Goal: Task Accomplishment & Management: Use online tool/utility

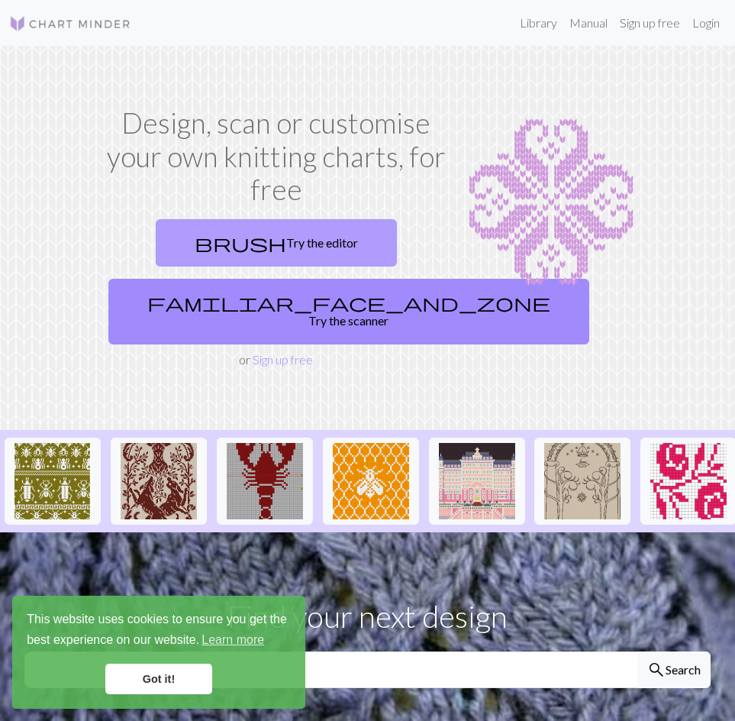
click at [313, 237] on link "brush Try the editor" at bounding box center [276, 242] width 241 height 47
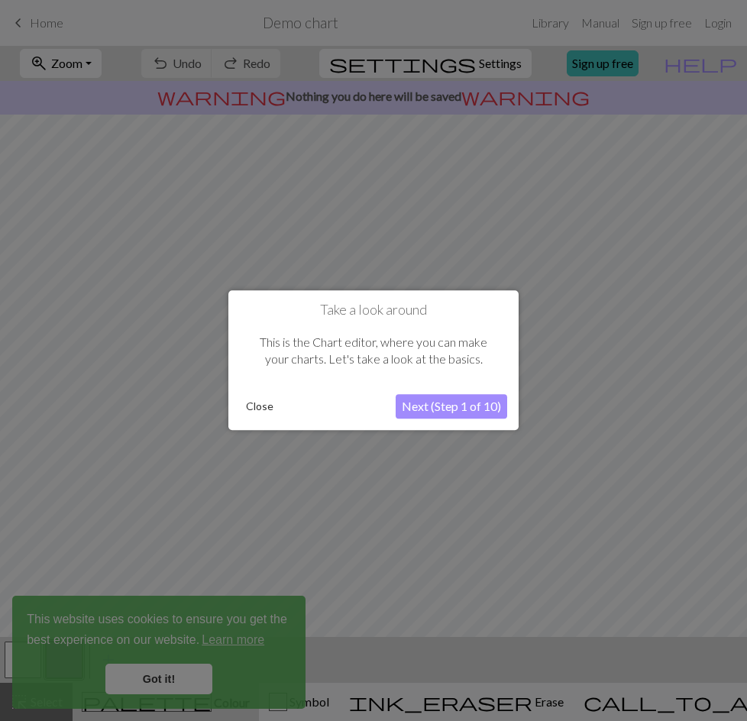
click at [483, 411] on button "Next (Step 1 of 10)" at bounding box center [450, 407] width 111 height 24
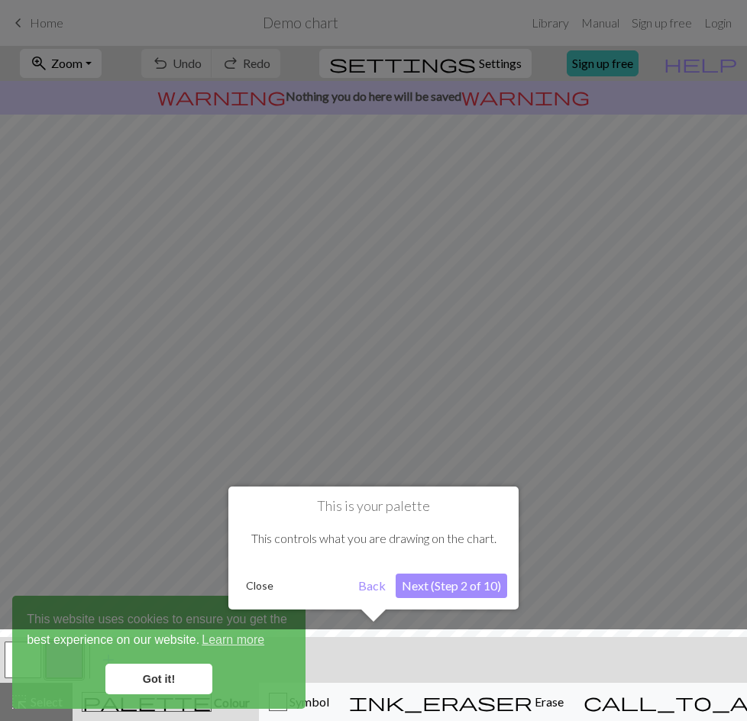
click at [273, 587] on button "Close" at bounding box center [260, 585] width 40 height 23
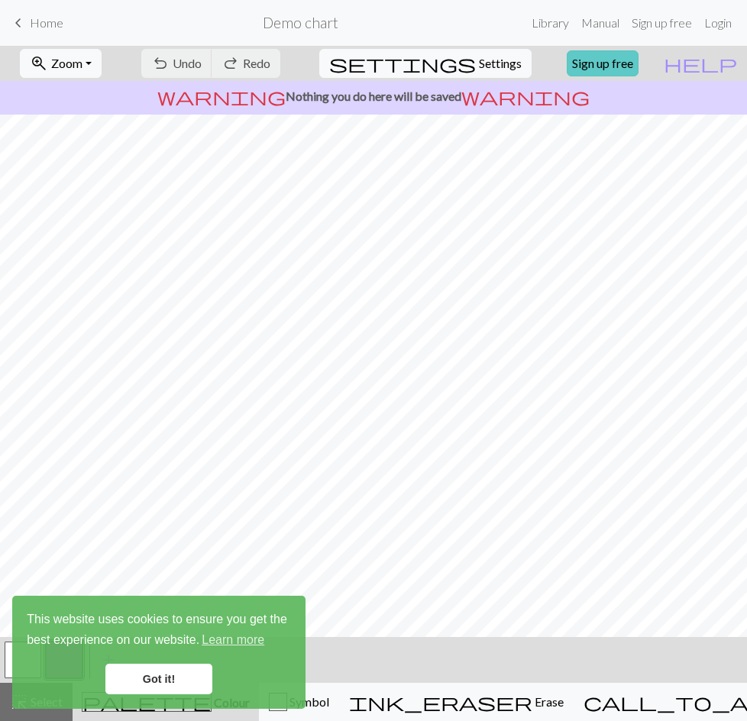
click at [619, 60] on link "Sign up free" at bounding box center [602, 63] width 72 height 26
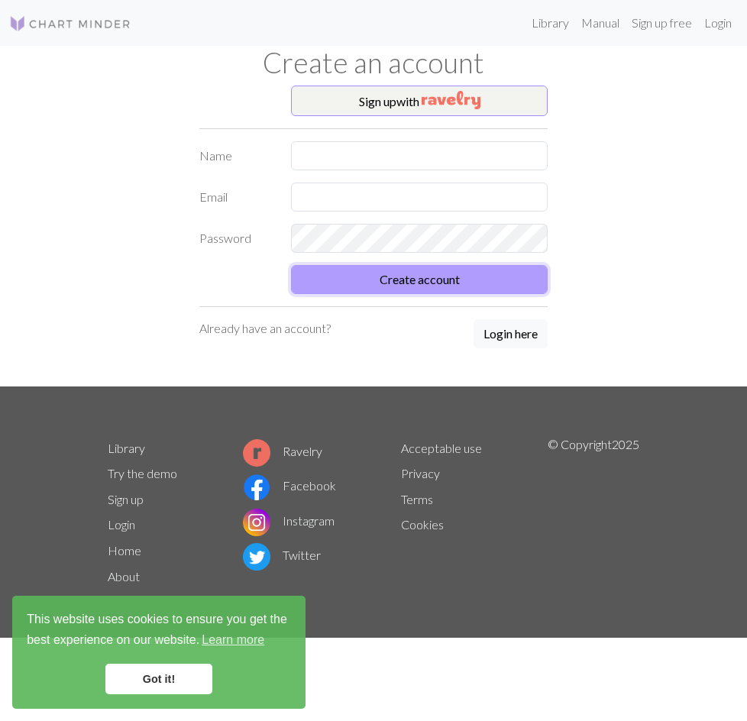
click at [406, 279] on button "Create account" at bounding box center [419, 279] width 256 height 29
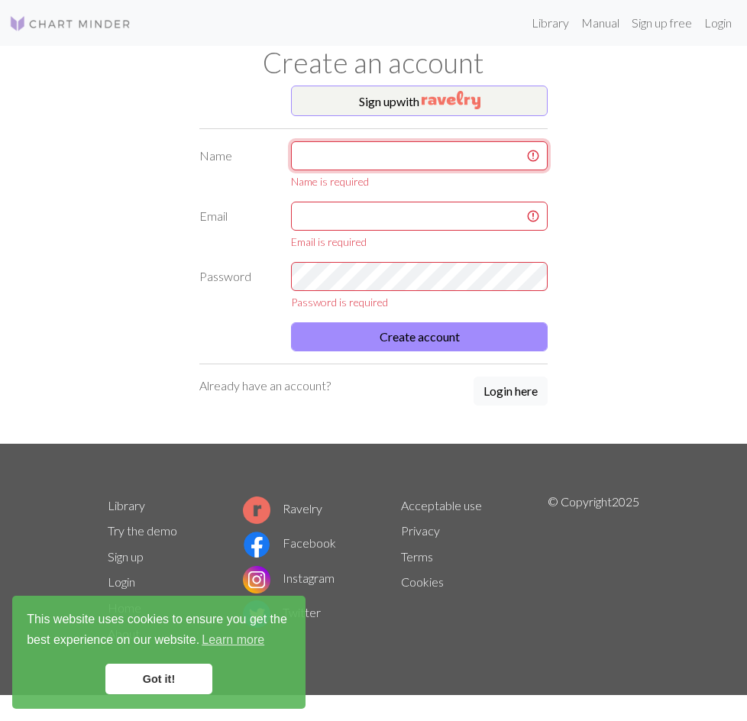
click at [382, 153] on input "text" at bounding box center [419, 155] width 256 height 29
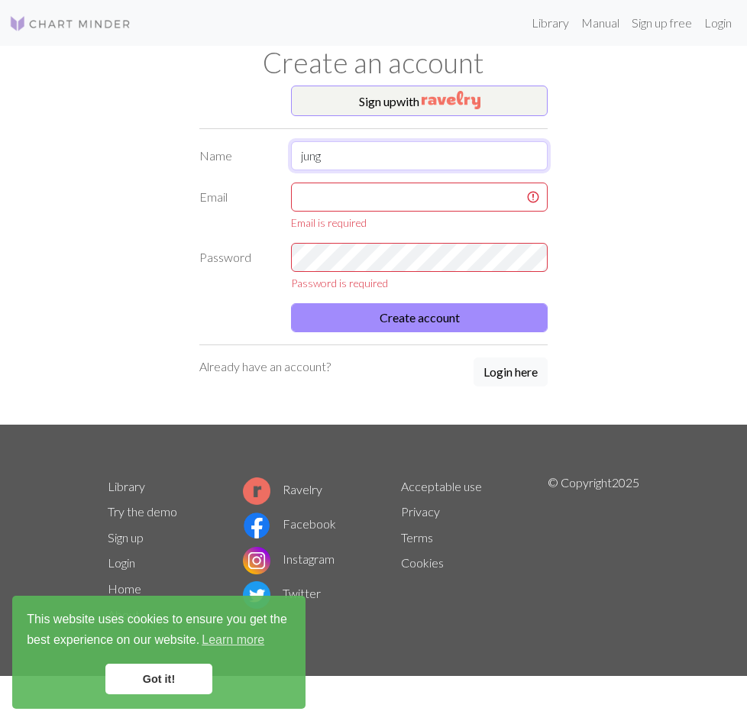
type input "jung"
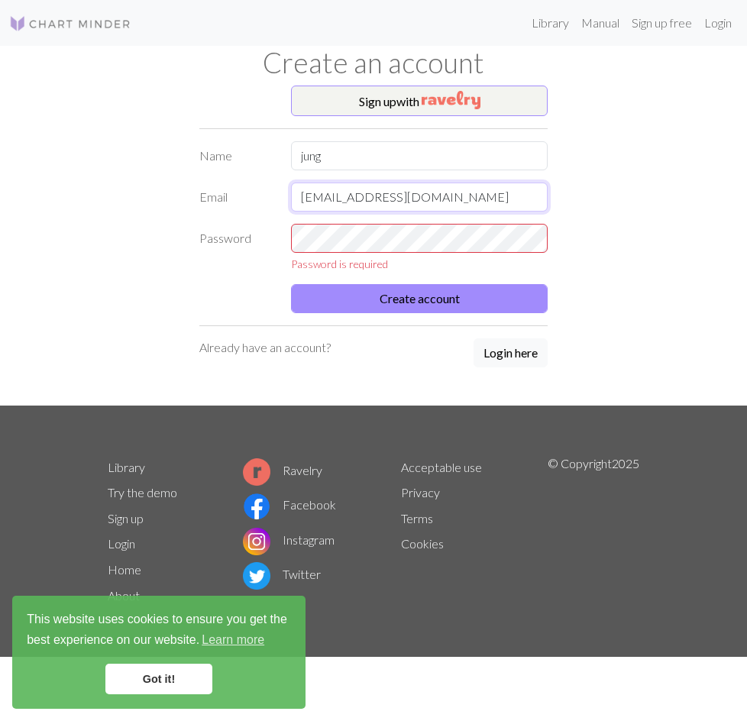
type input "[EMAIL_ADDRESS][DOMAIN_NAME]"
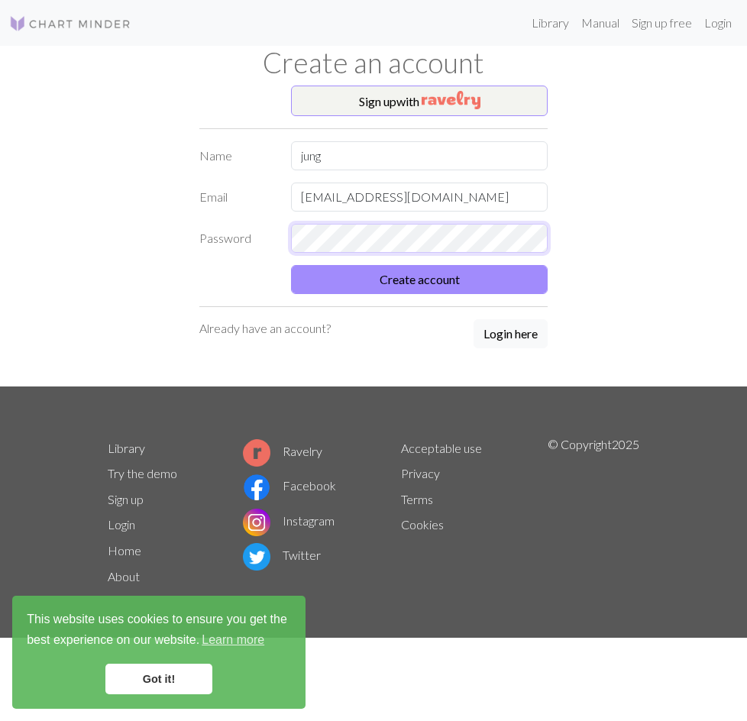
click at [0, 223] on html "This website uses cookies to ensure you get the best experience on our website.…" at bounding box center [373, 360] width 747 height 721
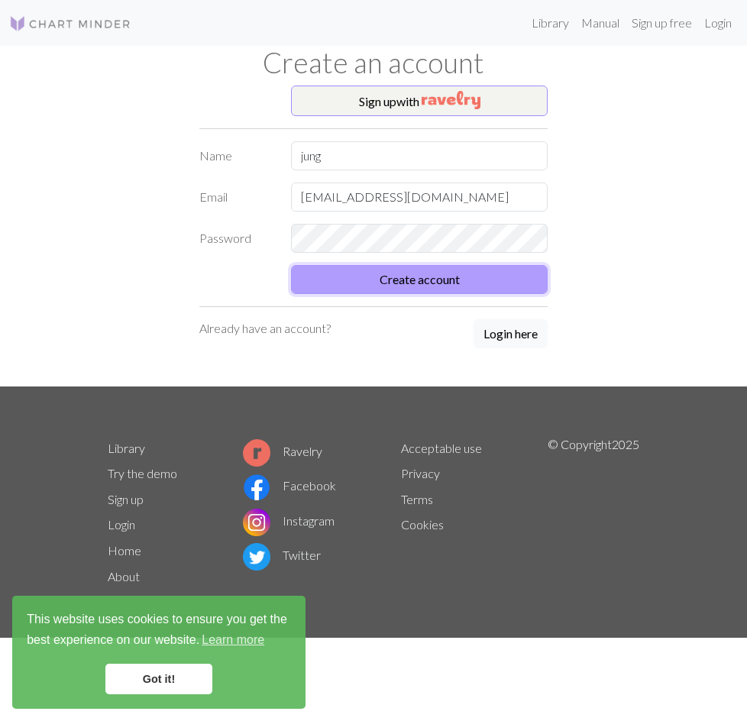
click at [447, 276] on button "Create account" at bounding box center [419, 279] width 256 height 29
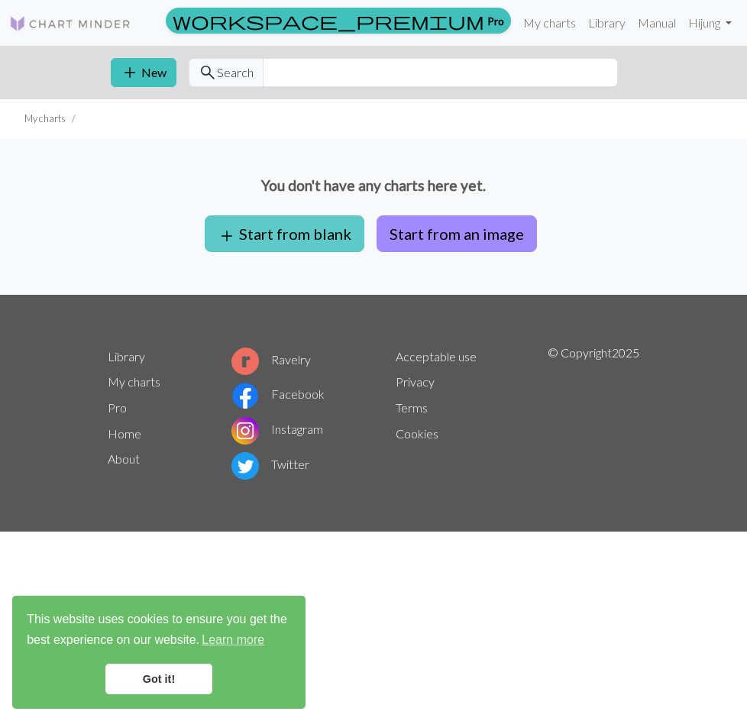
click at [349, 228] on button "add Start from blank" at bounding box center [285, 233] width 160 height 37
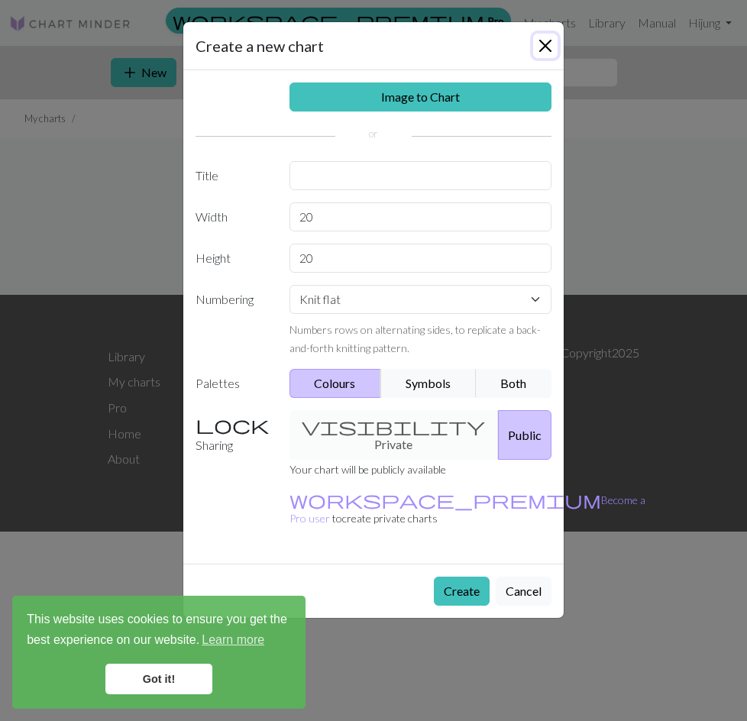
click at [553, 51] on button "Close" at bounding box center [545, 46] width 24 height 24
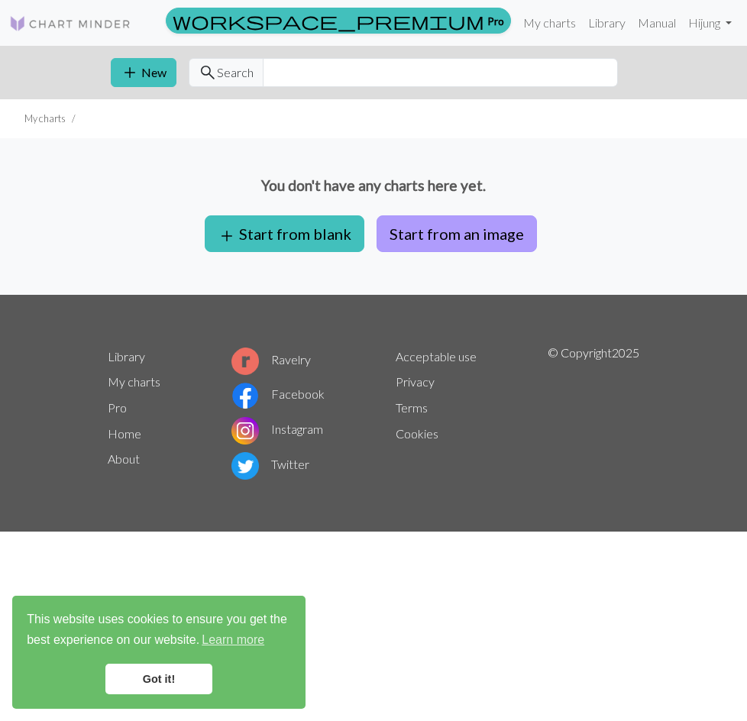
click at [467, 238] on button "Start from an image" at bounding box center [456, 233] width 160 height 37
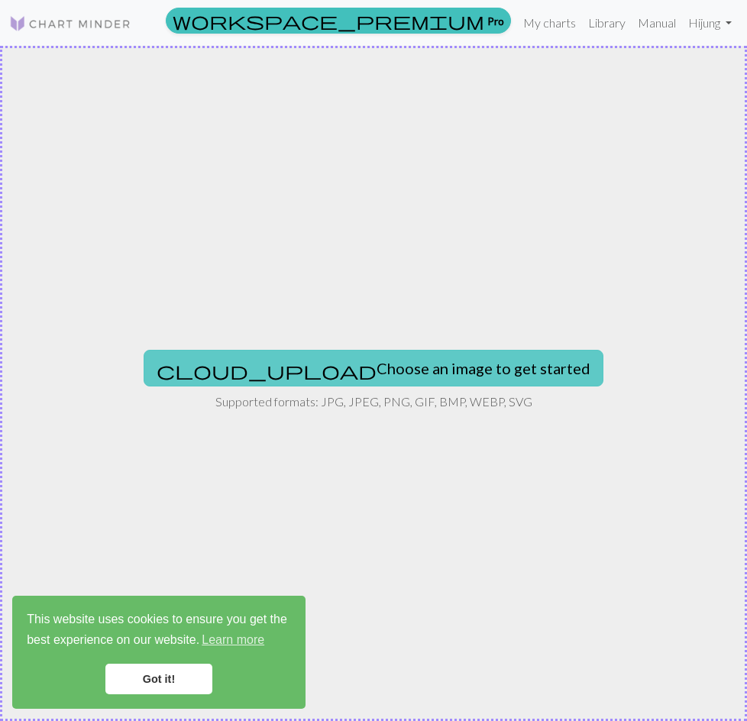
click at [446, 365] on button "cloud_upload Choose an image to get started" at bounding box center [374, 368] width 460 height 37
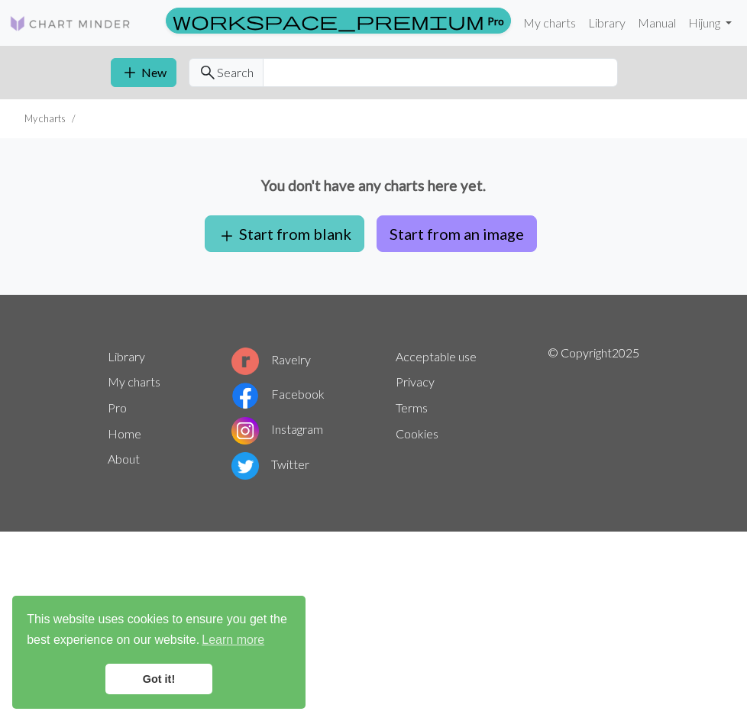
click at [323, 223] on button "add Start from blank" at bounding box center [285, 233] width 160 height 37
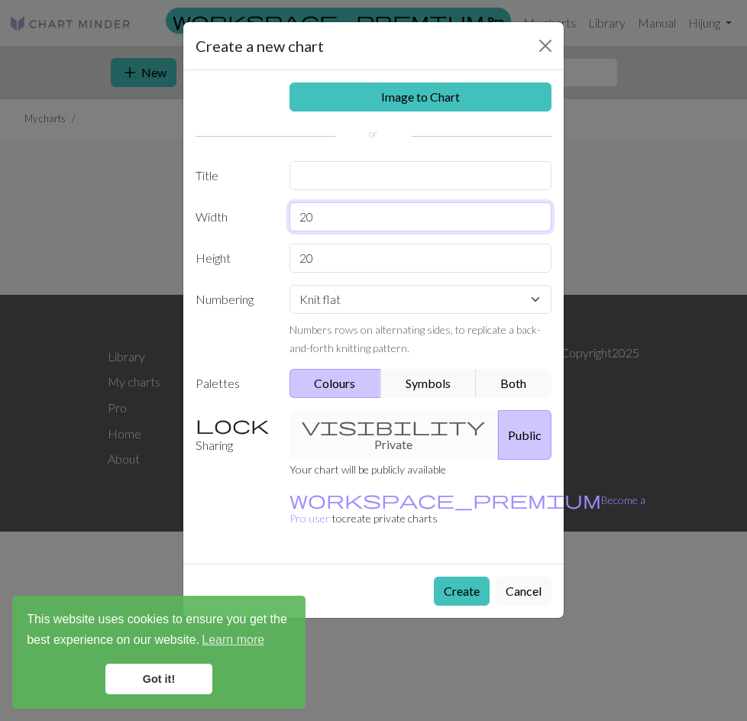
drag, startPoint x: 345, startPoint y: 224, endPoint x: 92, endPoint y: 214, distance: 253.6
click at [92, 214] on div "Create a new chart Image to Chart Title Width 20 Height 20 Numbering Knit flat …" at bounding box center [373, 360] width 747 height 721
type input "100"
click at [368, 273] on div "Image to Chart Title Width 100 Height 20 Numbering Knit flat Knit in the round …" at bounding box center [373, 316] width 380 height 493
drag, startPoint x: 341, startPoint y: 263, endPoint x: 155, endPoint y: 267, distance: 186.3
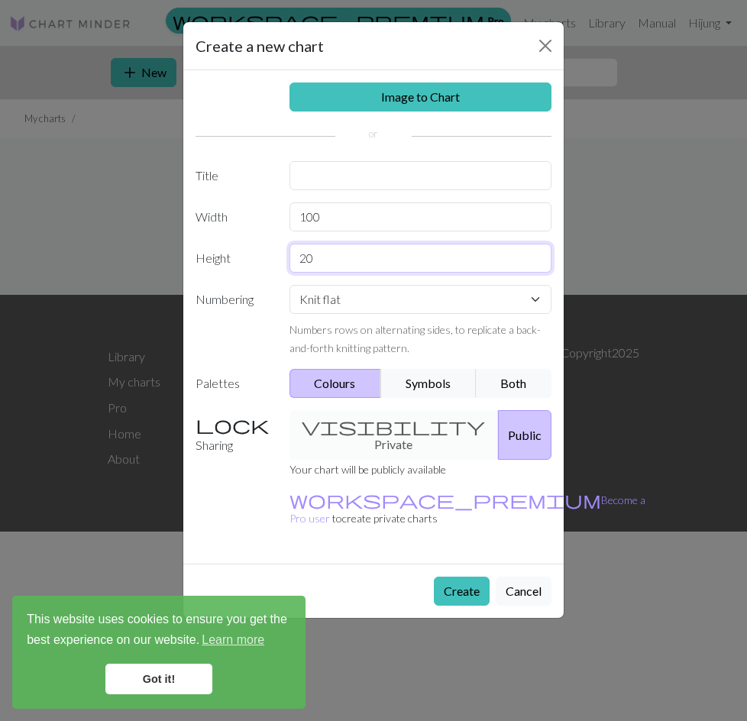
click at [155, 267] on div "Create a new chart Image to Chart Title Width 100 Height 20 Numbering Knit flat…" at bounding box center [373, 360] width 747 height 721
type input "100"
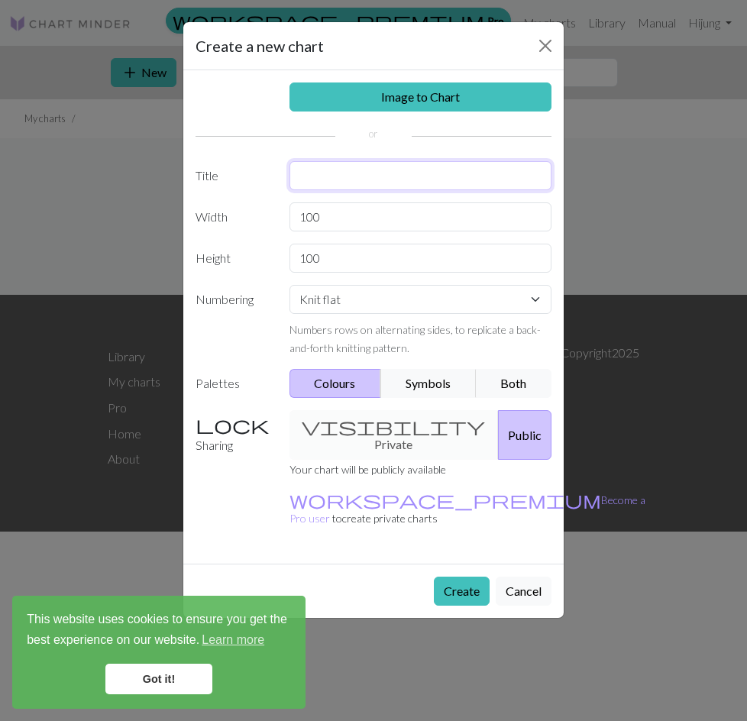
click at [380, 175] on input "text" at bounding box center [420, 175] width 263 height 29
type input "r"
type input "aaa"
click at [469, 576] on button "Create" at bounding box center [462, 590] width 56 height 29
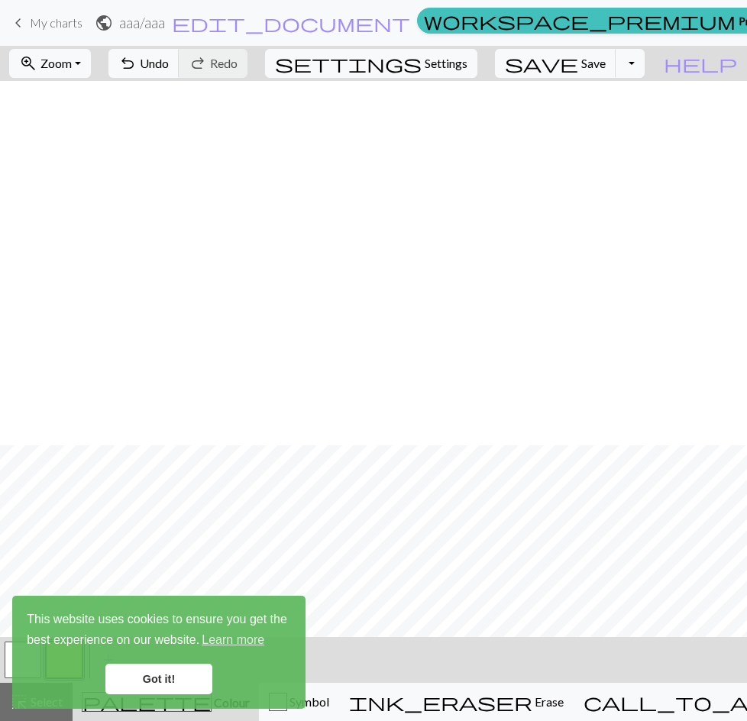
scroll to position [1051, 0]
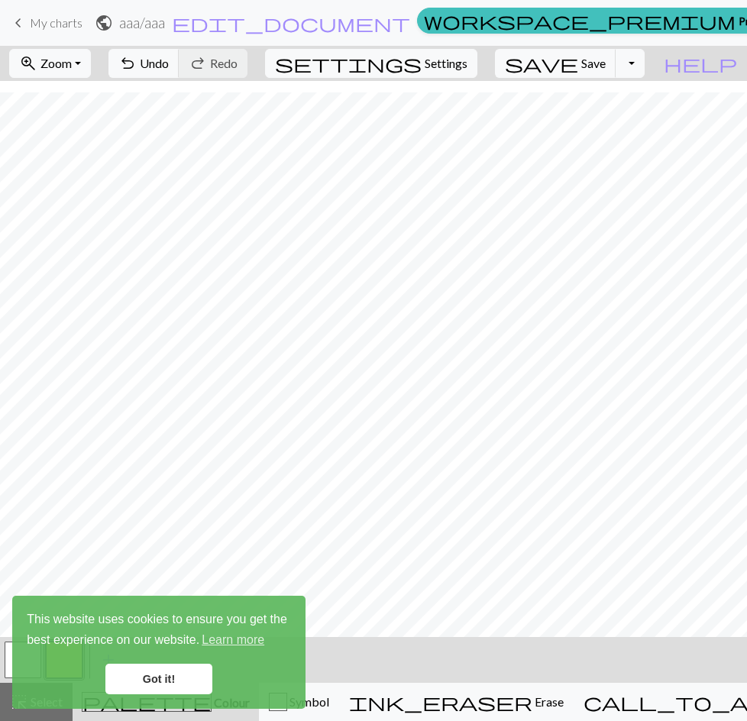
click at [204, 682] on link "Got it!" at bounding box center [158, 678] width 107 height 31
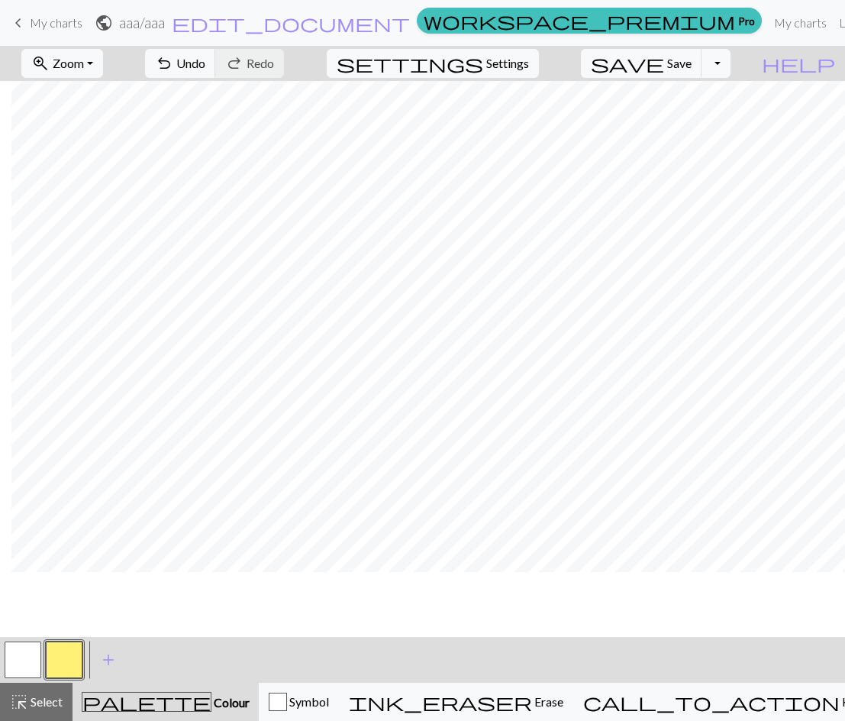
scroll to position [196, 243]
click at [84, 68] on span "Zoom" at bounding box center [68, 63] width 31 height 15
click at [122, 203] on button "100%" at bounding box center [82, 207] width 121 height 24
click at [243, 640] on div "< > add Add a colour" at bounding box center [422, 660] width 845 height 46
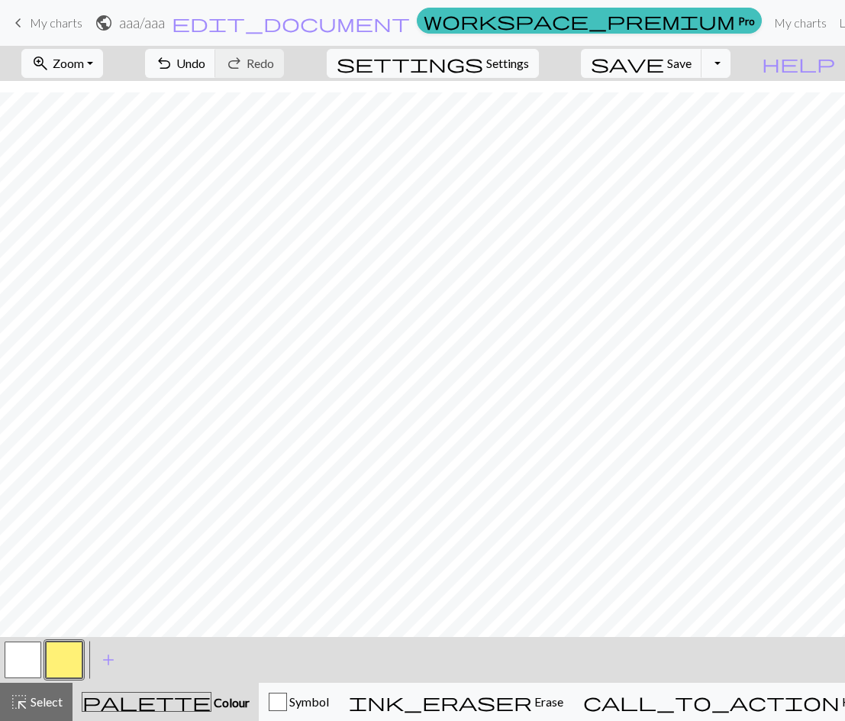
click at [243, 640] on div "< > add Add a colour" at bounding box center [422, 660] width 845 height 46
click at [71, 654] on button "button" at bounding box center [64, 659] width 37 height 37
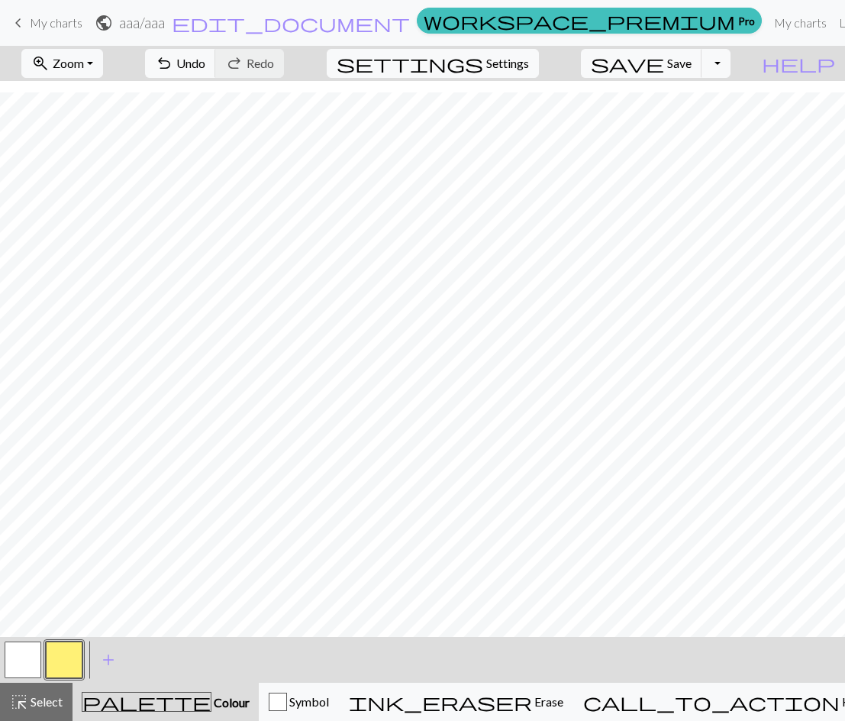
click at [25, 673] on button "button" at bounding box center [23, 659] width 37 height 37
click at [52, 654] on button "button" at bounding box center [64, 659] width 37 height 37
click at [84, 59] on span "Zoom" at bounding box center [68, 63] width 31 height 15
click at [91, 183] on button "50%" at bounding box center [82, 183] width 121 height 24
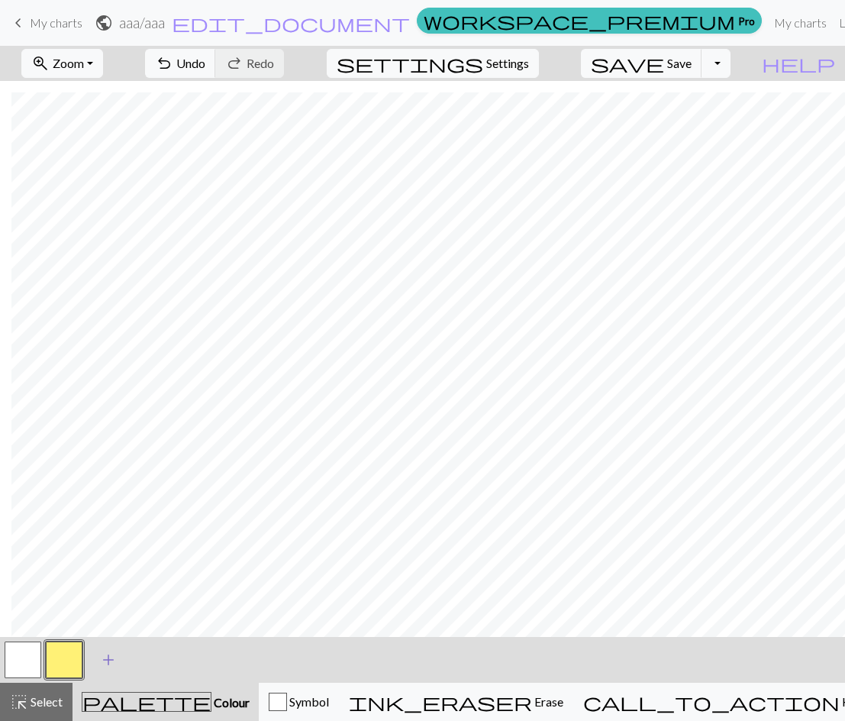
click at [118, 650] on button "add Add a colour" at bounding box center [108, 659] width 38 height 38
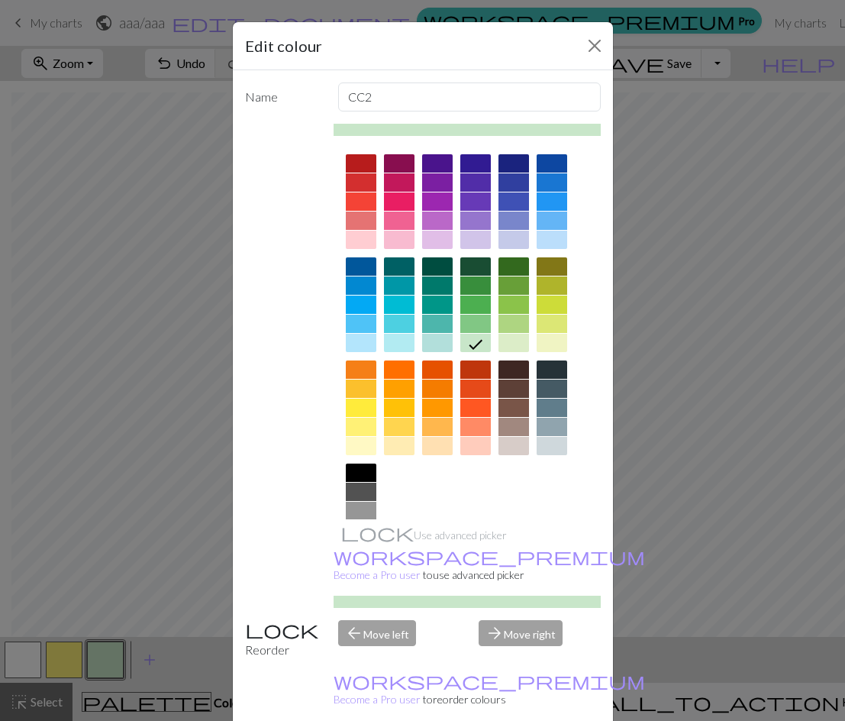
scroll to position [38, 0]
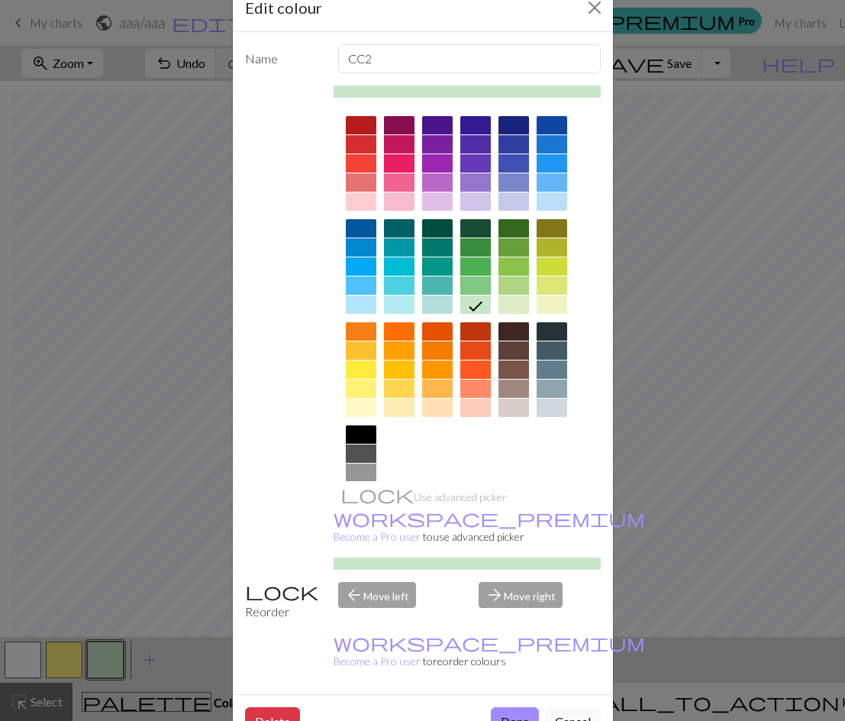
click at [526, 582] on div "arrow_forward Move right" at bounding box center [539, 601] width 140 height 39
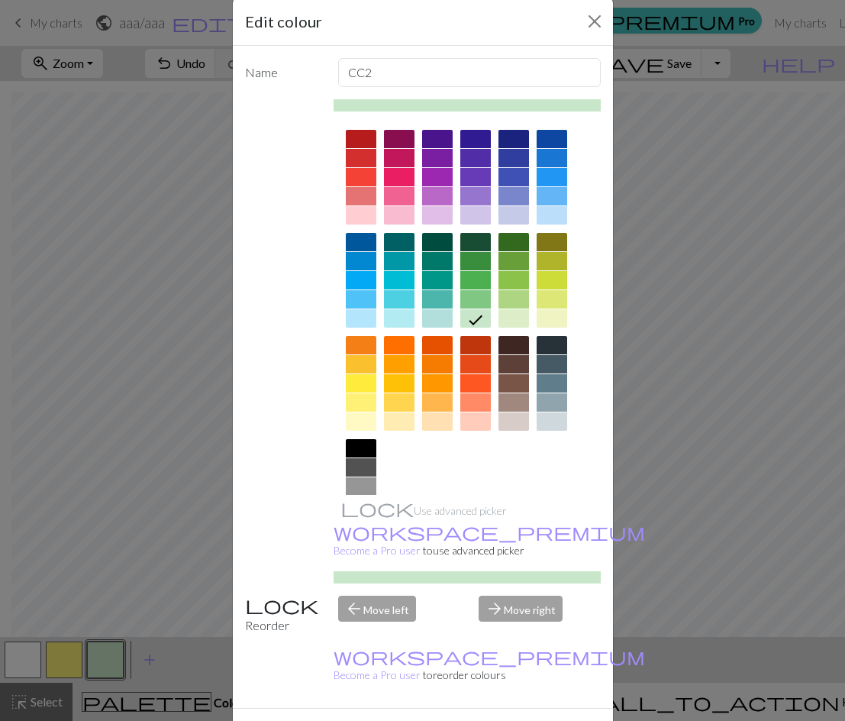
scroll to position [0, 0]
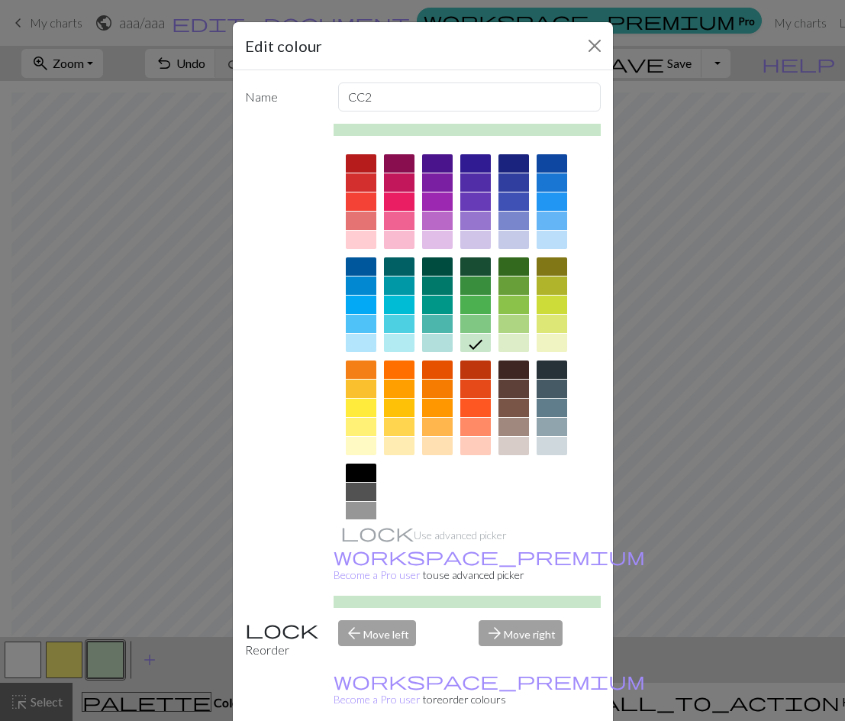
click at [471, 674] on small "workspace_premium Become a Pro user to reorder colours" at bounding box center [489, 689] width 311 height 31
click at [598, 49] on button "Close" at bounding box center [594, 46] width 24 height 24
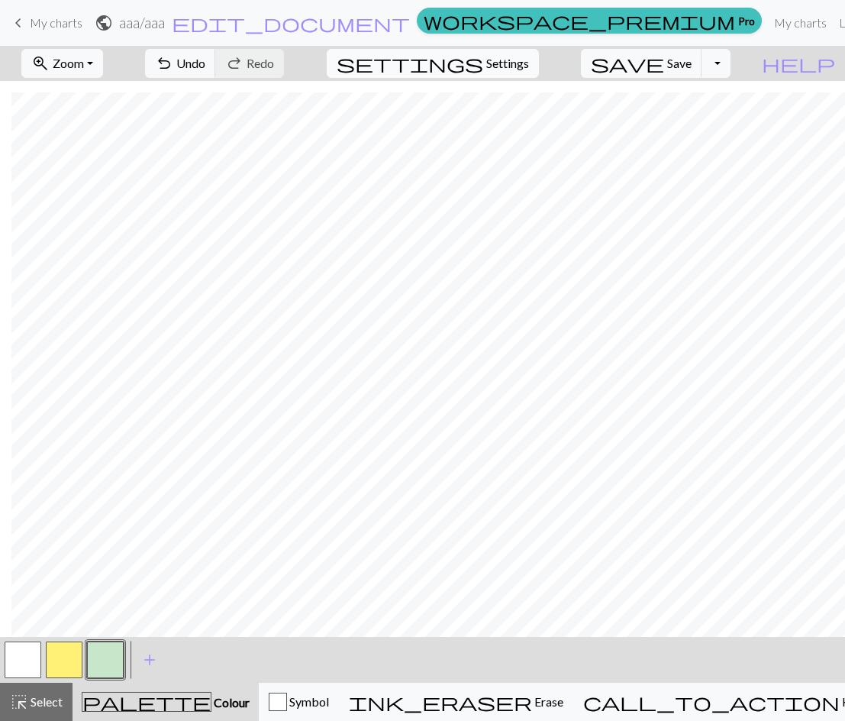
click at [483, 71] on span "settings" at bounding box center [410, 63] width 147 height 21
select select "aran"
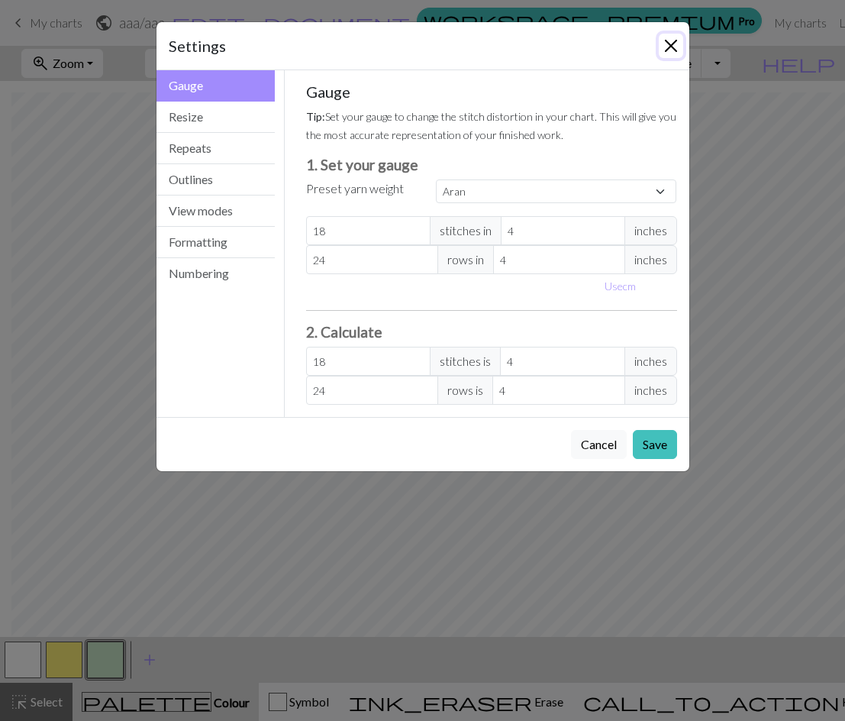
click at [665, 47] on button "Close" at bounding box center [671, 46] width 24 height 24
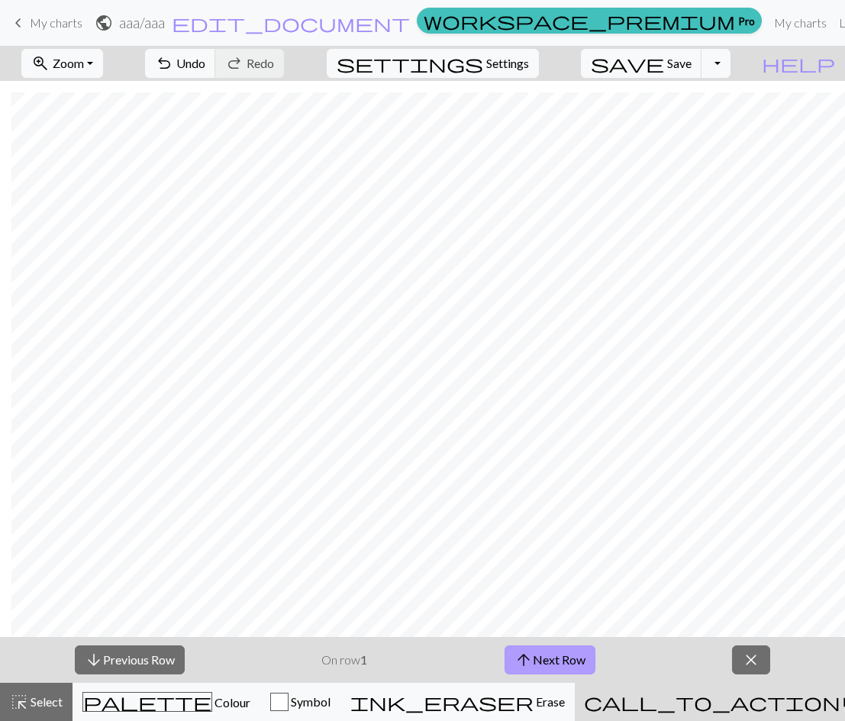
click at [551, 657] on button "arrow_upward Next Row" at bounding box center [550, 659] width 91 height 29
click at [153, 667] on button "arrow_downward Previous Row" at bounding box center [130, 659] width 110 height 29
click at [331, 707] on span "Symbol" at bounding box center [310, 701] width 42 height 15
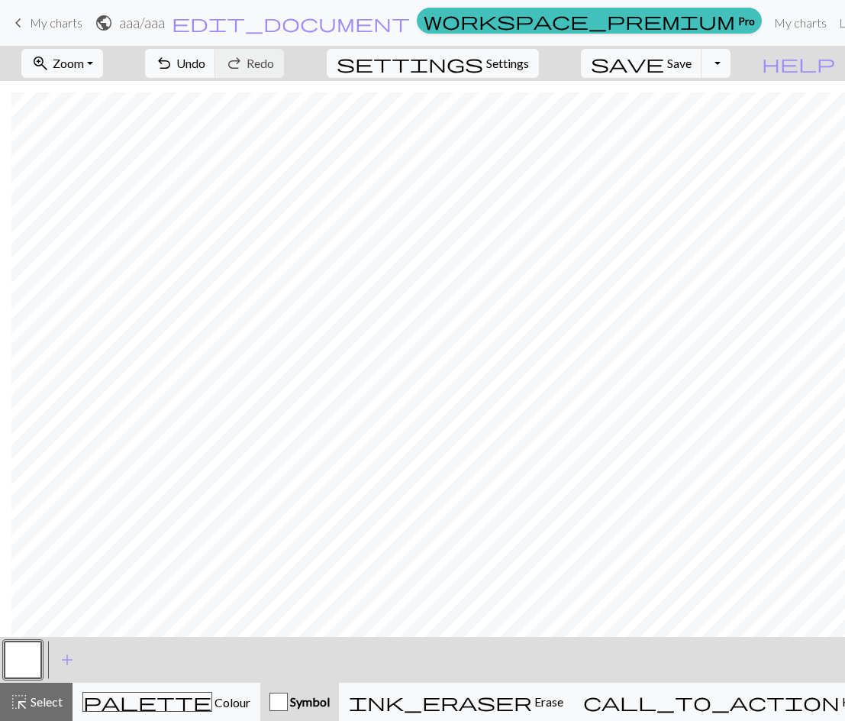
click at [330, 704] on span "Symbol" at bounding box center [309, 701] width 42 height 15
click at [70, 661] on span "add" at bounding box center [67, 659] width 18 height 21
click at [67, 663] on button "button" at bounding box center [64, 659] width 37 height 37
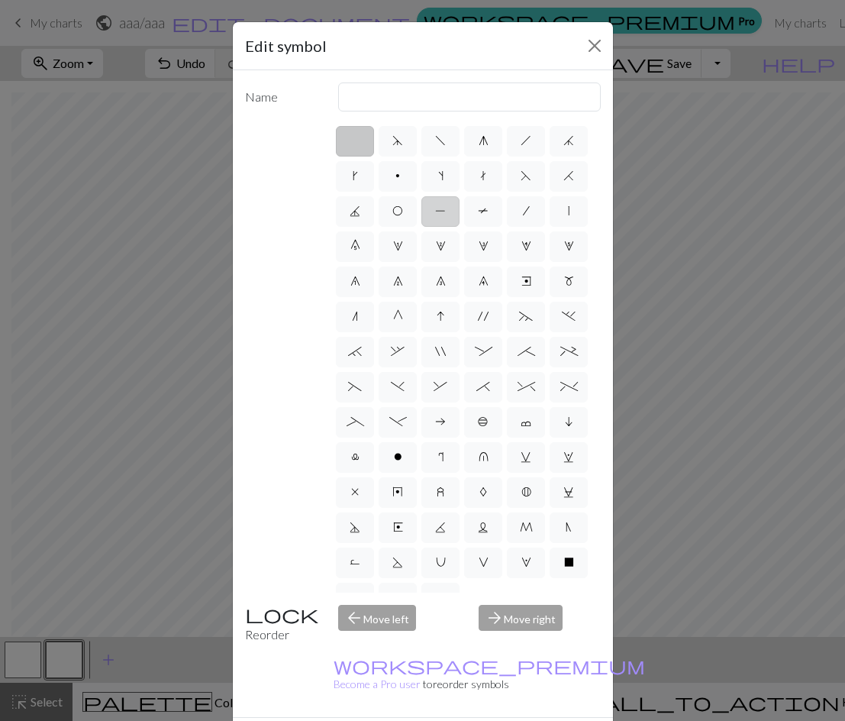
click at [446, 213] on span "P" at bounding box center [440, 211] width 11 height 12
click at [445, 211] on input "P" at bounding box center [440, 207] width 10 height 10
radio input "true"
type input "purl"
click at [446, 213] on span "P" at bounding box center [440, 211] width 11 height 12
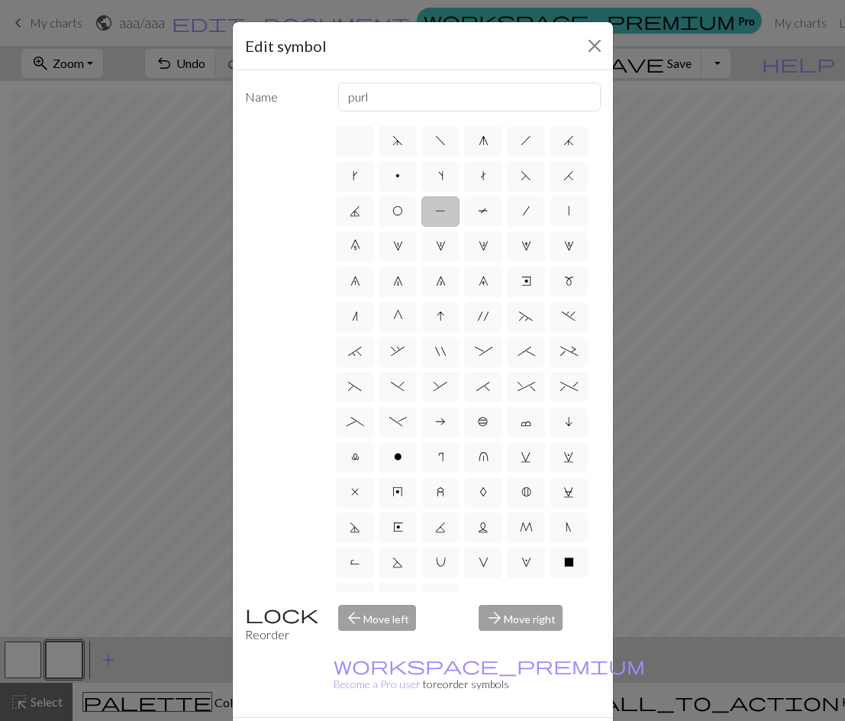
click at [445, 211] on input "P" at bounding box center [440, 207] width 10 height 10
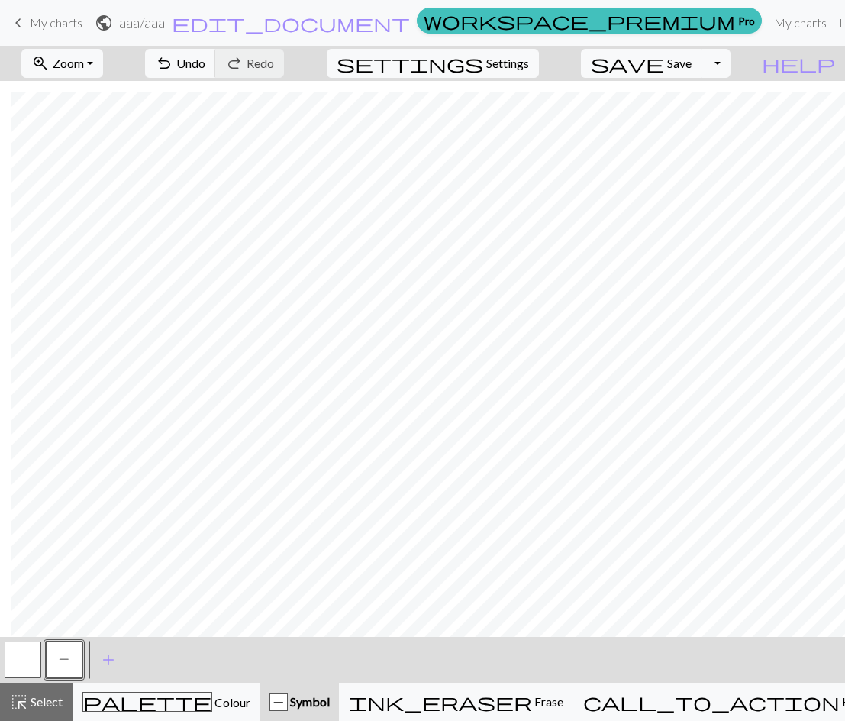
click at [27, 656] on button "button" at bounding box center [23, 659] width 37 height 37
click at [35, 658] on button "button" at bounding box center [23, 659] width 37 height 37
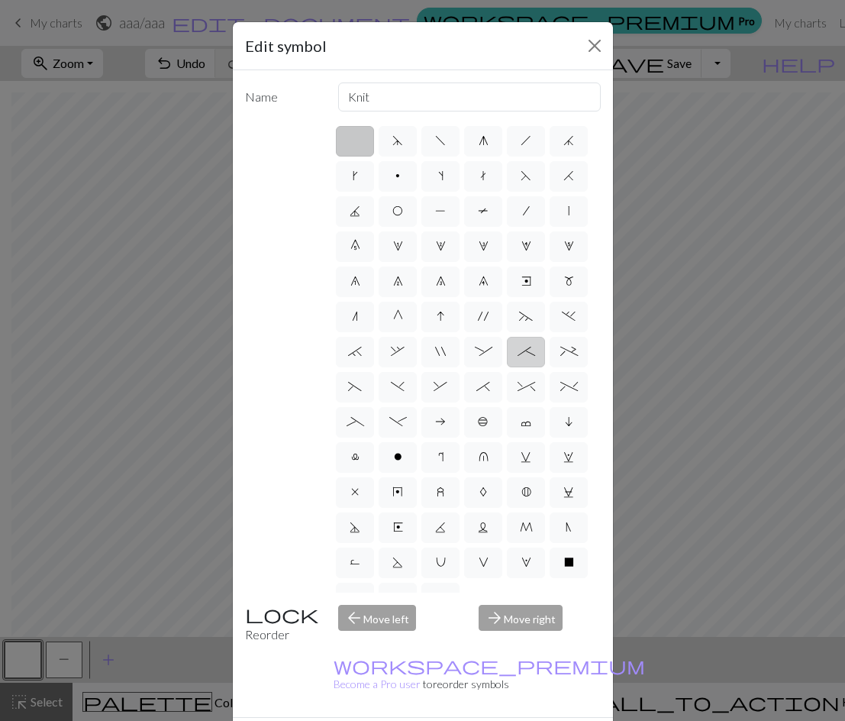
click at [507, 367] on label ";" at bounding box center [526, 352] width 38 height 31
click at [518, 352] on input ";" at bounding box center [523, 347] width 10 height 10
radio input "true"
type input "right part of 4+ stitch cable wyib"
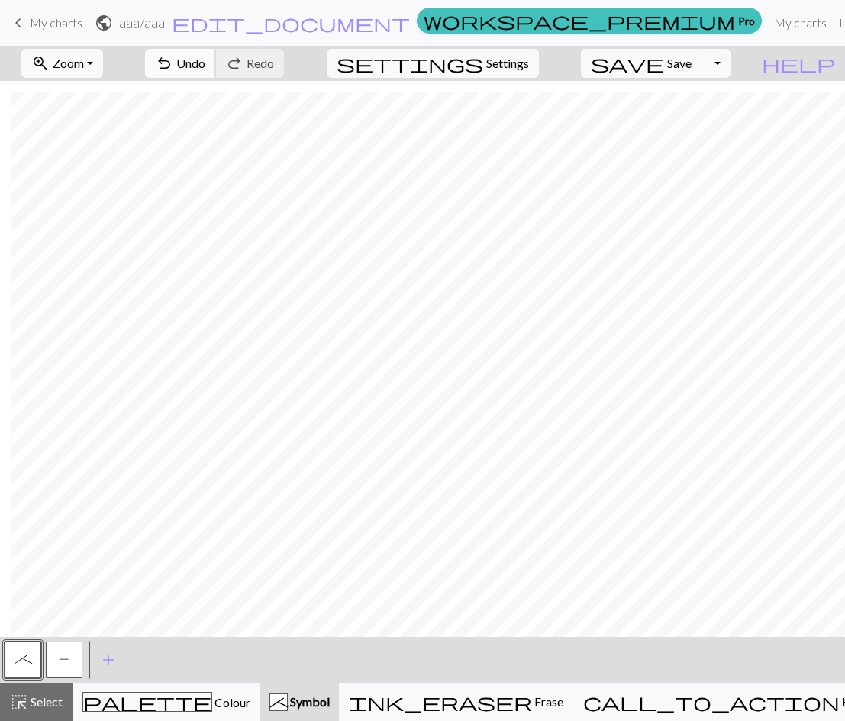
click at [205, 65] on span "Undo" at bounding box center [190, 63] width 29 height 15
click at [109, 663] on span "add" at bounding box center [108, 659] width 18 height 21
click at [67, 655] on span "P" at bounding box center [64, 659] width 11 height 12
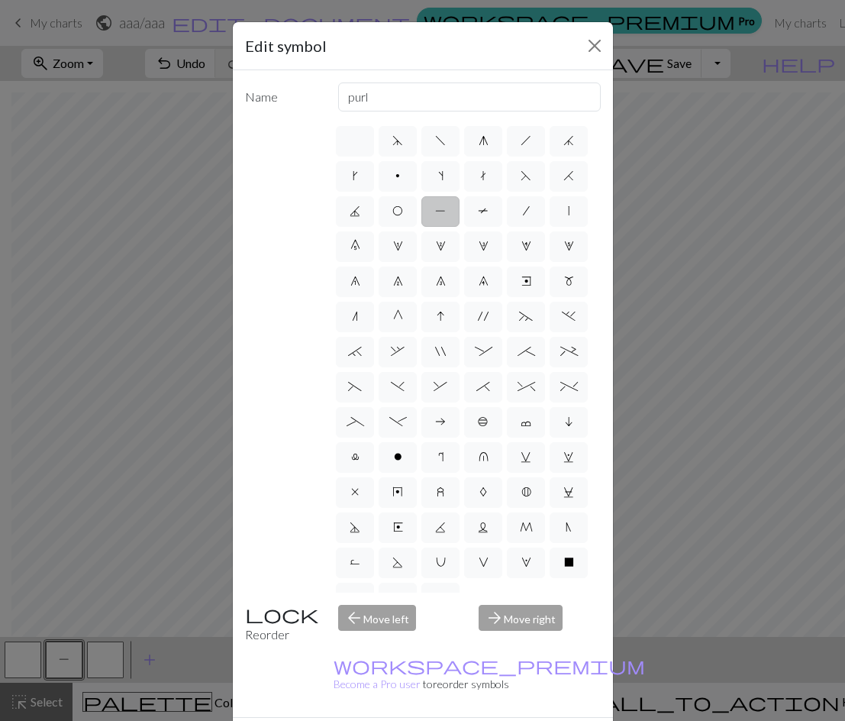
drag, startPoint x: 514, startPoint y: 709, endPoint x: 494, endPoint y: 706, distance: 20.8
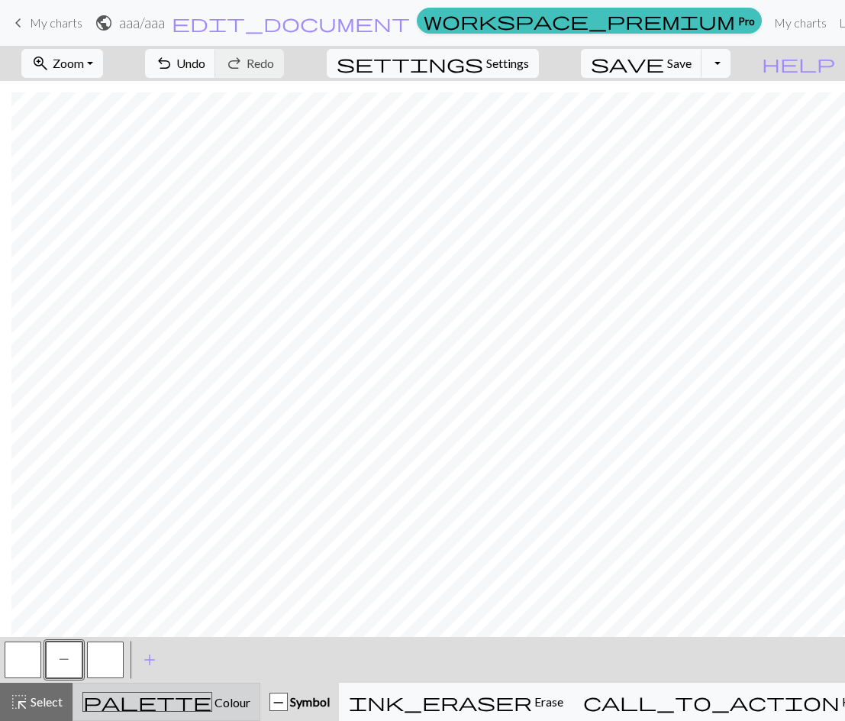
click at [108, 701] on div "palette Colour Colour" at bounding box center [166, 702] width 168 height 20
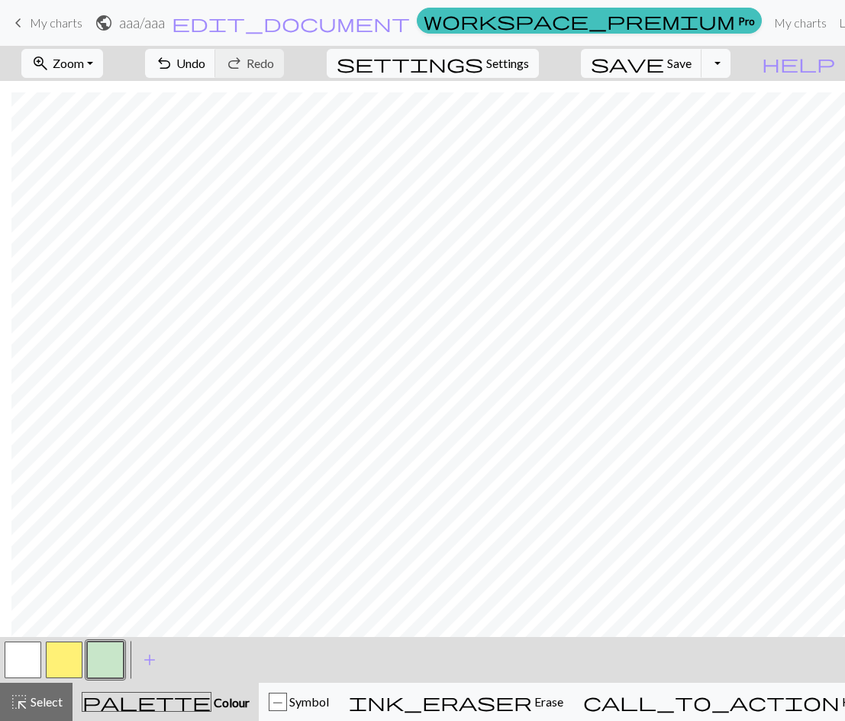
click at [75, 656] on button "button" at bounding box center [64, 659] width 37 height 37
click at [30, 650] on button "button" at bounding box center [23, 659] width 37 height 37
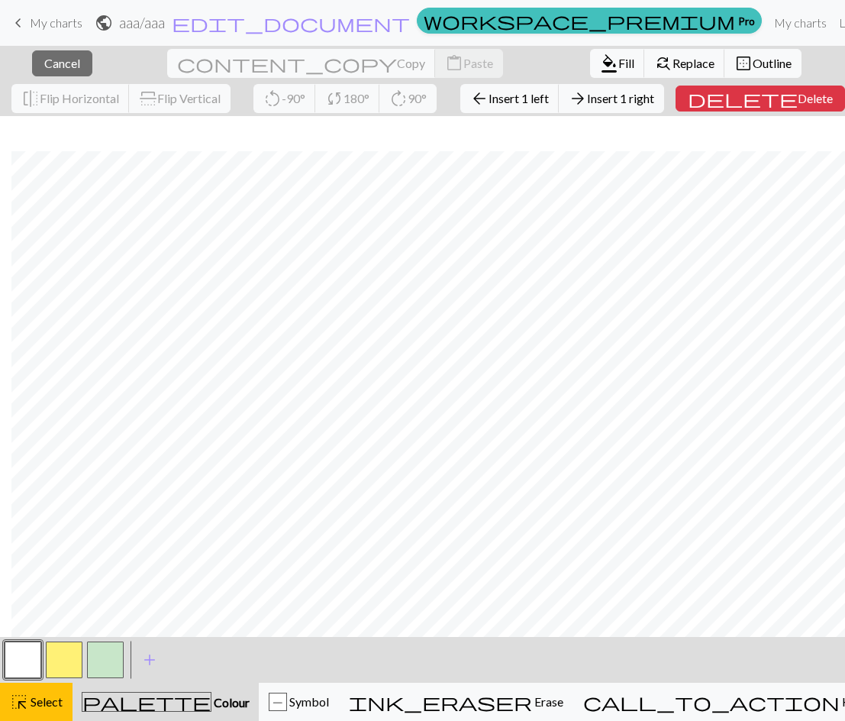
scroll to position [308, 243]
click at [276, 639] on div "< > add Add a colour" at bounding box center [422, 660] width 845 height 46
click at [339, 716] on button "P Symbol" at bounding box center [299, 701] width 80 height 38
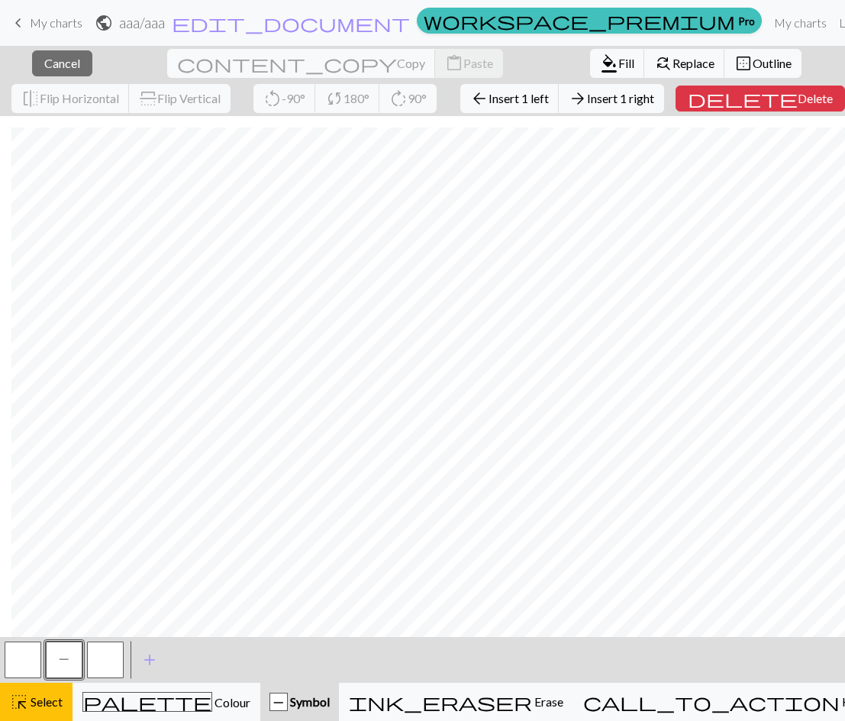
click at [63, 649] on button "P" at bounding box center [64, 659] width 37 height 37
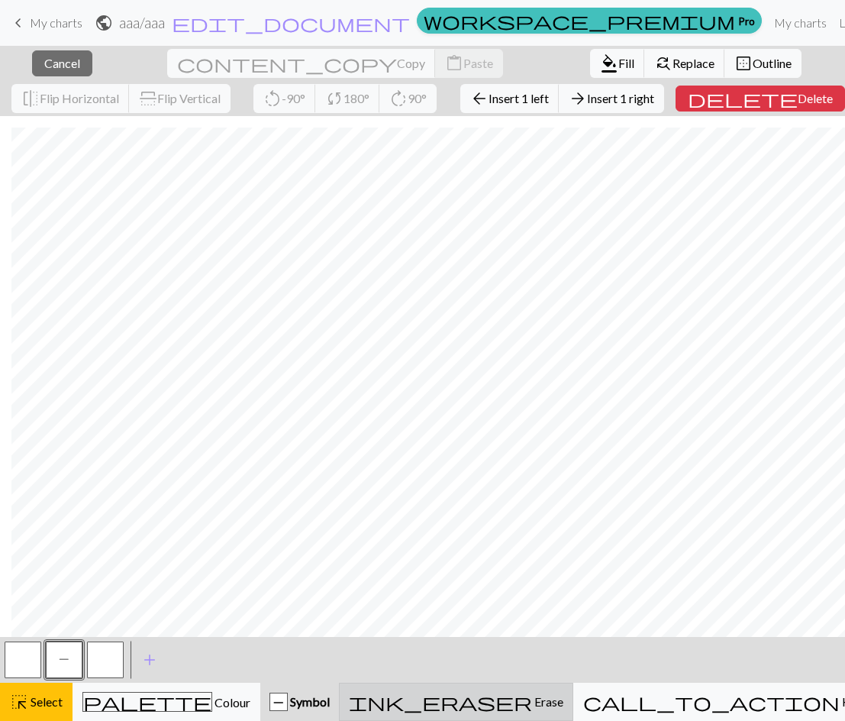
drag, startPoint x: 501, startPoint y: 704, endPoint x: 500, endPoint y: 712, distance: 8.4
click at [500, 703] on div "ink_eraser Erase Erase" at bounding box center [456, 701] width 214 height 18
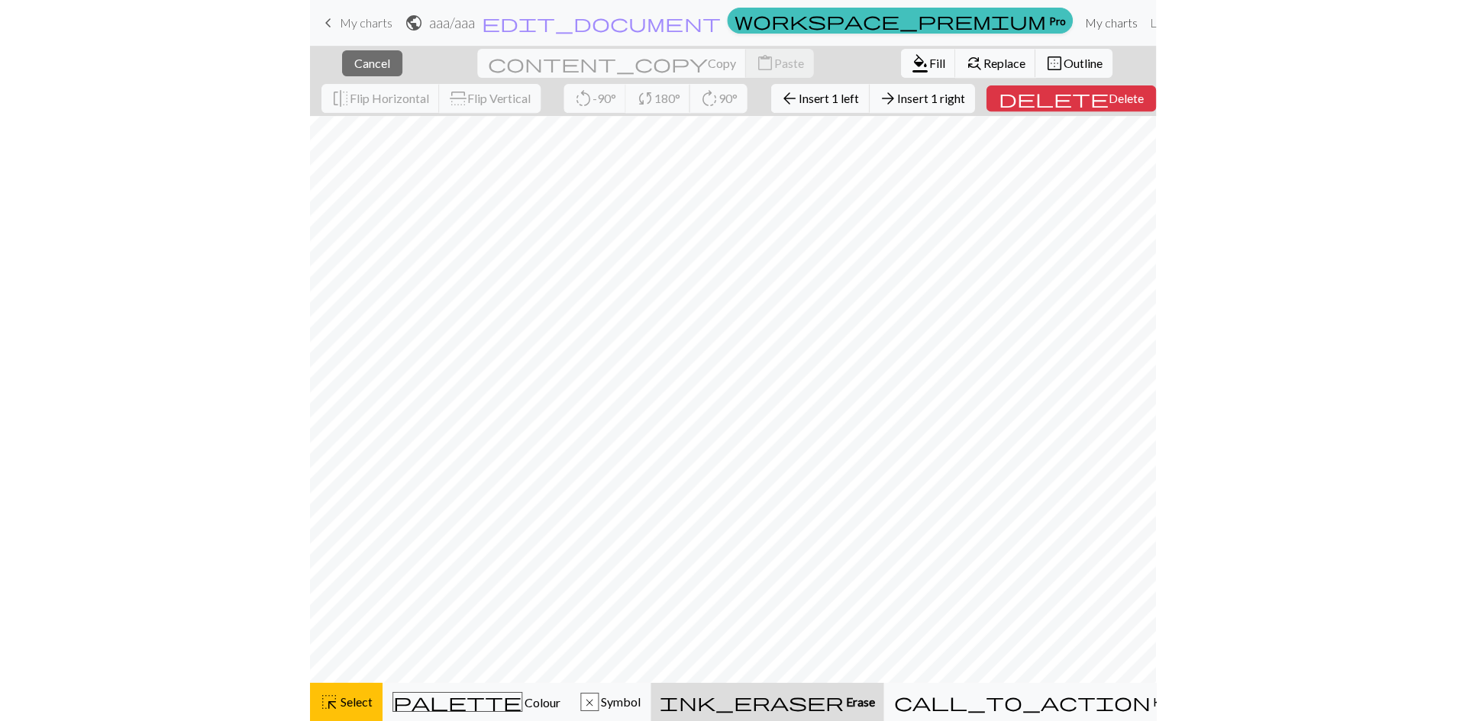
scroll to position [226, 0]
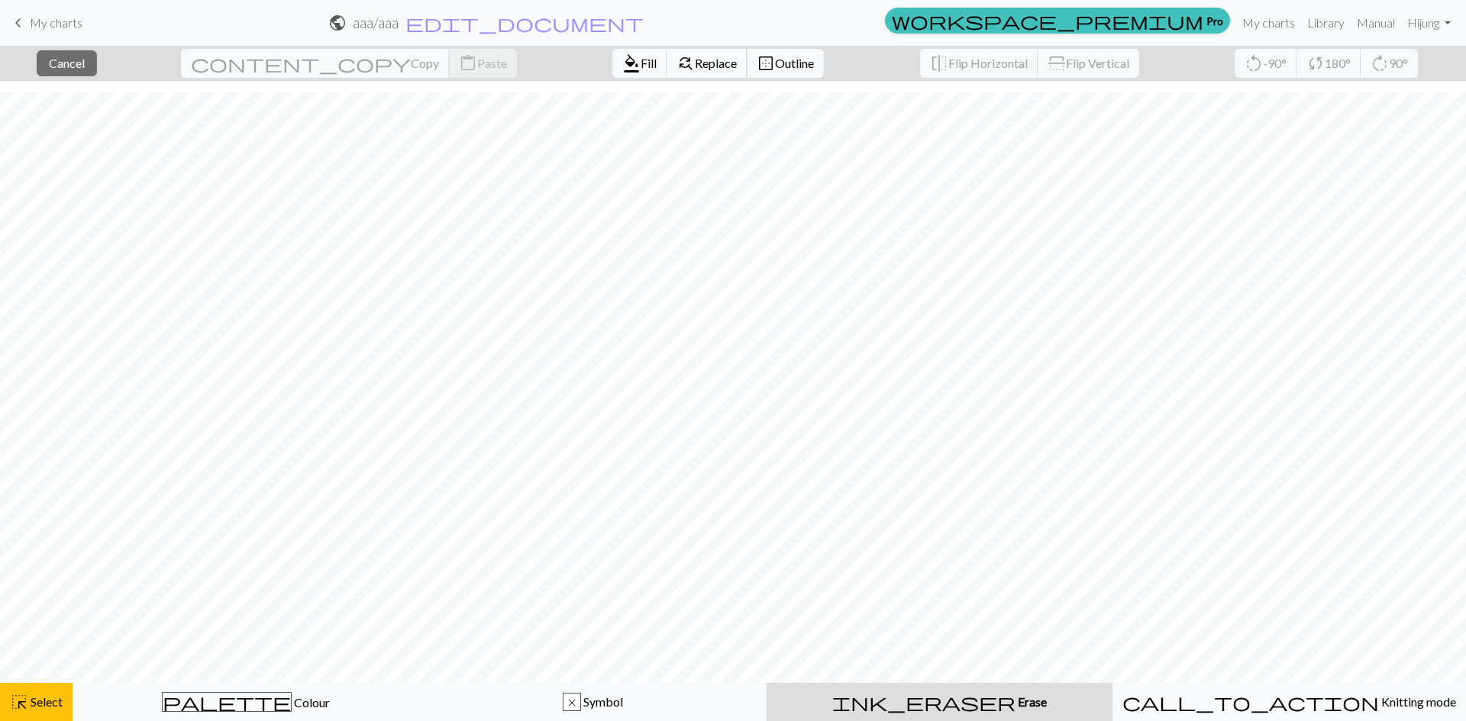
click at [695, 63] on span "Replace" at bounding box center [716, 63] width 42 height 15
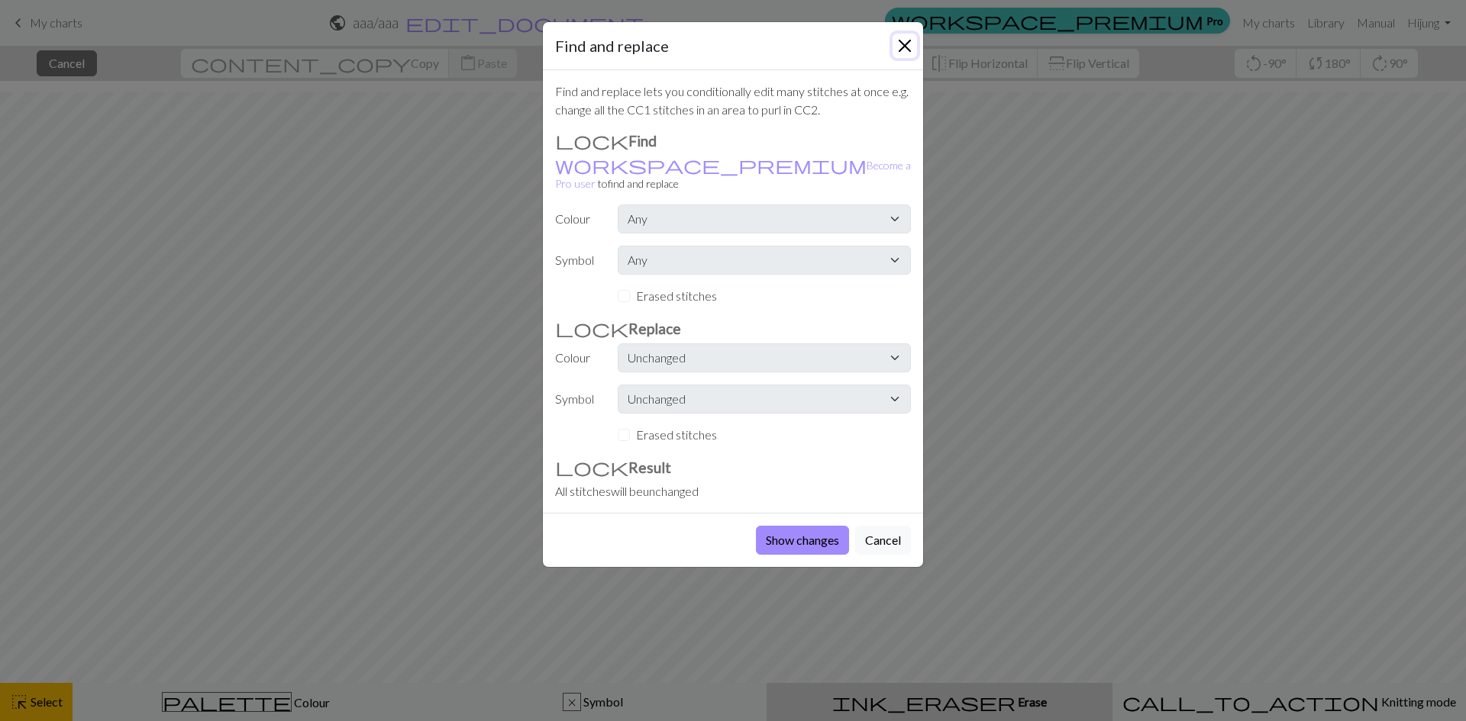
click at [734, 47] on button "Close" at bounding box center [904, 46] width 24 height 24
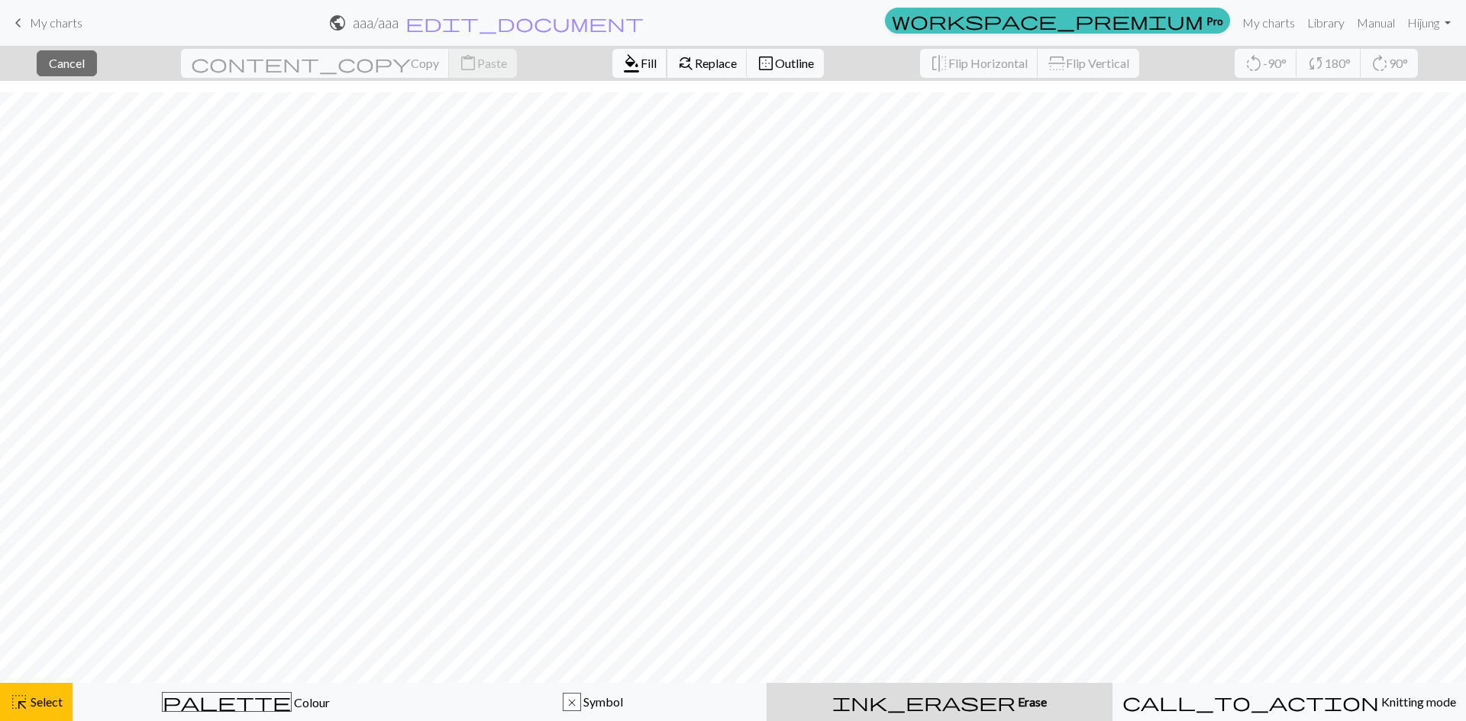
click at [640, 66] on span "Fill" at bounding box center [648, 63] width 16 height 15
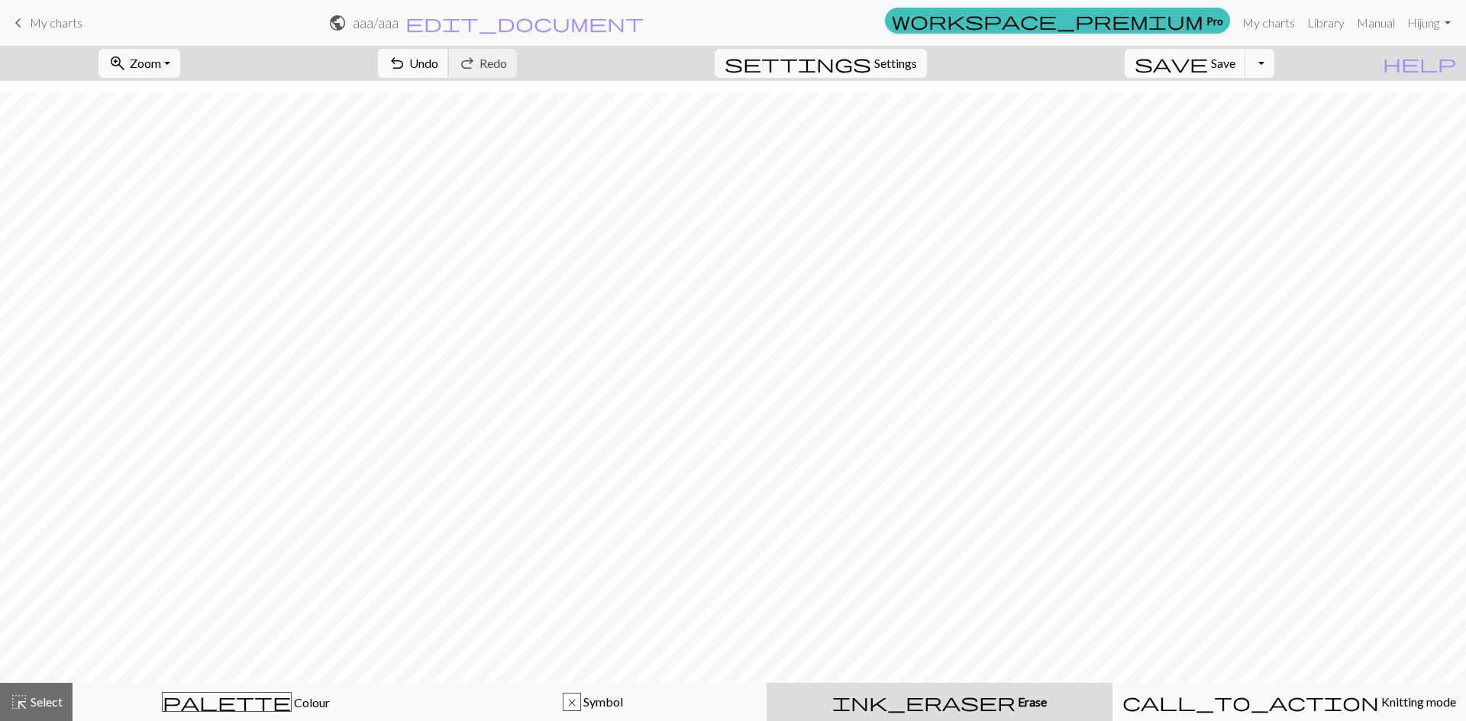
click at [438, 69] on span "Undo" at bounding box center [423, 63] width 29 height 15
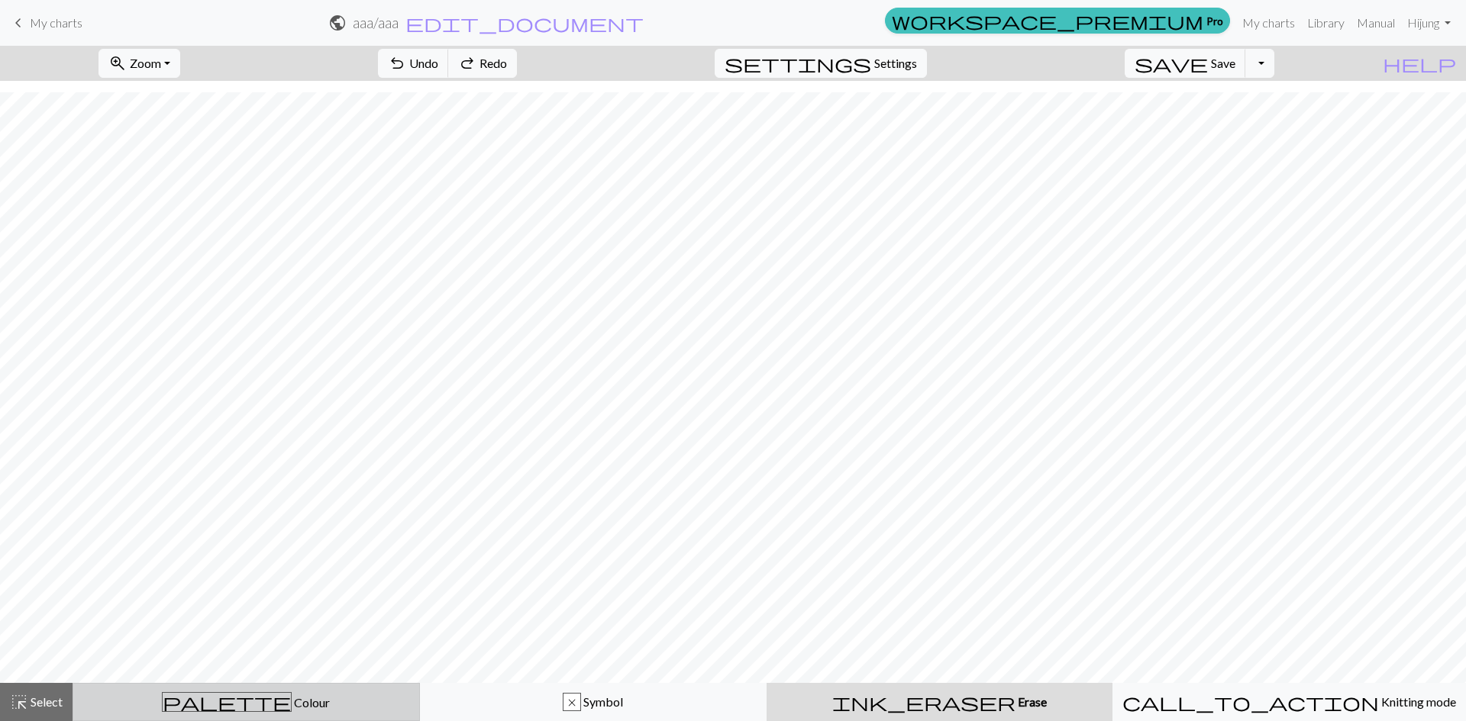
click at [341, 714] on button "palette Colour Colour" at bounding box center [246, 702] width 347 height 38
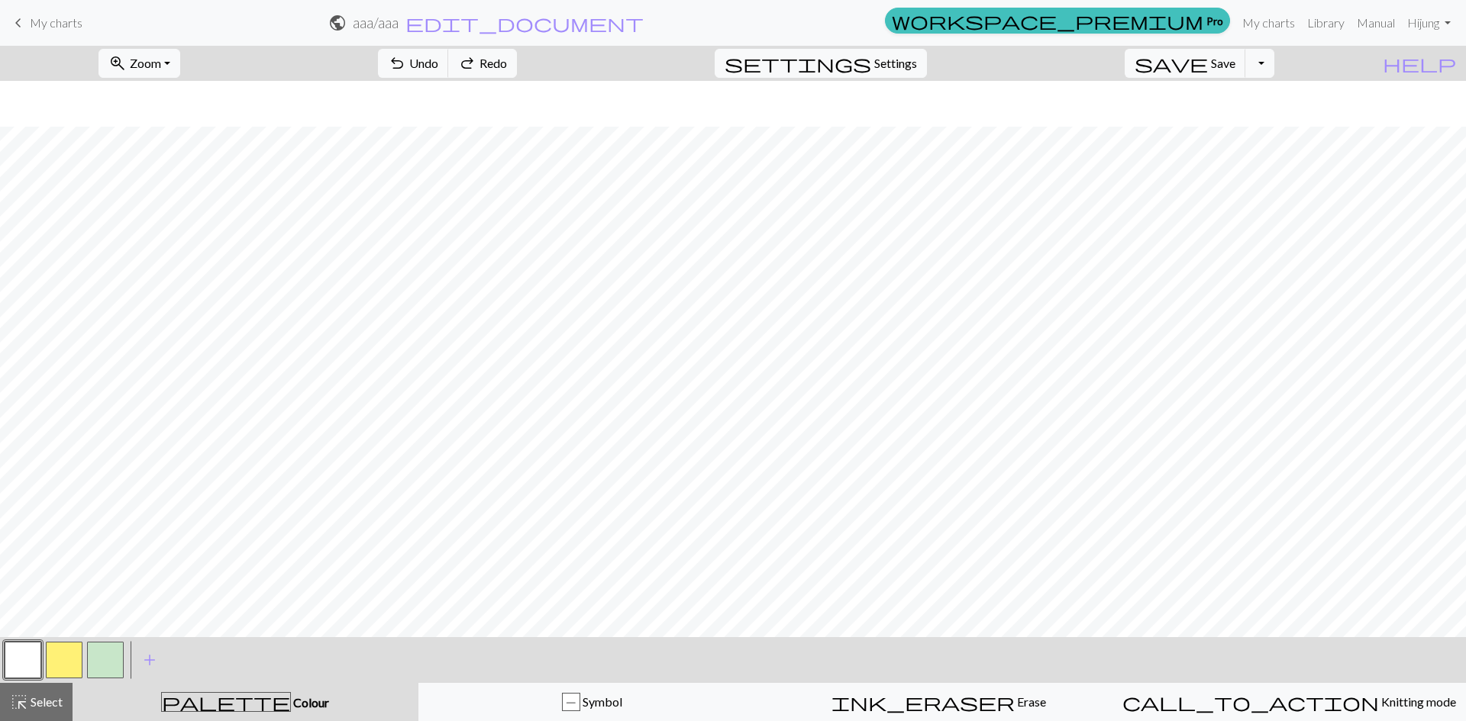
scroll to position [272, 0]
click at [21, 704] on span "highlight_alt" at bounding box center [19, 702] width 18 height 21
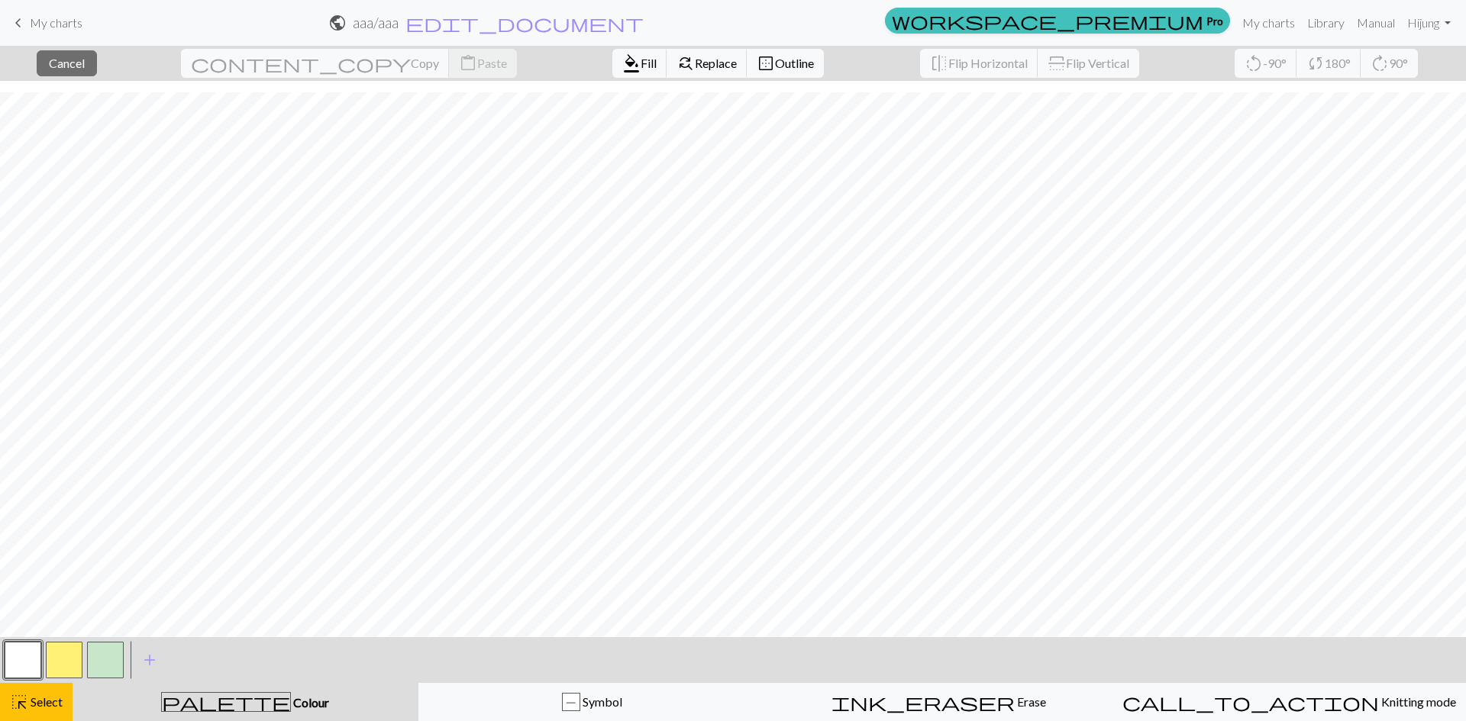
click at [291, 696] on span "Colour" at bounding box center [310, 702] width 38 height 15
click at [291, 701] on span "Colour" at bounding box center [310, 702] width 38 height 15
click at [63, 663] on button "button" at bounding box center [64, 660] width 37 height 37
click at [211, 703] on div "palette Colour Colour" at bounding box center [245, 702] width 327 height 20
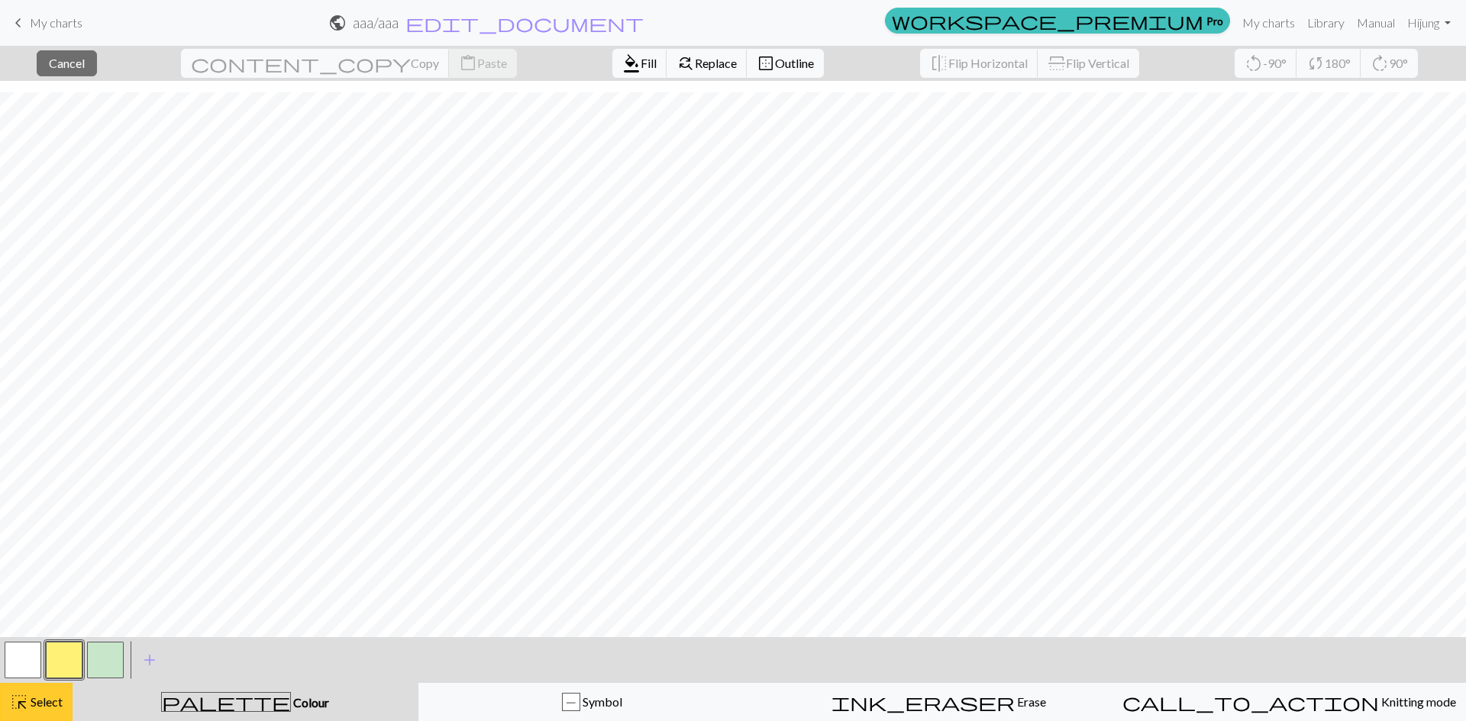
click at [34, 715] on button "highlight_alt Select Select" at bounding box center [36, 702] width 73 height 38
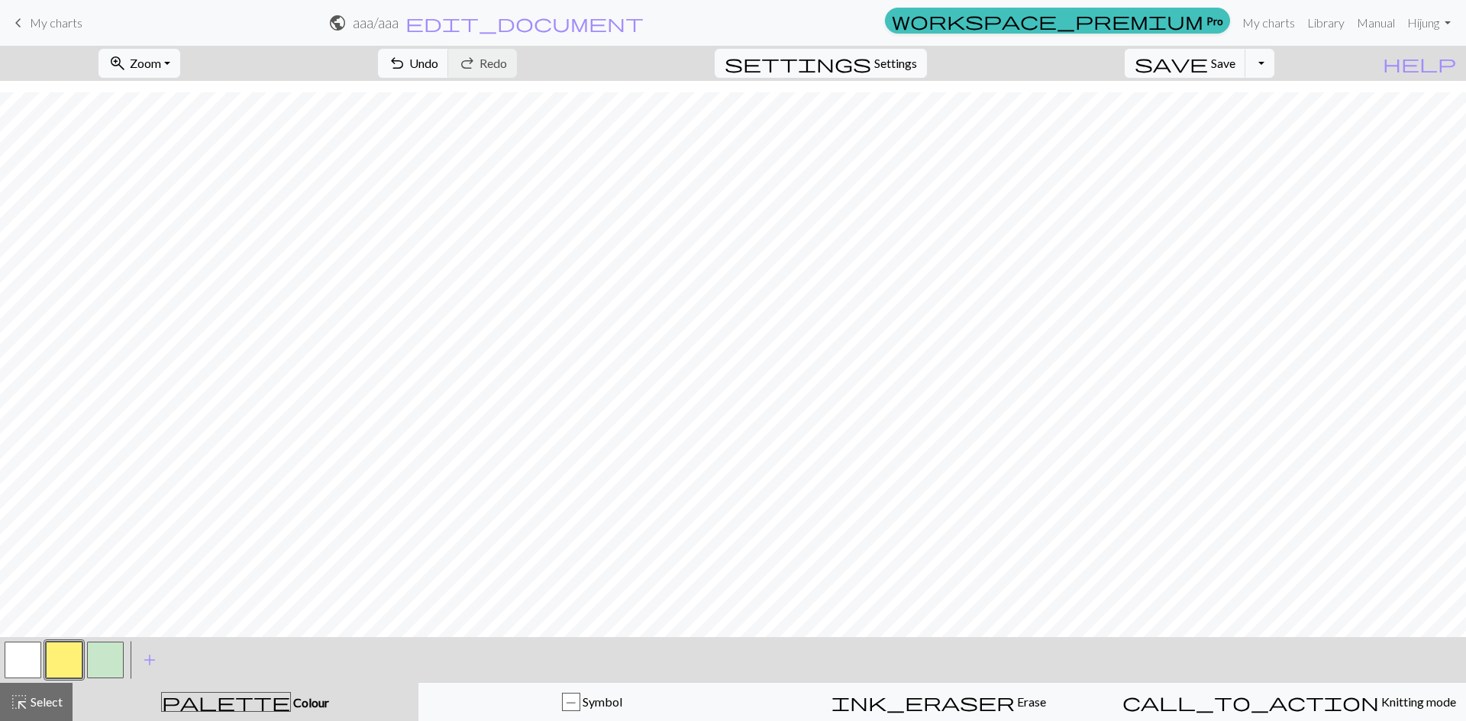
click at [227, 694] on span "palette" at bounding box center [226, 702] width 128 height 21
click at [214, 699] on div "palette Colour Colour" at bounding box center [245, 702] width 327 height 20
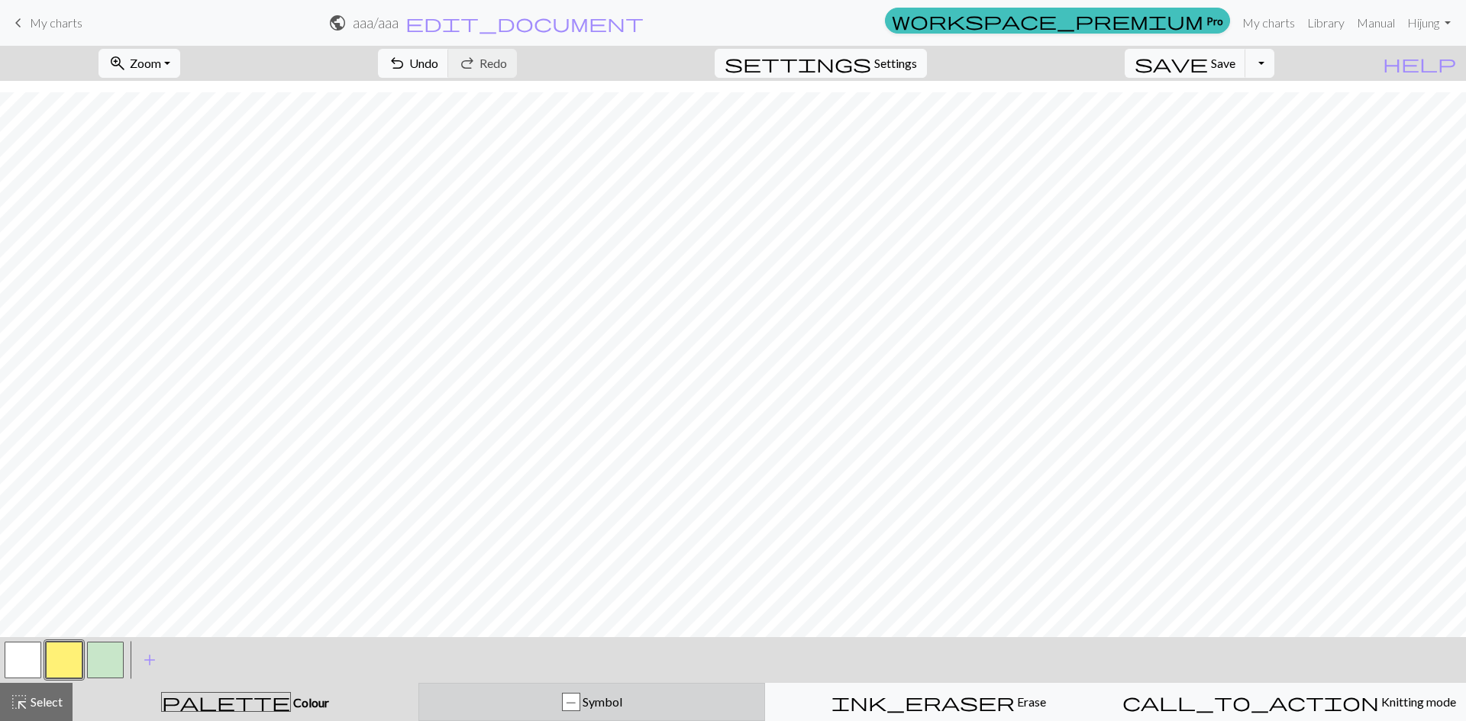
click at [509, 694] on div "P Symbol" at bounding box center [591, 702] width 327 height 18
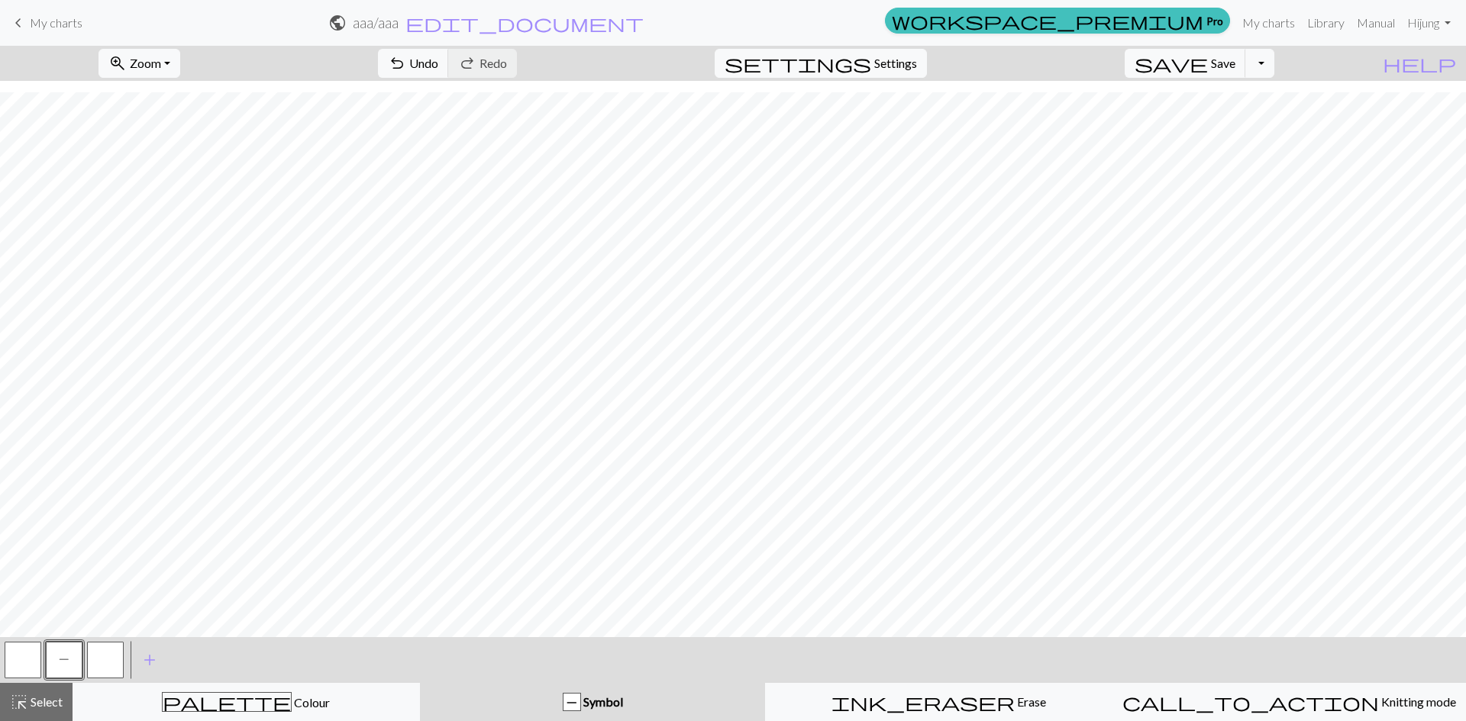
click at [36, 663] on button "button" at bounding box center [23, 660] width 37 height 37
click at [35, 663] on button "button" at bounding box center [23, 660] width 37 height 37
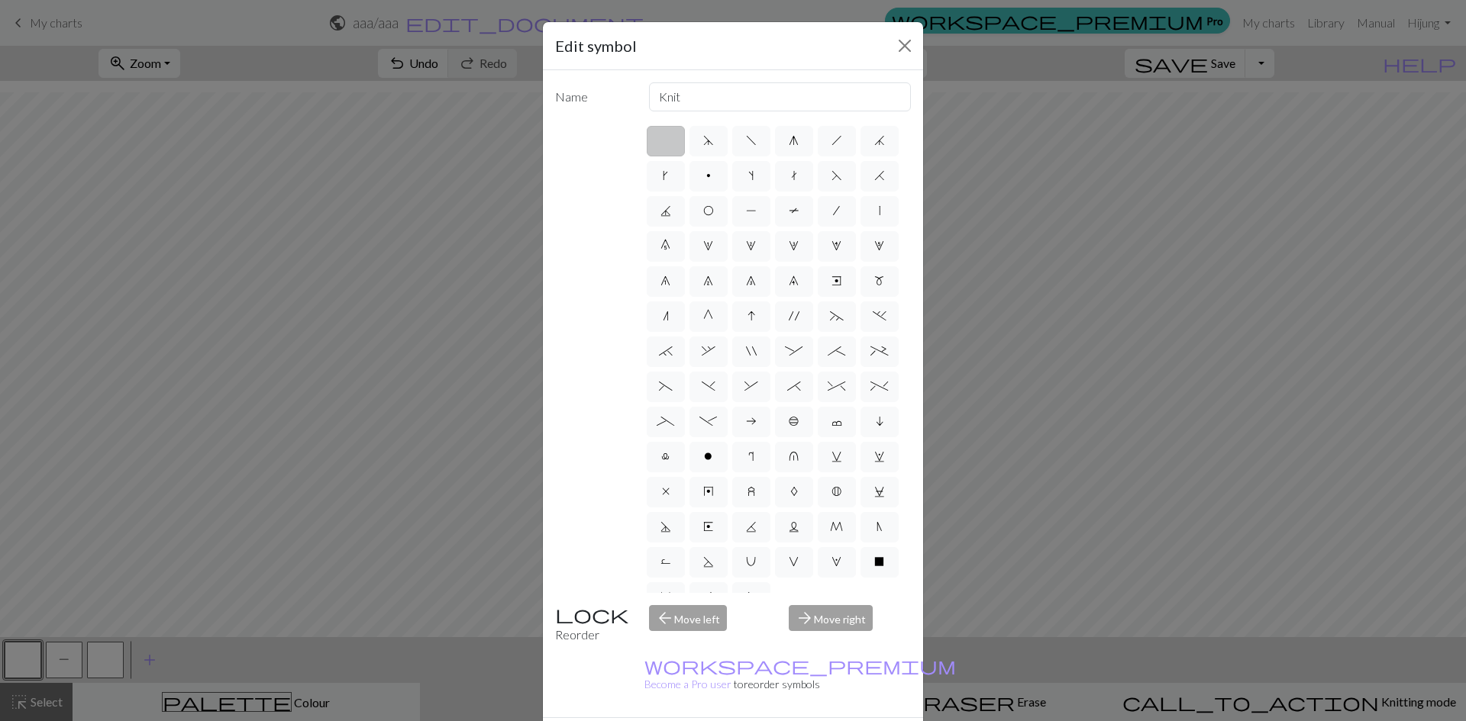
drag, startPoint x: 827, startPoint y: 708, endPoint x: 865, endPoint y: 681, distance: 46.0
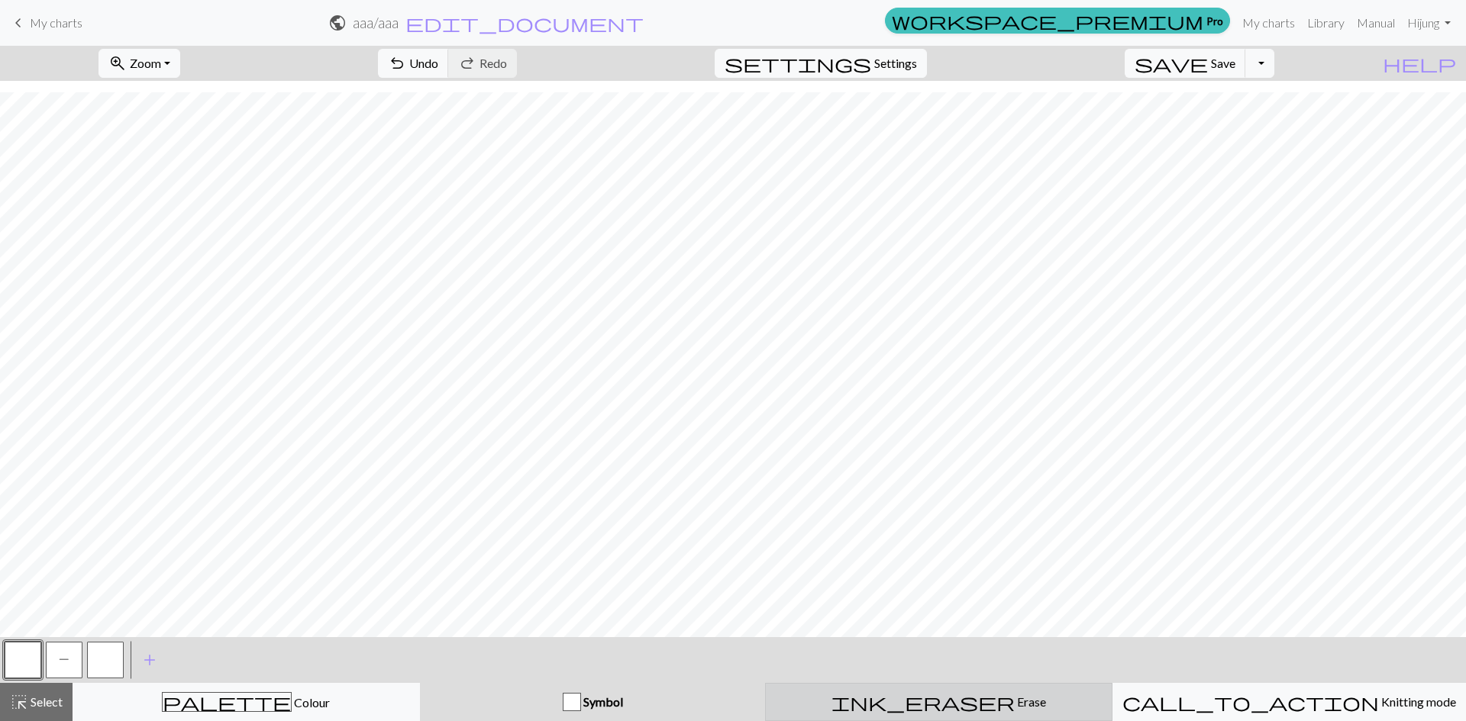
click at [734, 697] on div "ink_eraser Erase Erase" at bounding box center [938, 702] width 327 height 18
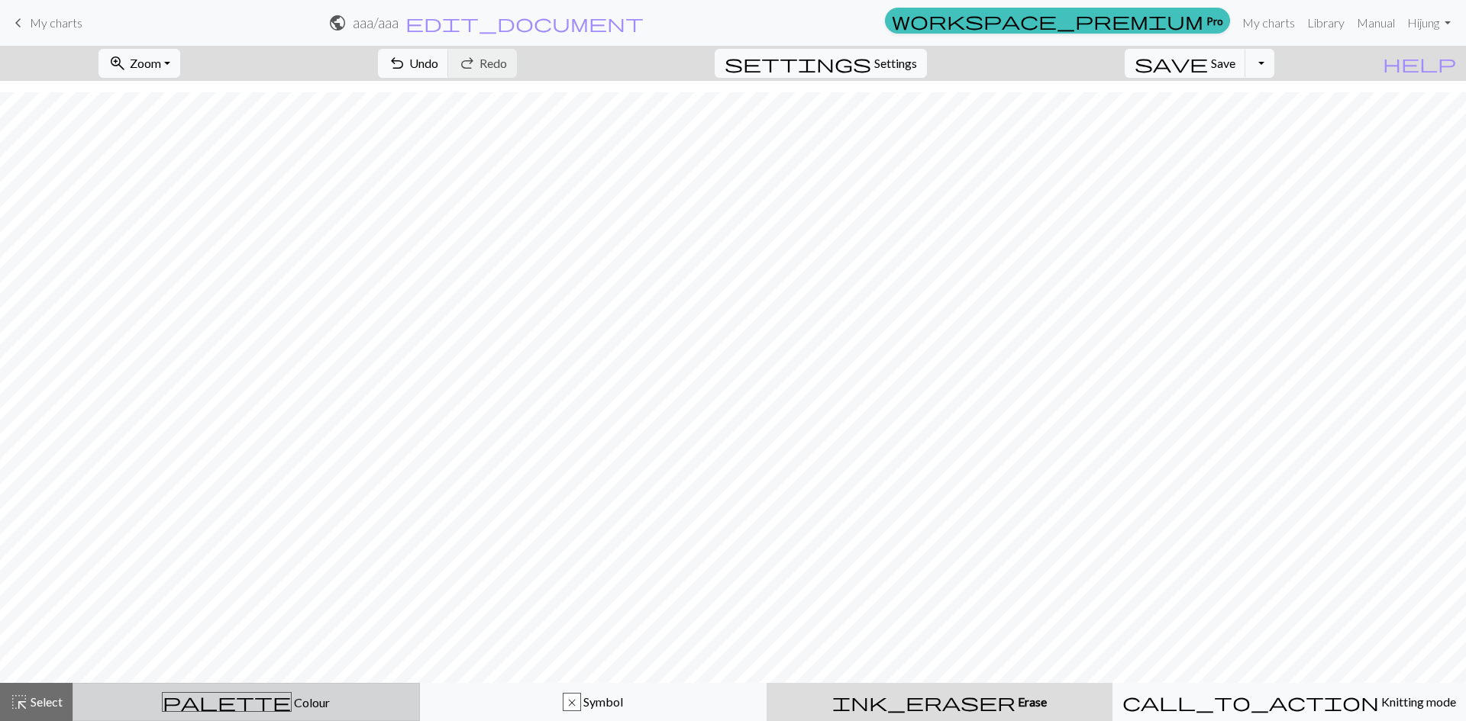
scroll to position [226, 0]
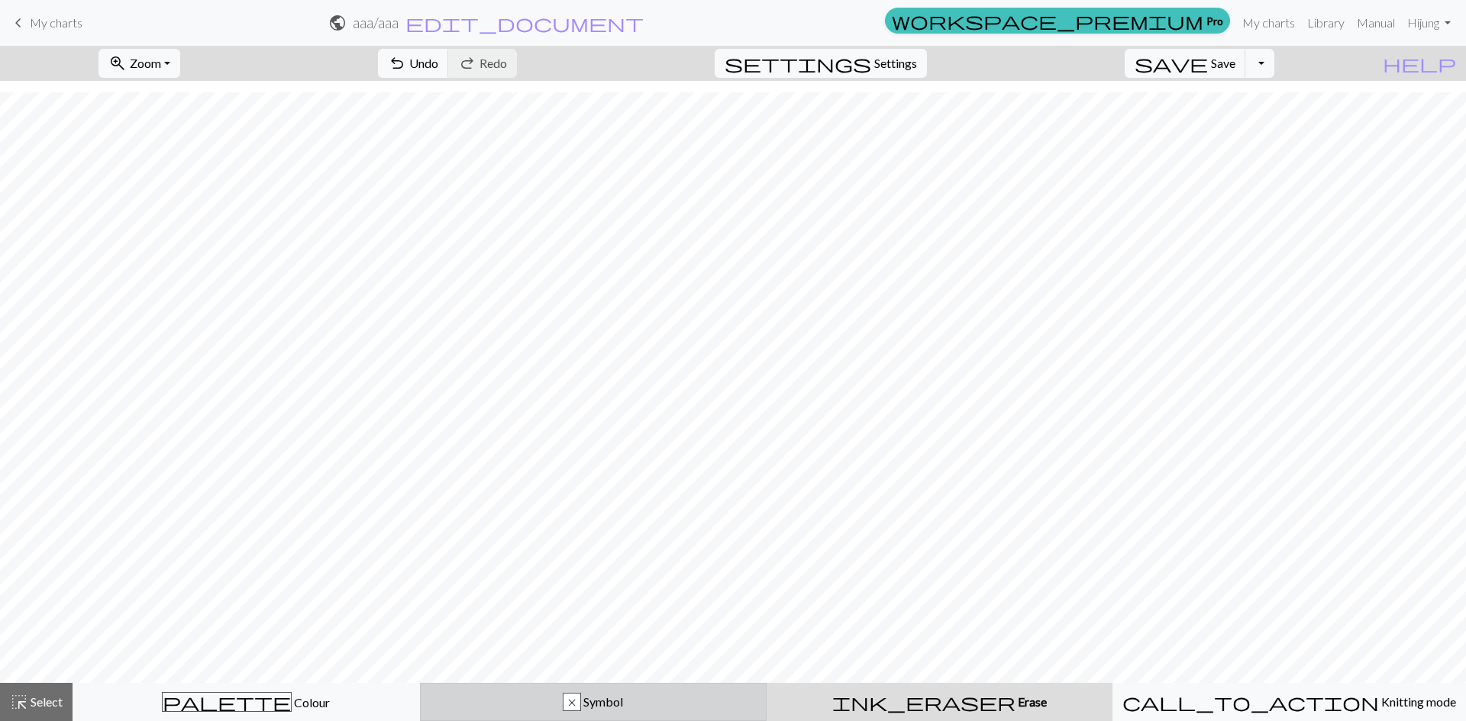
click at [713, 704] on div "x Symbol" at bounding box center [593, 702] width 327 height 18
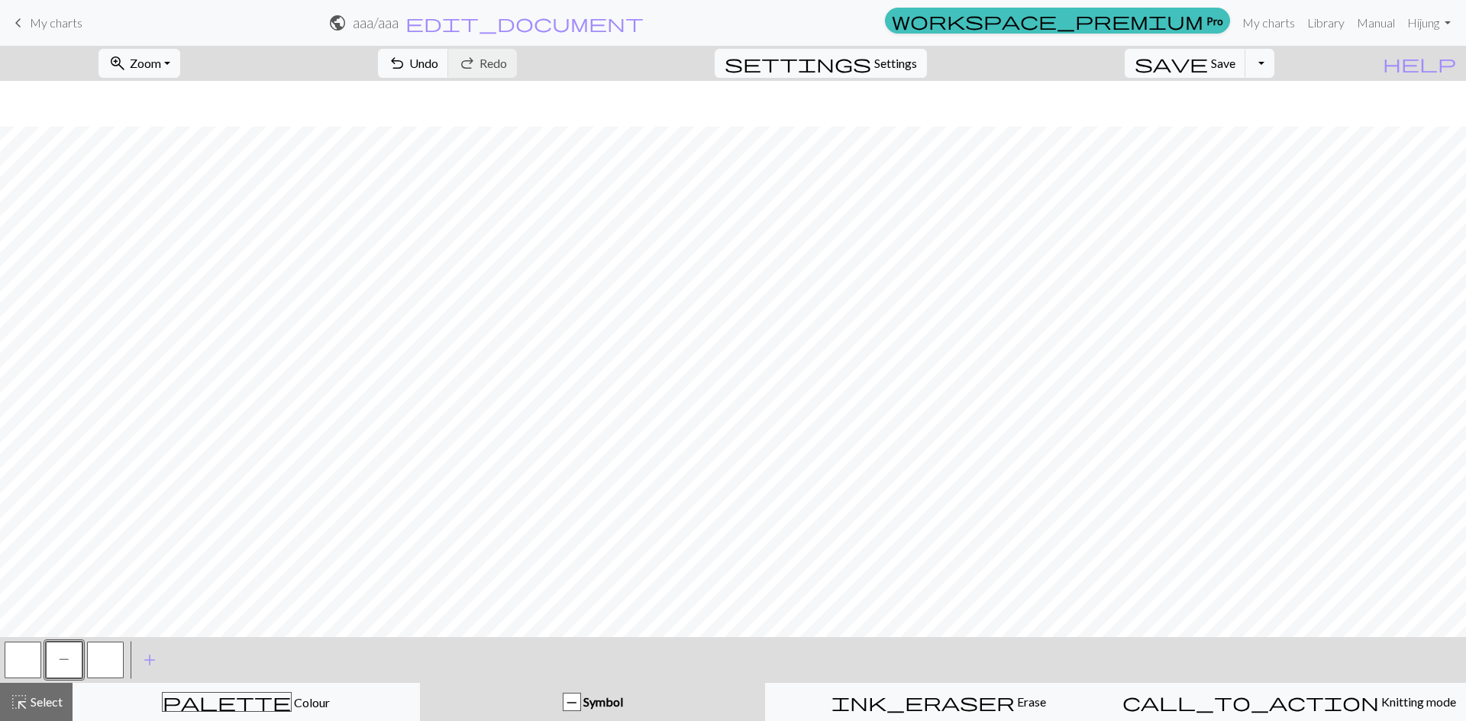
scroll to position [272, 0]
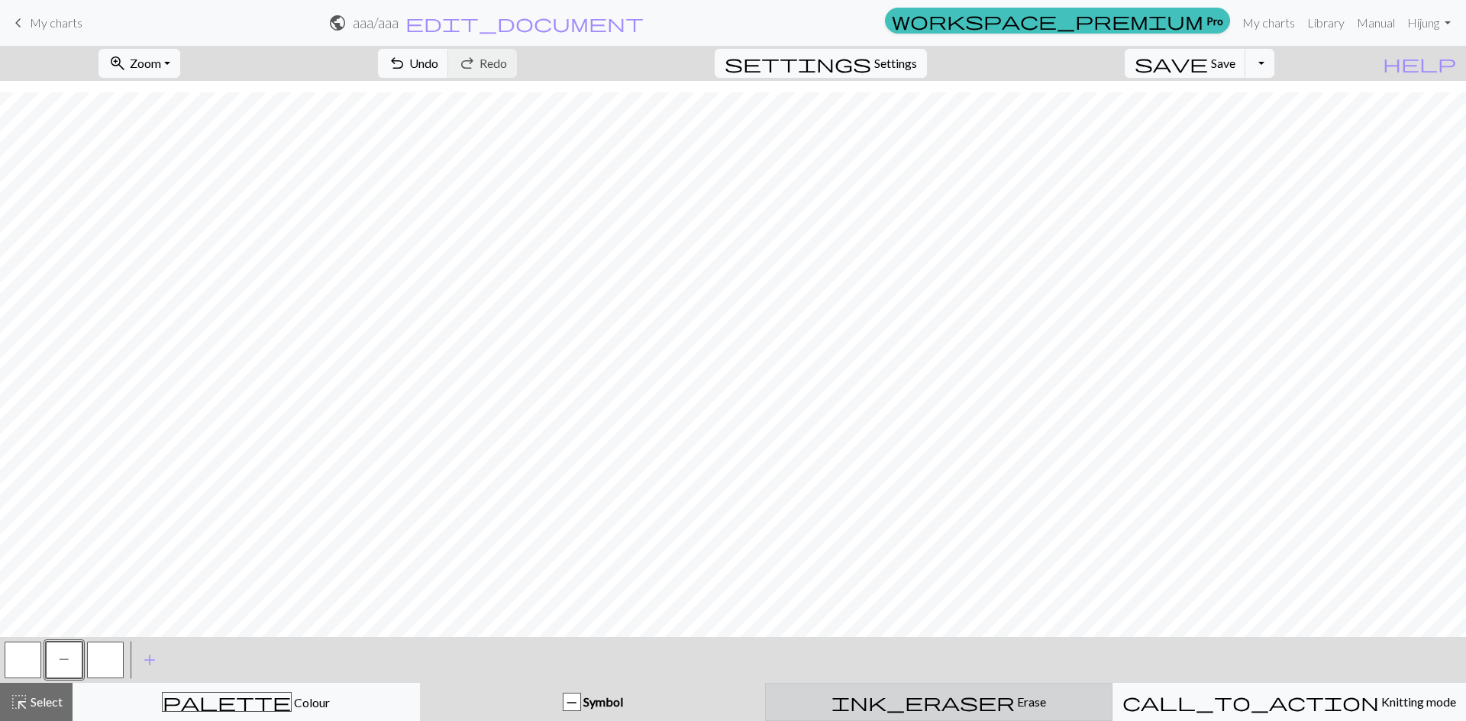
click at [734, 704] on div "ink_eraser Erase Erase" at bounding box center [938, 702] width 327 height 18
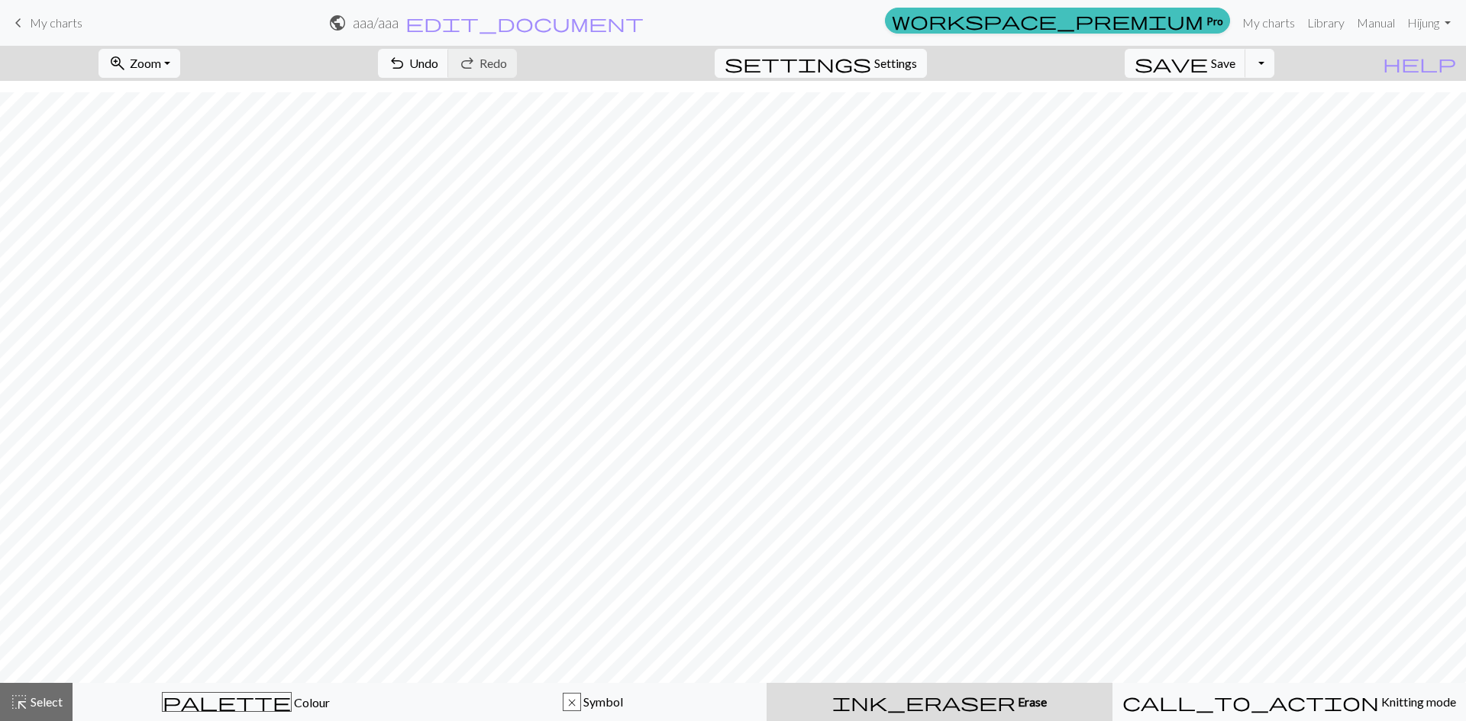
scroll to position [226, 0]
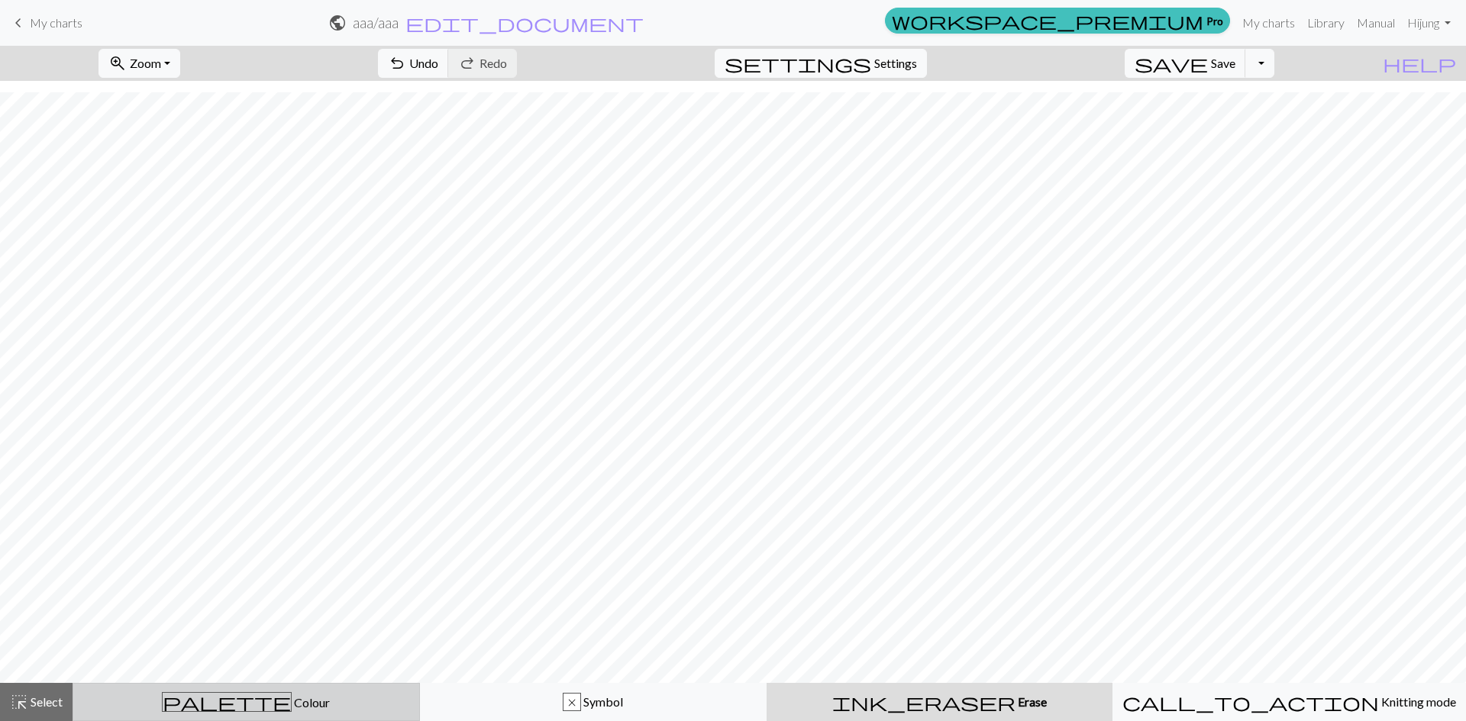
click at [333, 704] on div "palette Colour Colour" at bounding box center [245, 702] width 327 height 20
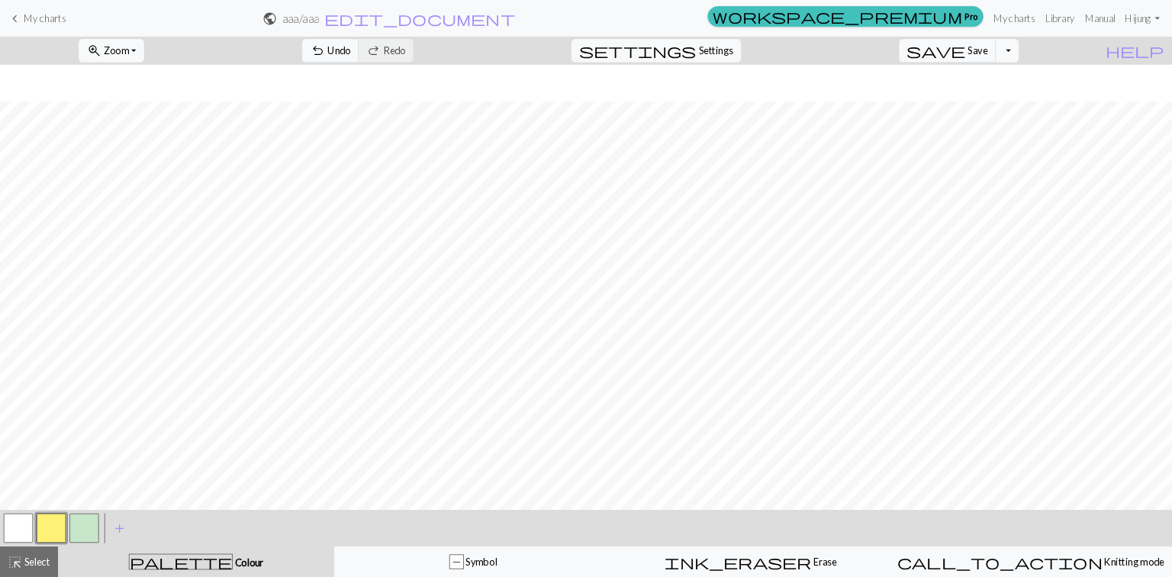
scroll to position [272, 0]
click at [438, 60] on span "Undo" at bounding box center [423, 63] width 29 height 15
click at [438, 61] on span "Undo" at bounding box center [423, 63] width 29 height 15
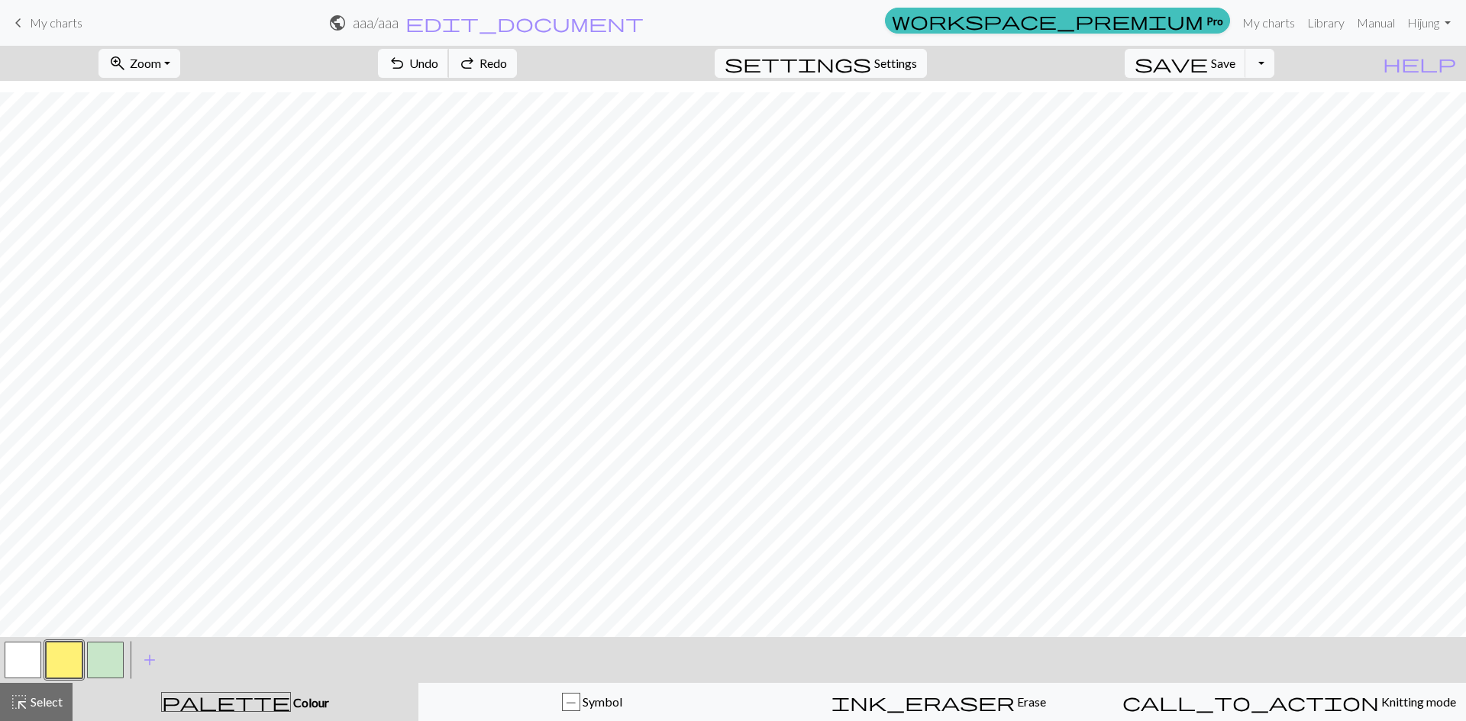
click at [438, 61] on span "Undo" at bounding box center [423, 63] width 29 height 15
click at [438, 62] on span "Undo" at bounding box center [423, 63] width 29 height 15
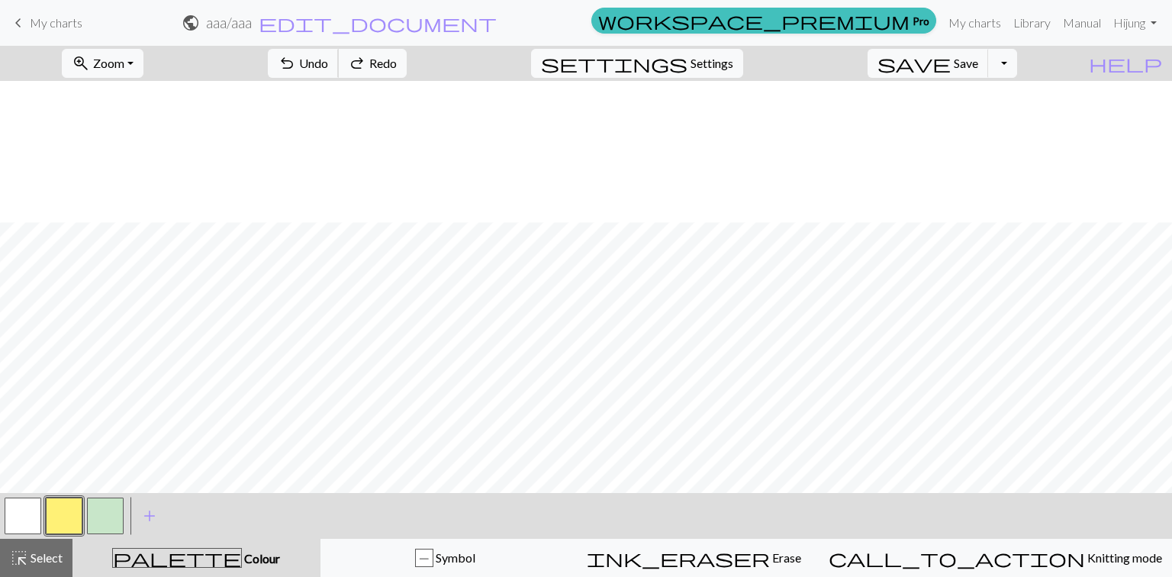
scroll to position [413, 0]
click at [473, 562] on span "Symbol" at bounding box center [455, 557] width 42 height 15
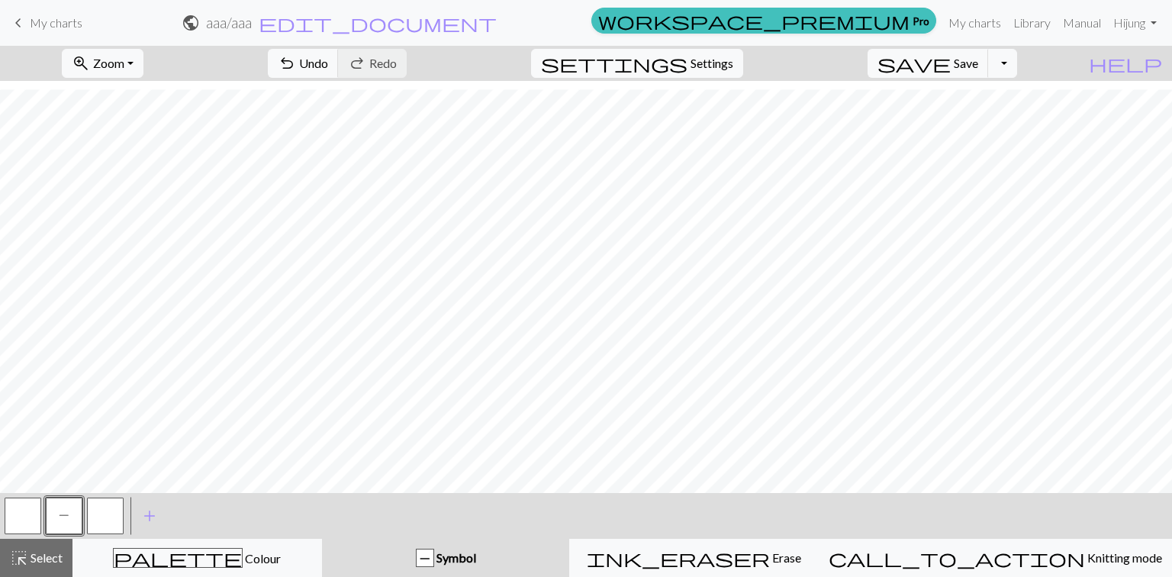
click at [100, 513] on button "button" at bounding box center [105, 516] width 37 height 37
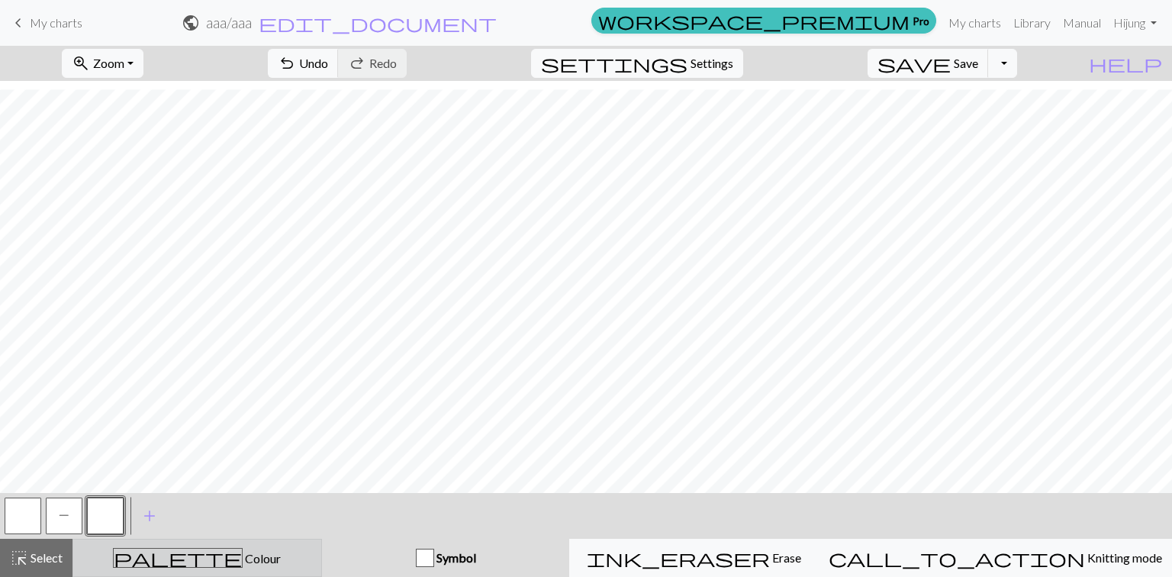
click at [308, 557] on div "palette Colour Colour" at bounding box center [197, 558] width 230 height 20
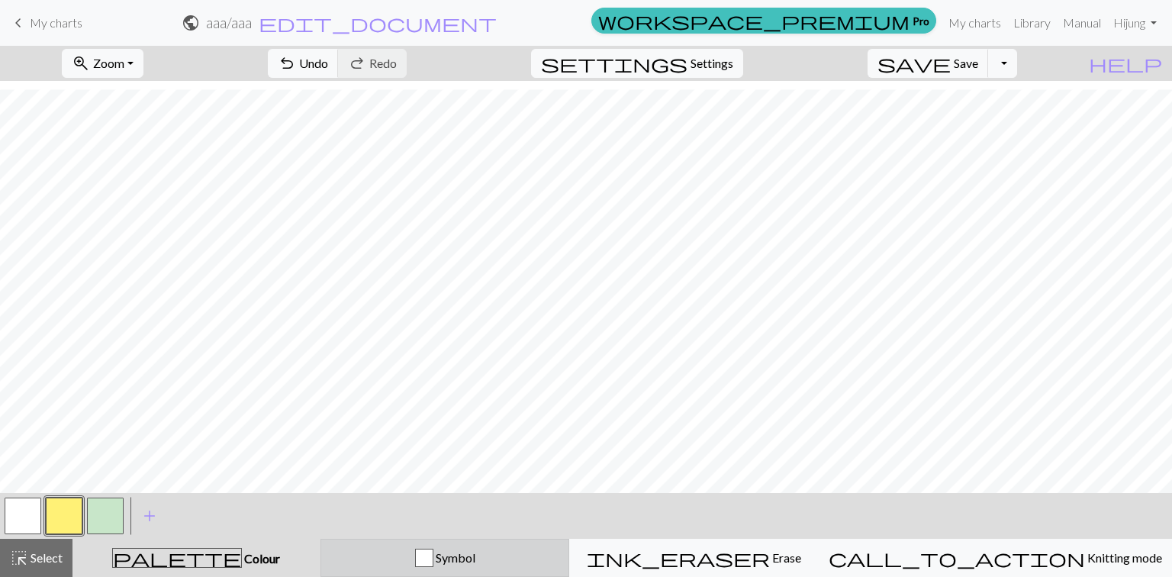
click at [431, 550] on div "Symbol" at bounding box center [446, 558] width 230 height 18
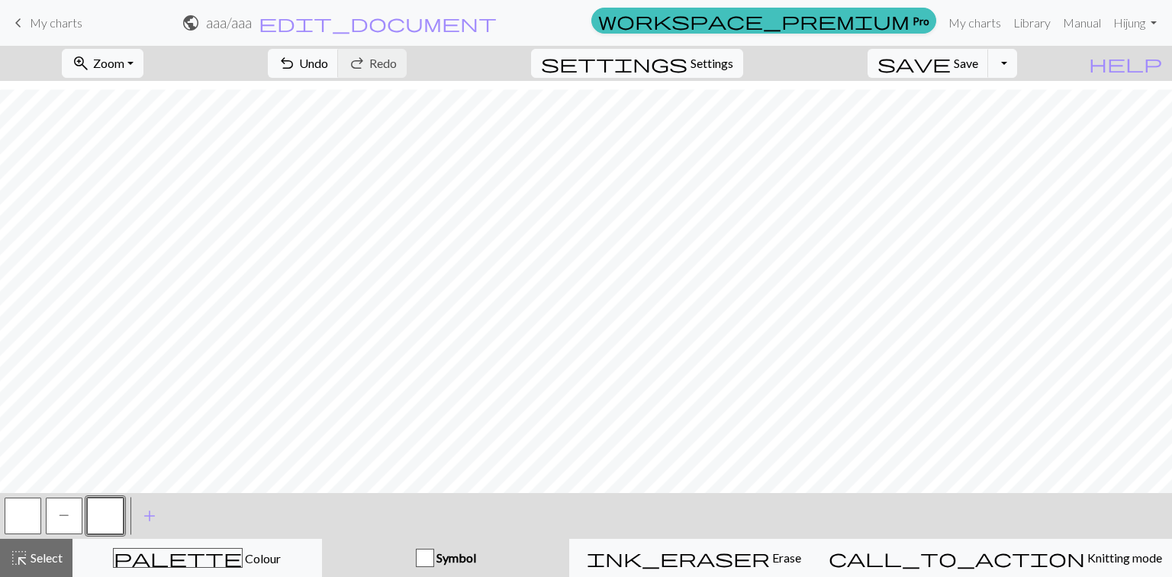
click at [47, 520] on button "P" at bounding box center [64, 516] width 37 height 37
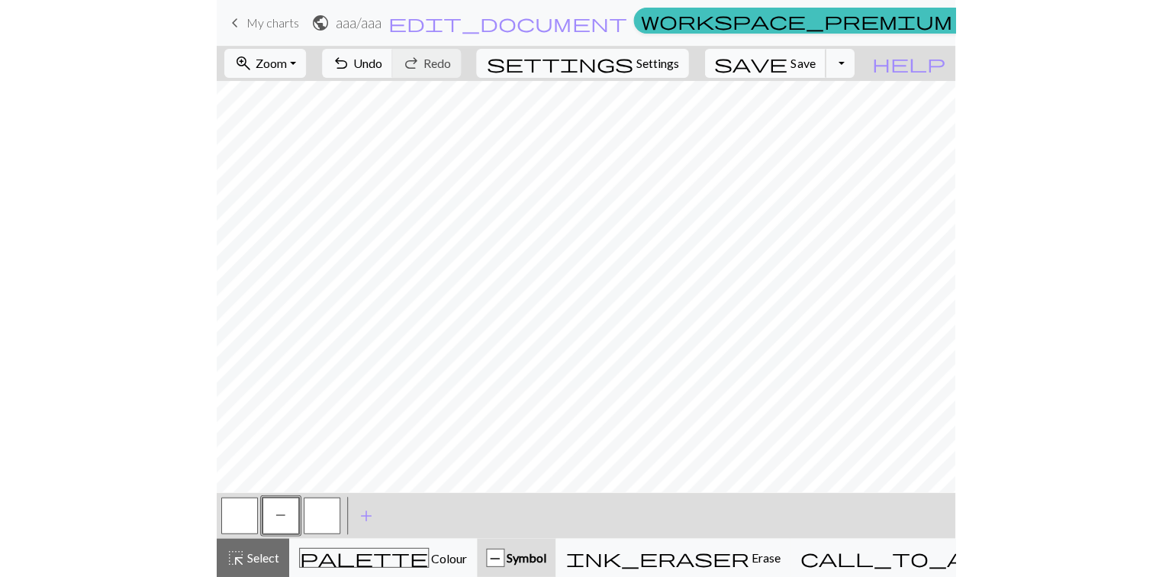
scroll to position [404, 0]
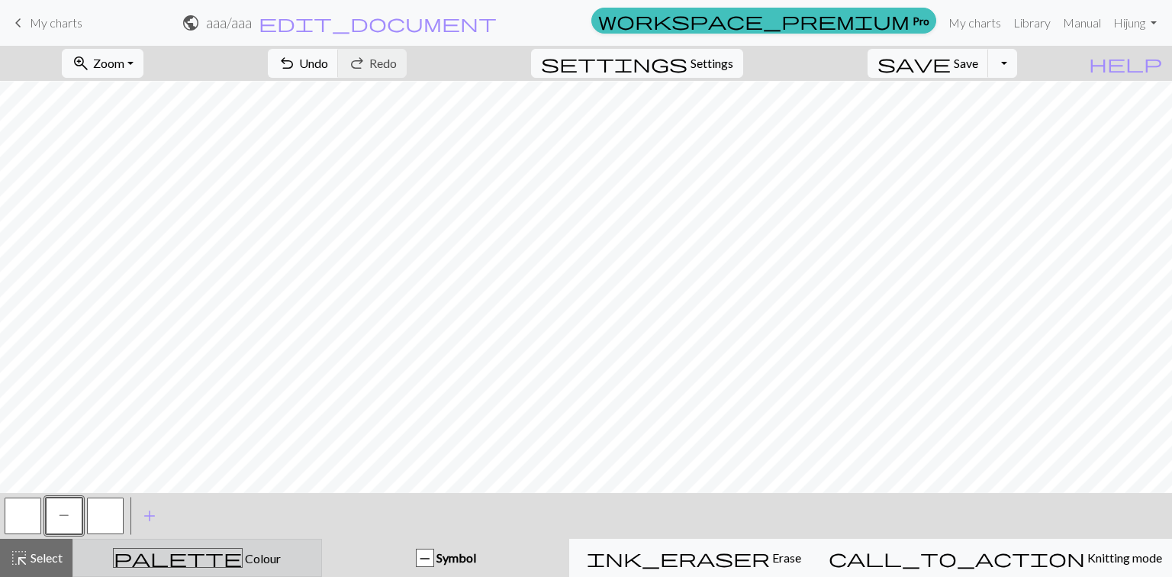
click at [301, 559] on div "palette Colour Colour" at bounding box center [197, 558] width 230 height 20
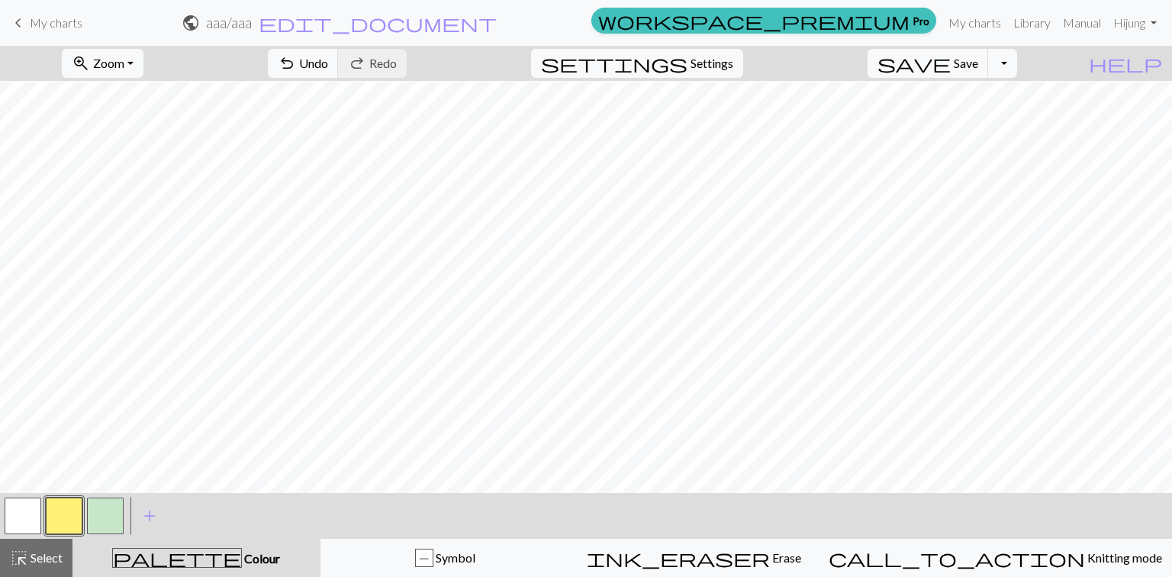
click at [118, 522] on button "button" at bounding box center [105, 516] width 37 height 37
click at [101, 511] on button "button" at bounding box center [105, 516] width 37 height 37
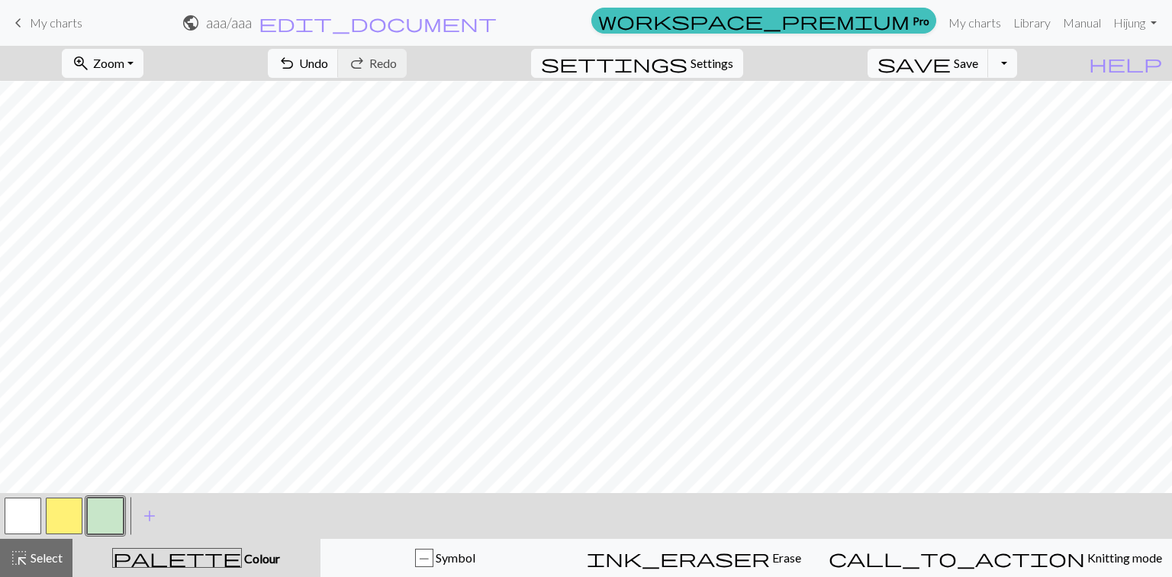
click at [24, 514] on button "button" at bounding box center [23, 516] width 37 height 37
click at [100, 525] on button "button" at bounding box center [105, 516] width 37 height 37
click at [430, 549] on div "P Symbol" at bounding box center [446, 558] width 230 height 18
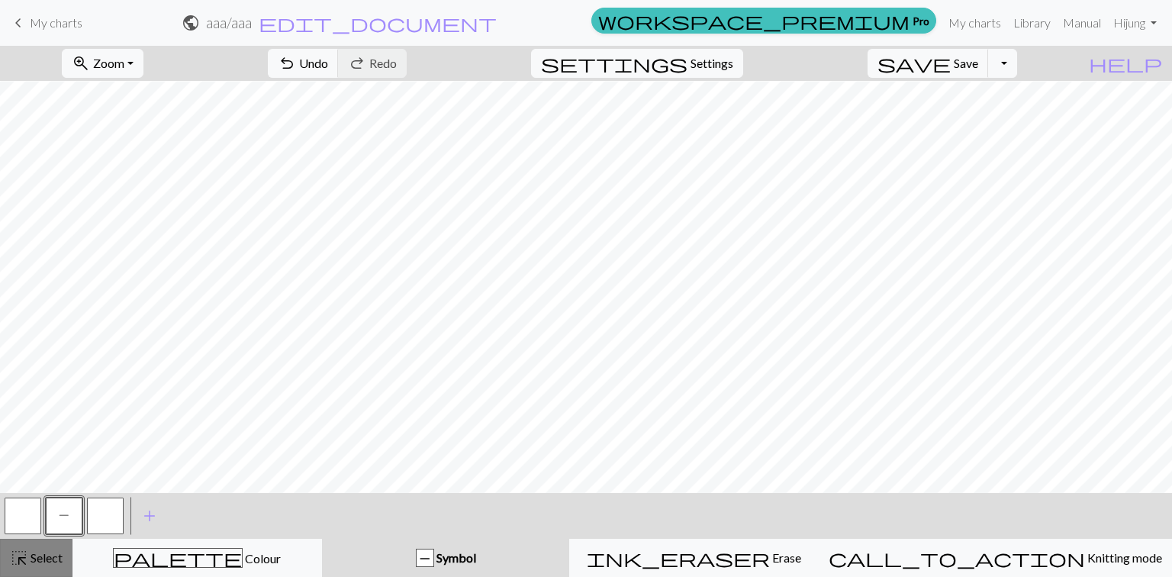
click at [49, 550] on span "Select" at bounding box center [45, 557] width 34 height 15
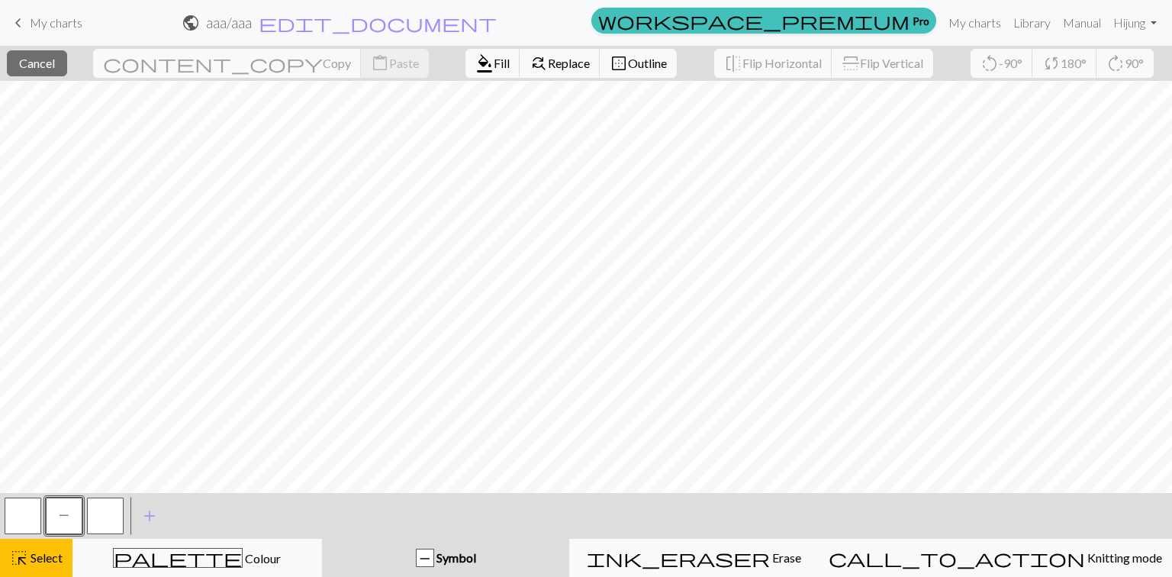
click at [61, 524] on button "P" at bounding box center [64, 516] width 37 height 37
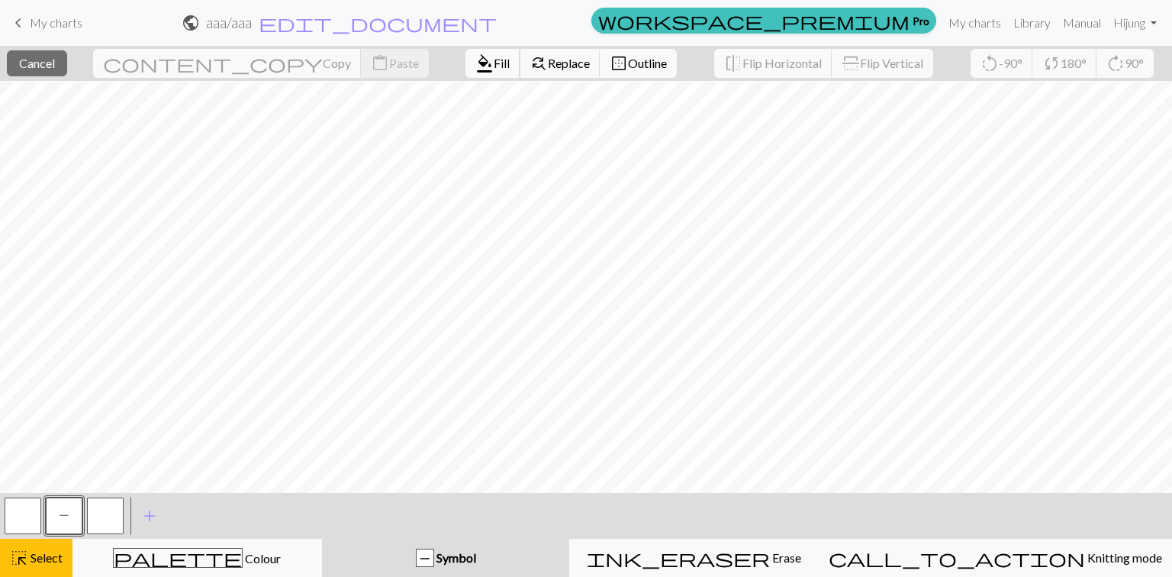
click at [466, 70] on button "format_color_fill Fill" at bounding box center [493, 63] width 55 height 29
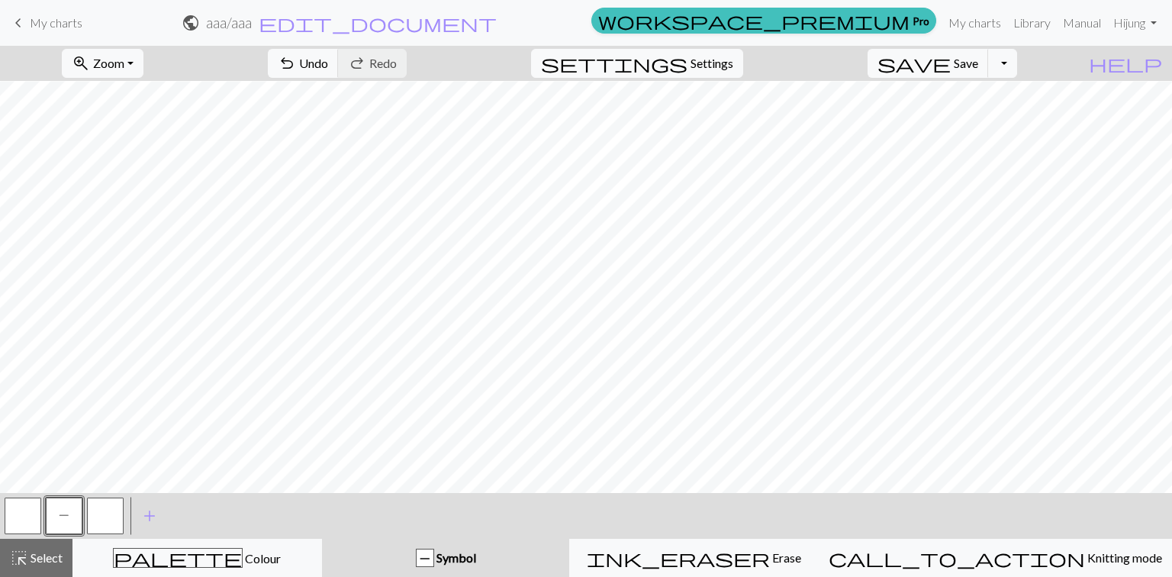
click at [116, 517] on button "button" at bounding box center [105, 516] width 37 height 37
click at [52, 525] on button "P" at bounding box center [64, 516] width 37 height 37
click at [434, 559] on div "P" at bounding box center [425, 559] width 17 height 18
click at [171, 508] on div "< P > add Add a symbol" at bounding box center [586, 516] width 1172 height 46
click at [26, 563] on span "highlight_alt" at bounding box center [19, 557] width 18 height 21
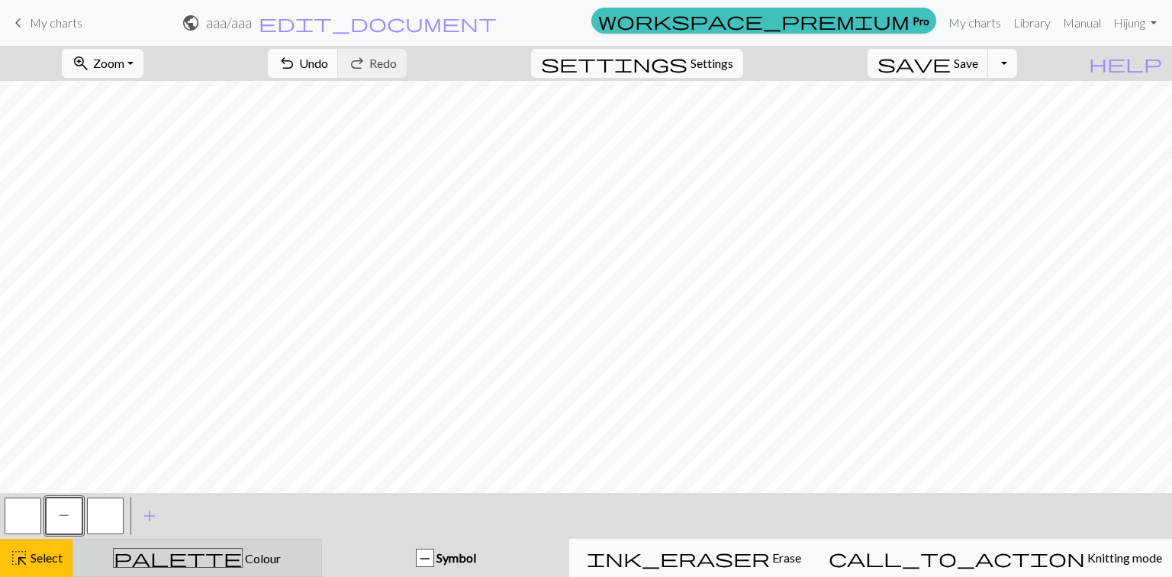
click at [289, 559] on div "palette Colour Colour" at bounding box center [197, 558] width 230 height 20
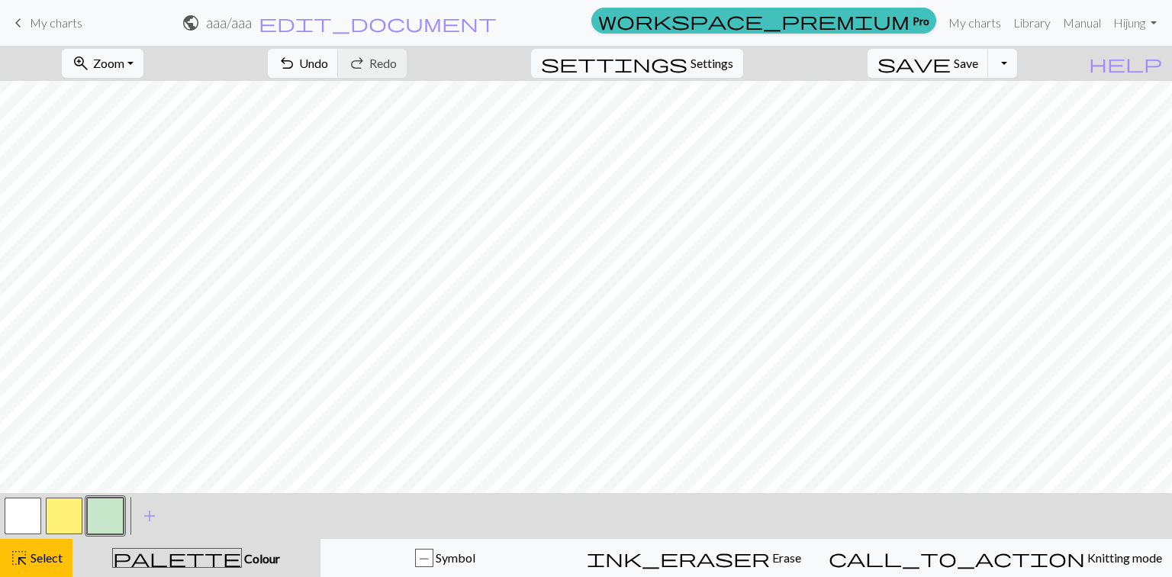
click at [70, 518] on button "button" at bounding box center [64, 516] width 37 height 37
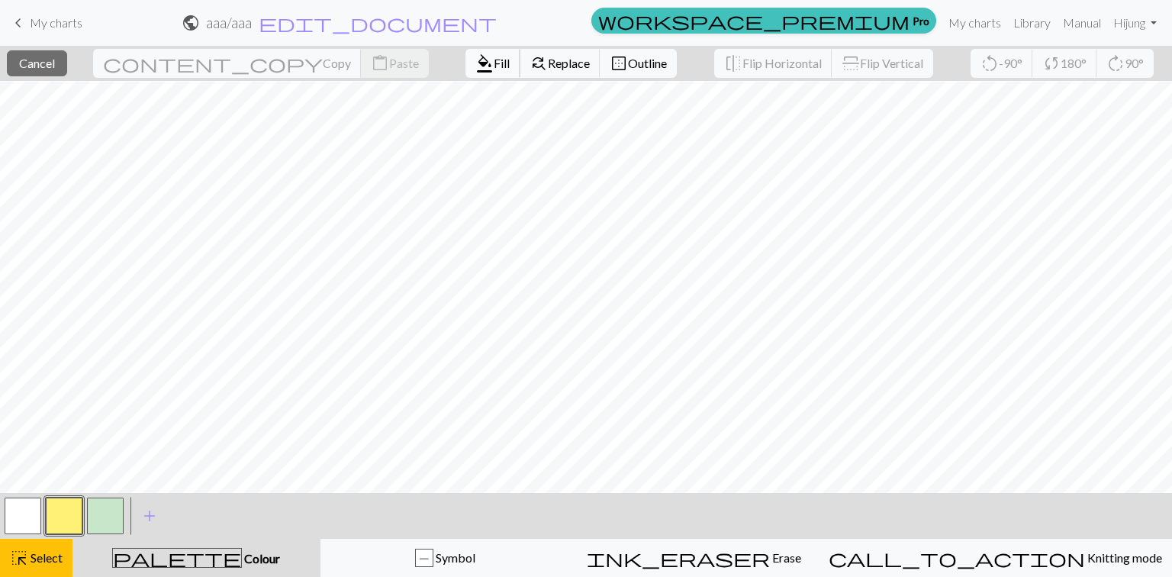
click at [466, 76] on button "format_color_fill Fill" at bounding box center [493, 63] width 55 height 29
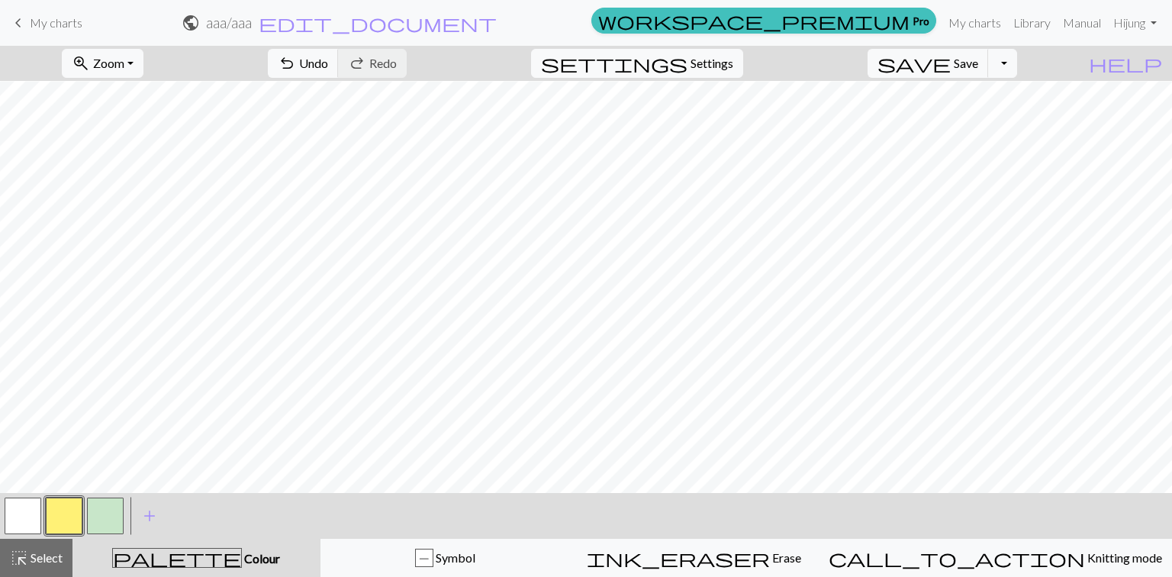
click at [121, 512] on button "button" at bounding box center [105, 516] width 37 height 37
click at [65, 559] on button "highlight_alt Select Select" at bounding box center [36, 558] width 73 height 38
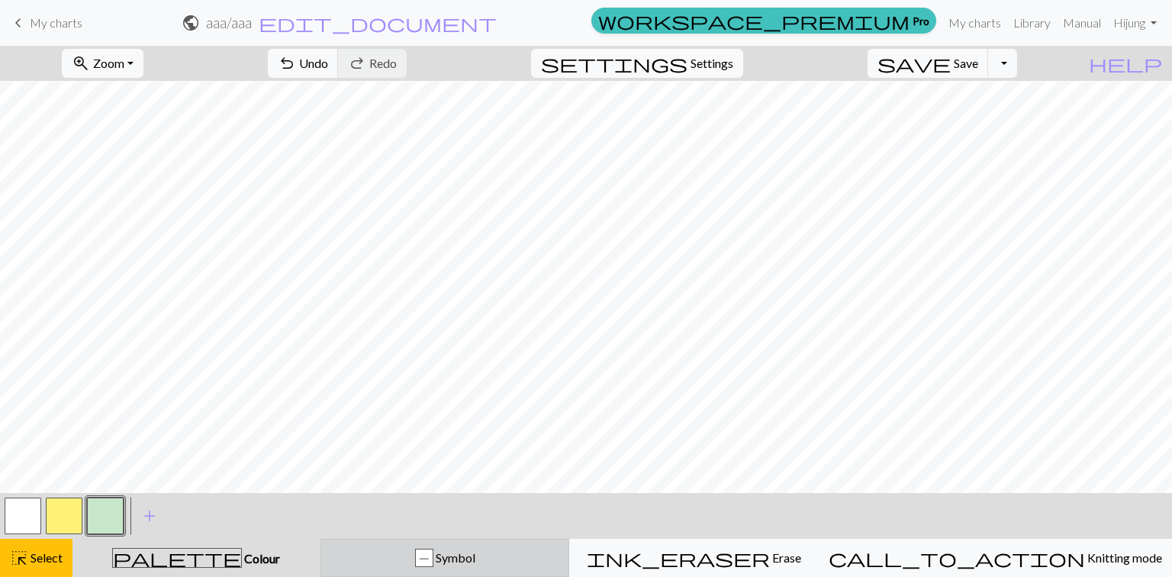
click at [413, 568] on button "P Symbol" at bounding box center [446, 558] width 250 height 38
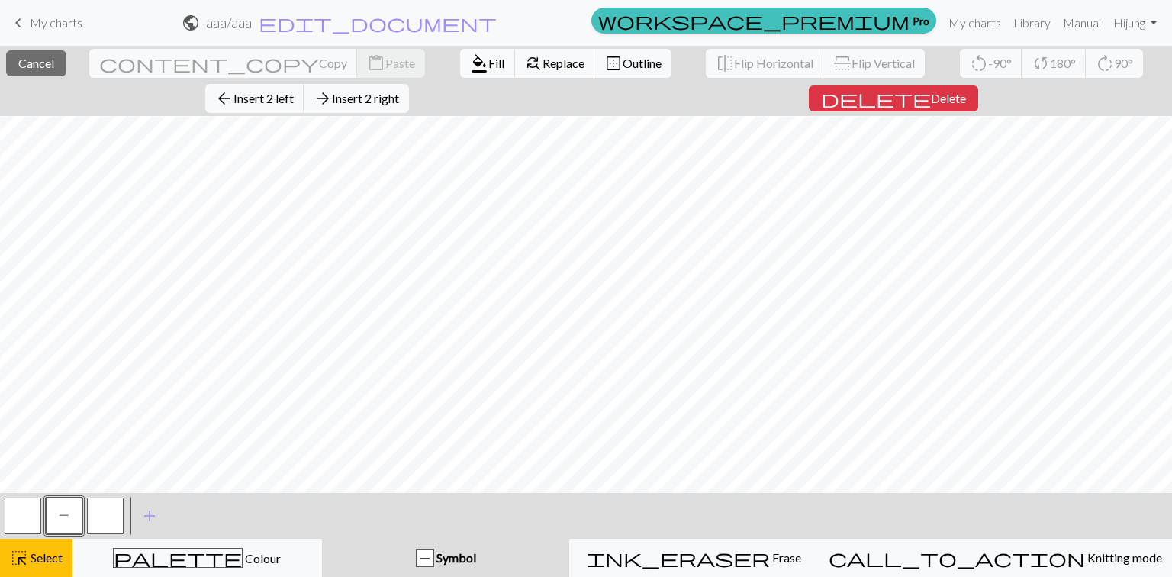
click at [470, 70] on span "format_color_fill" at bounding box center [479, 63] width 18 height 21
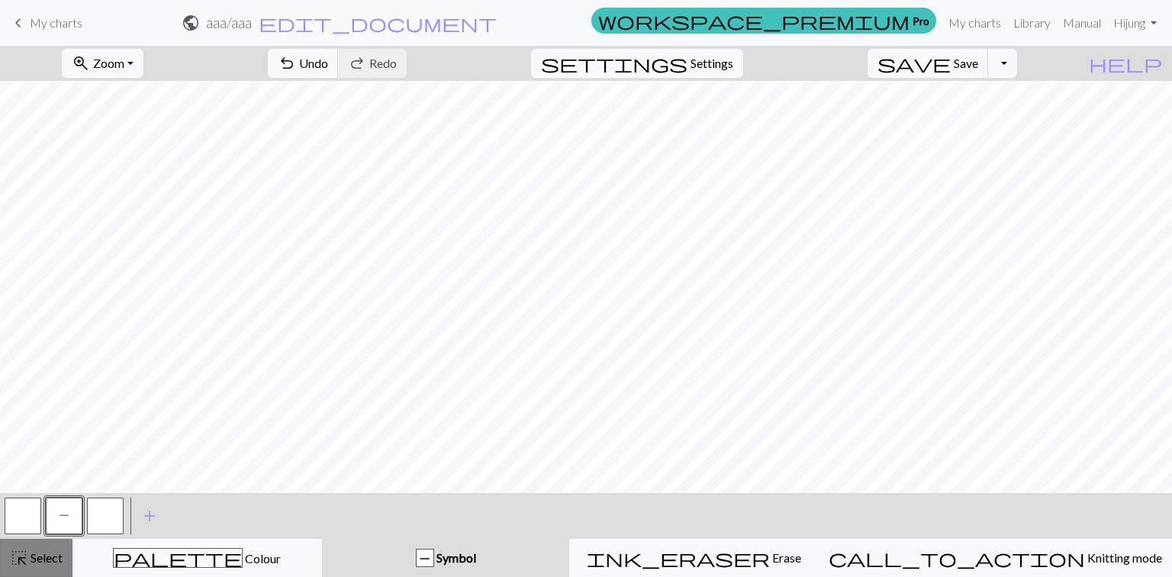
click at [37, 552] on span "Select" at bounding box center [45, 557] width 34 height 15
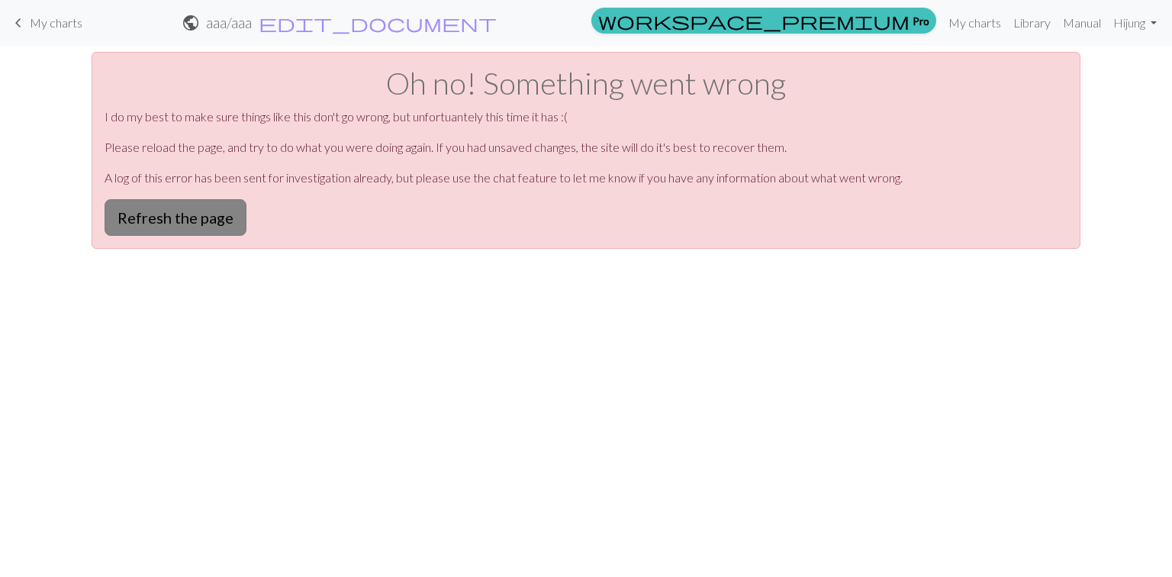
click at [201, 221] on button "Refresh the page" at bounding box center [176, 217] width 142 height 37
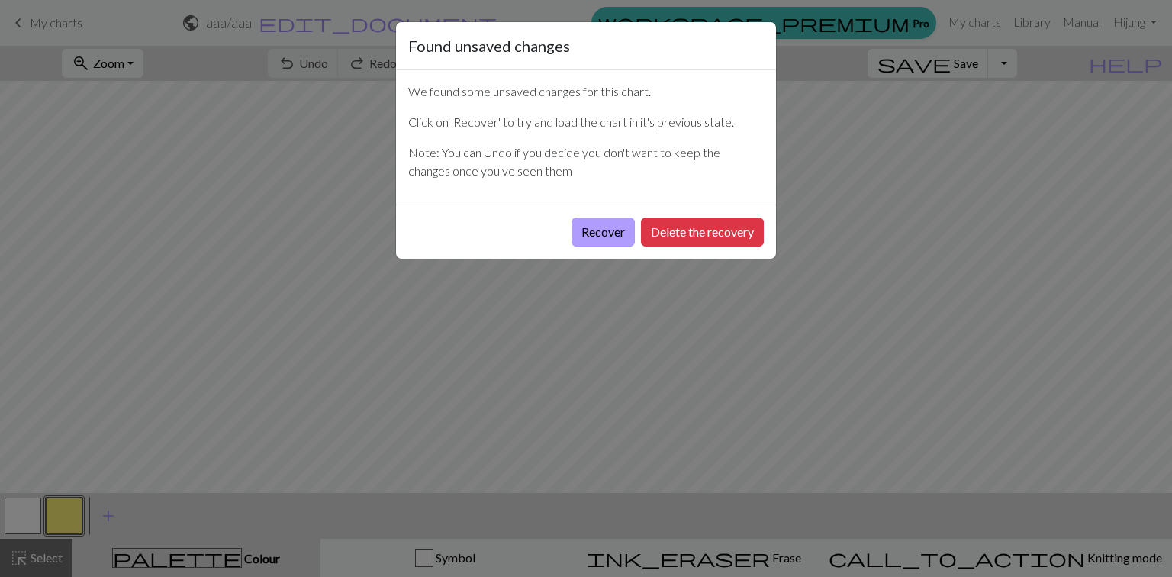
click at [608, 230] on button "Recover" at bounding box center [603, 232] width 63 height 29
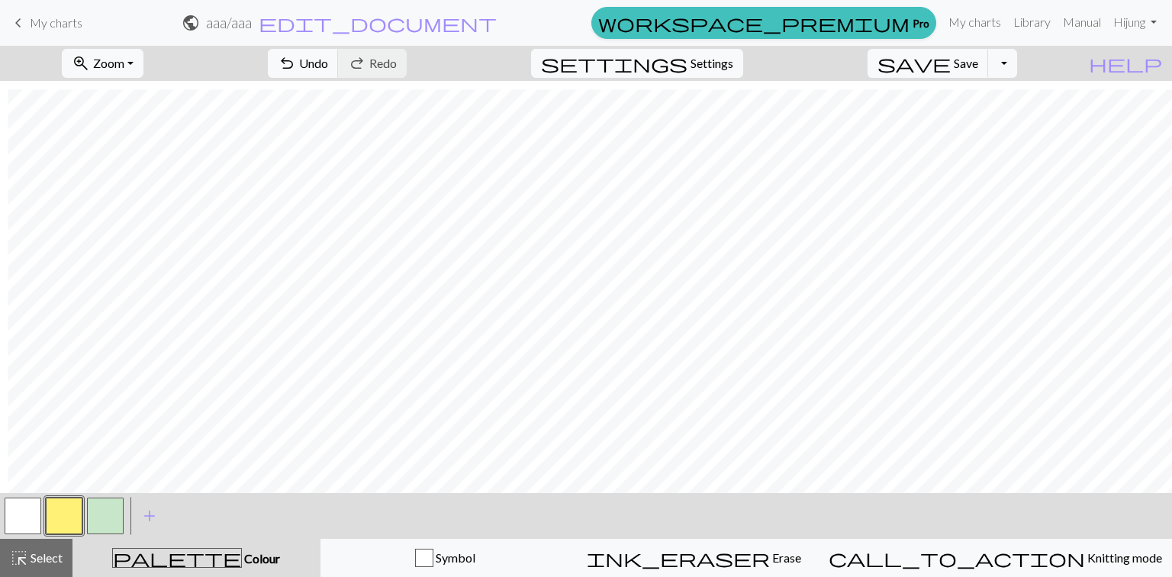
scroll to position [1192, 633]
click at [43, 559] on span "Select" at bounding box center [45, 557] width 34 height 15
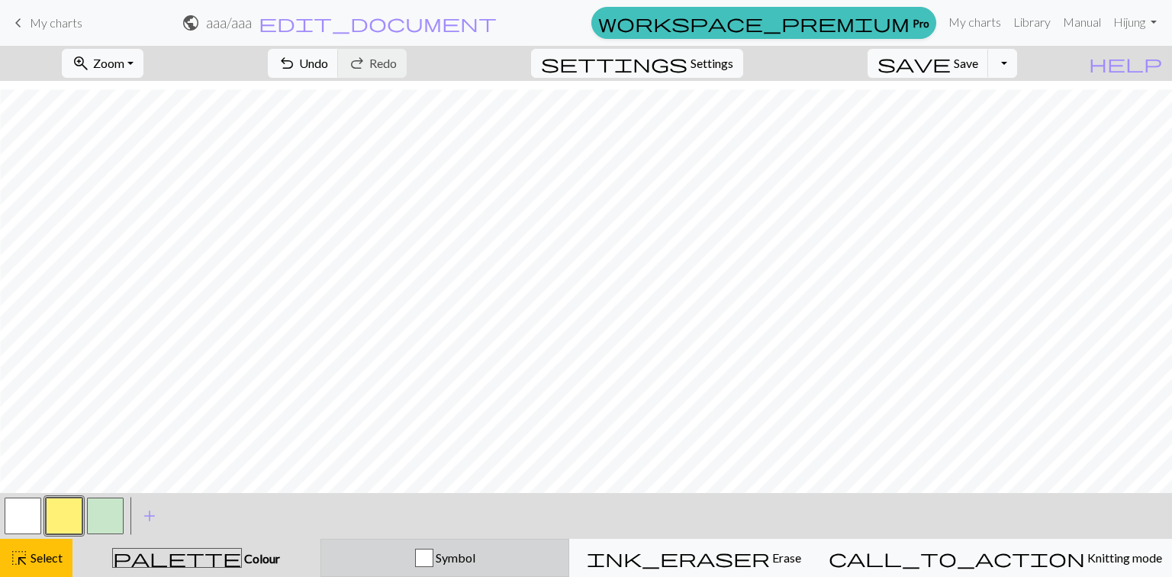
click at [560, 564] on div "Symbol" at bounding box center [446, 558] width 230 height 18
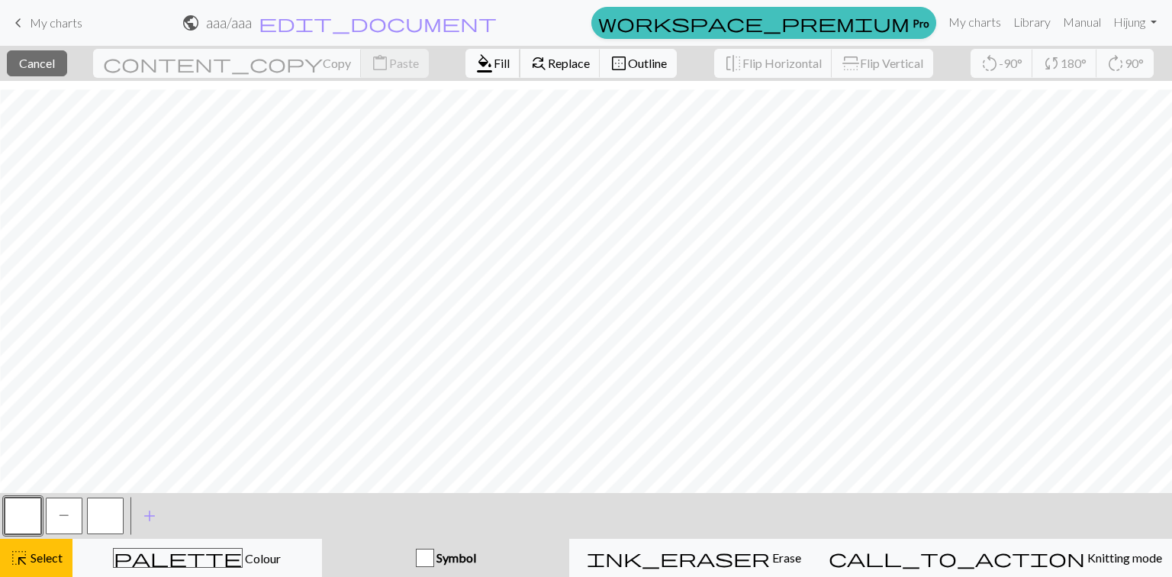
click at [494, 60] on span "Fill" at bounding box center [502, 63] width 16 height 15
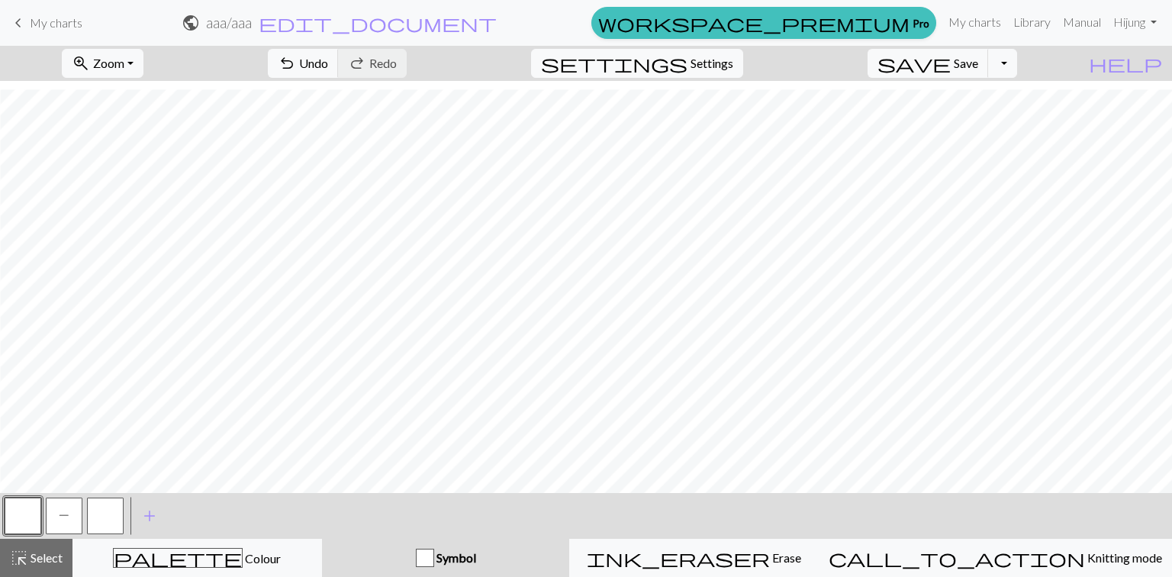
click at [76, 510] on button "P" at bounding box center [64, 516] width 37 height 37
click at [51, 554] on span "Select" at bounding box center [45, 557] width 34 height 15
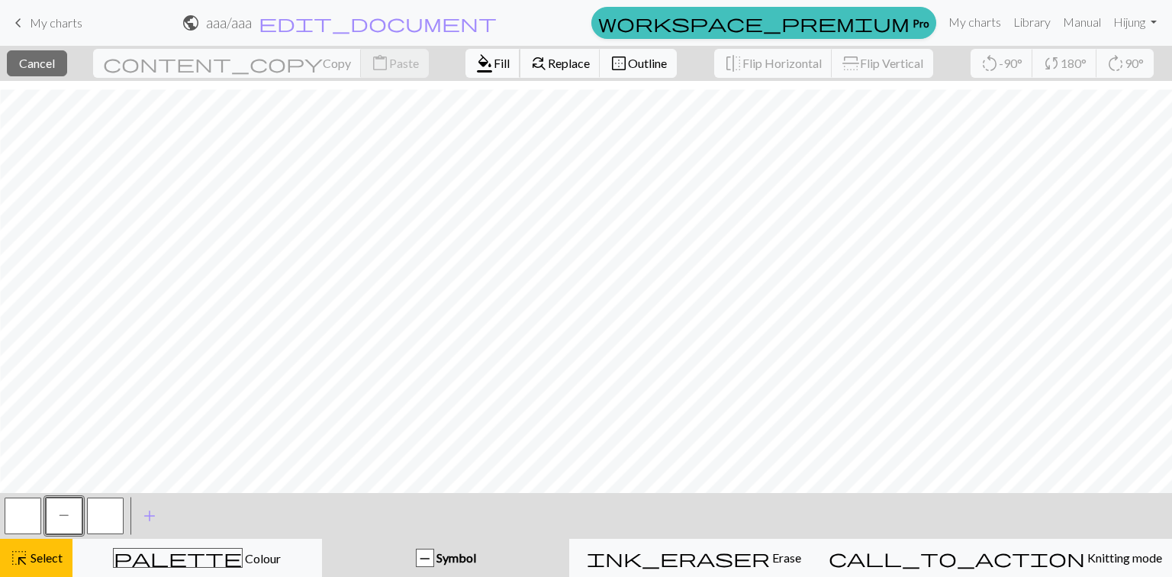
click at [476, 53] on span "format_color_fill" at bounding box center [485, 63] width 18 height 21
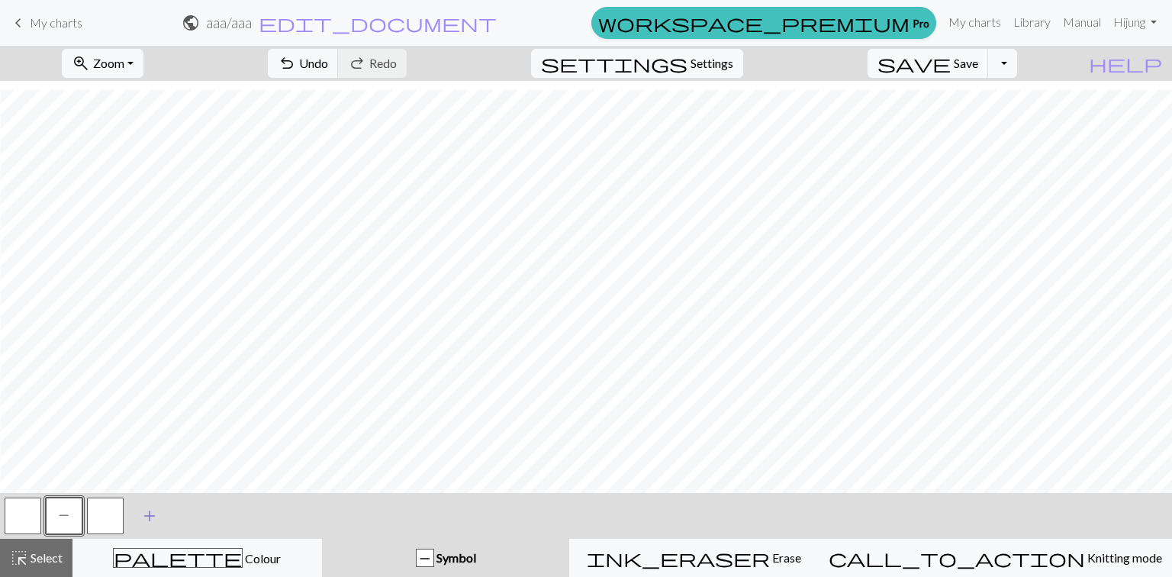
click at [144, 510] on span "add" at bounding box center [149, 515] width 18 height 21
click at [151, 515] on button "button" at bounding box center [146, 516] width 37 height 37
click at [145, 510] on button "button" at bounding box center [146, 516] width 37 height 37
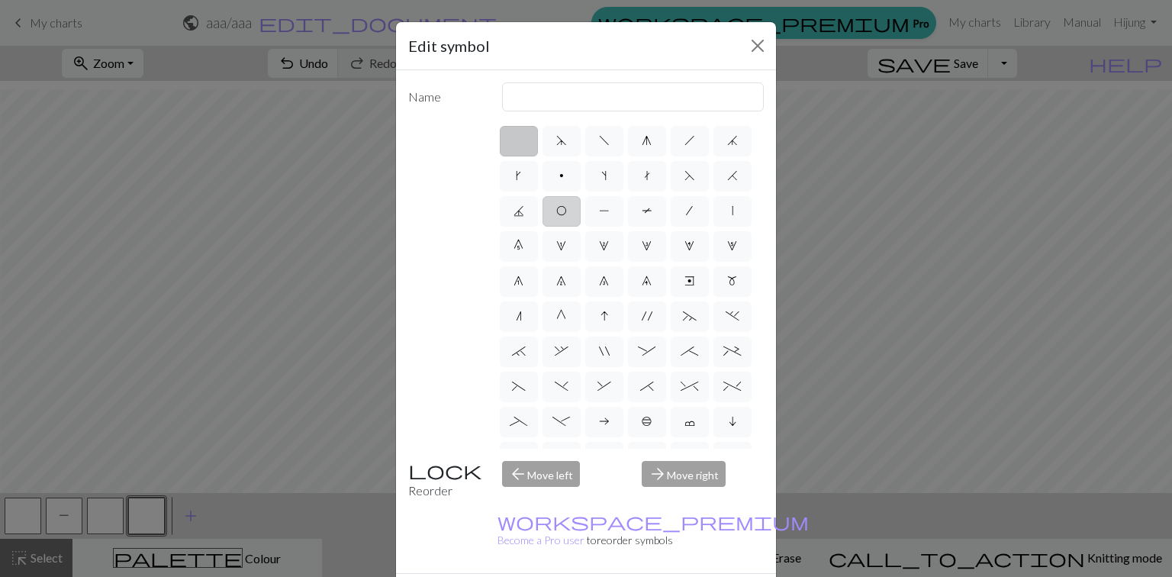
click at [553, 221] on label "O" at bounding box center [562, 211] width 38 height 31
click at [556, 211] on input "O" at bounding box center [561, 207] width 10 height 10
radio input "true"
type input "yo"
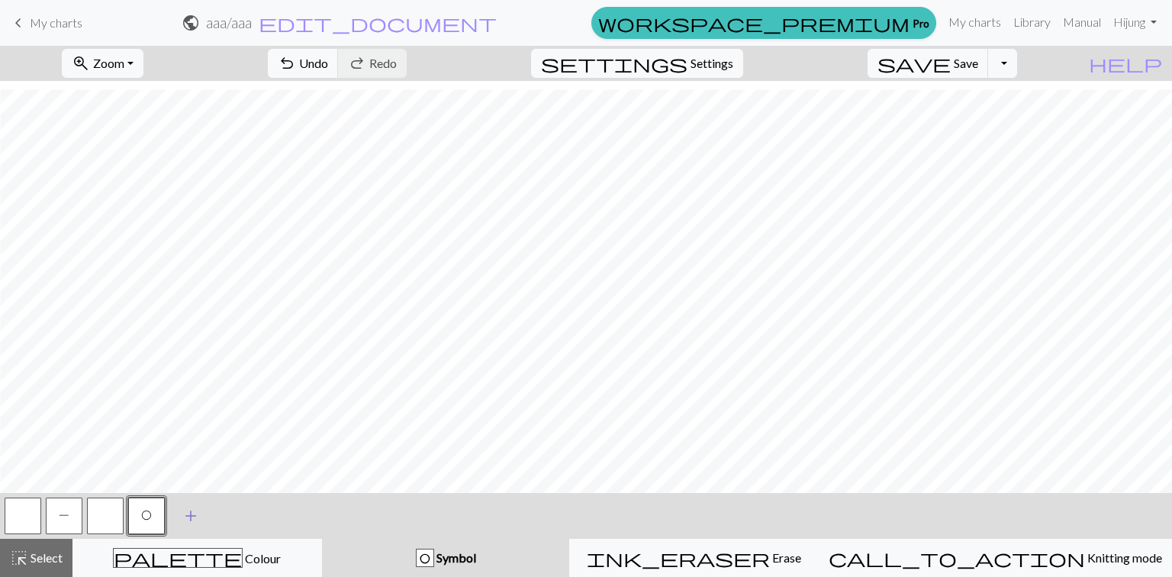
click at [193, 513] on span "add" at bounding box center [191, 515] width 18 height 21
click at [193, 518] on button "button" at bounding box center [187, 516] width 37 height 37
click at [180, 511] on button "button" at bounding box center [187, 516] width 37 height 37
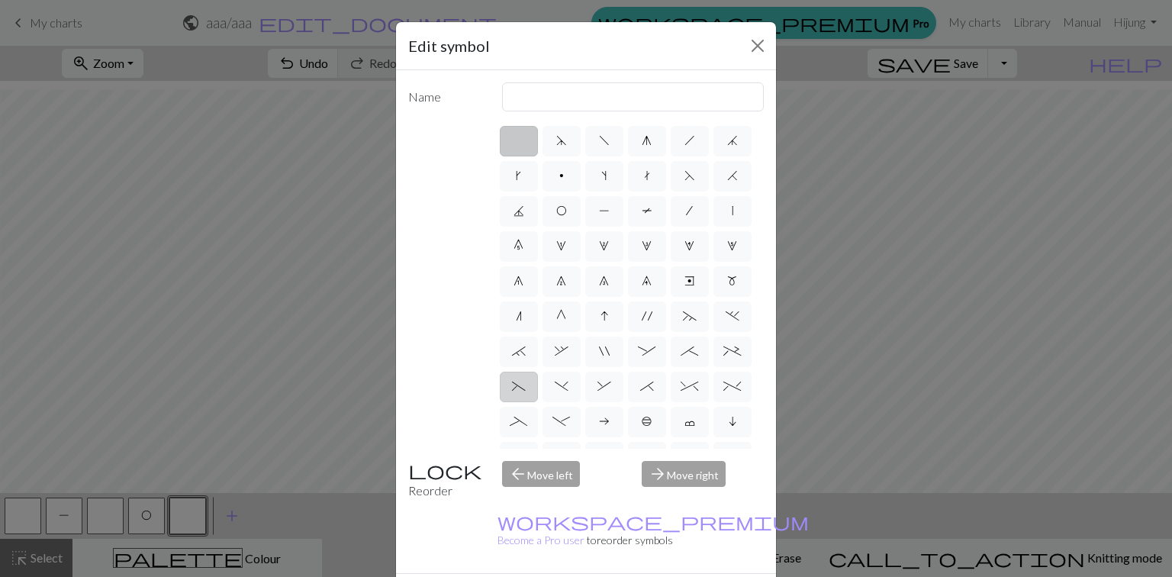
click at [520, 389] on span "(" at bounding box center [519, 386] width 14 height 12
click at [520, 387] on input "(" at bounding box center [517, 382] width 10 height 10
radio input "true"
type input "left part of left 3+ stitch cable, wyif"
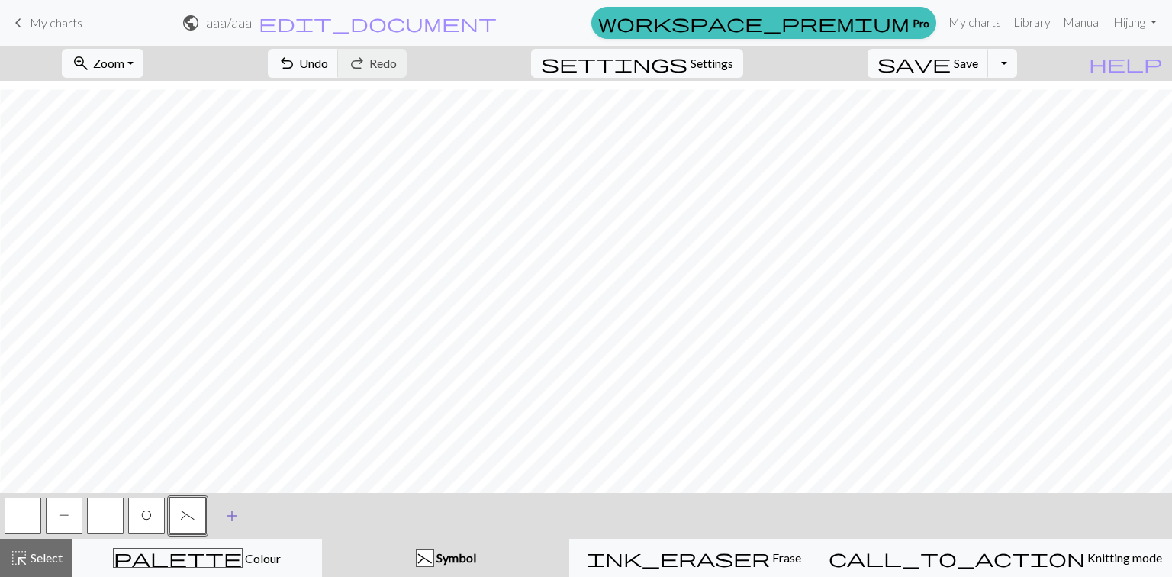
click at [223, 516] on span "add" at bounding box center [232, 515] width 18 height 21
click at [217, 522] on button "button" at bounding box center [229, 516] width 37 height 37
click at [234, 520] on button "button" at bounding box center [229, 516] width 37 height 37
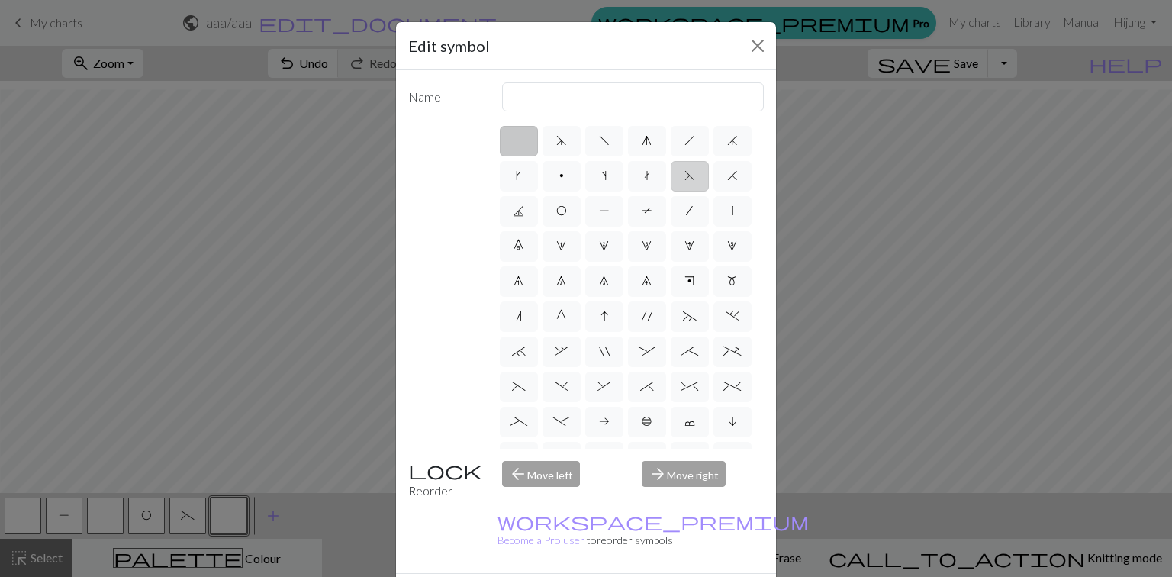
click at [677, 174] on label "F" at bounding box center [690, 176] width 38 height 31
click at [685, 174] on input "F" at bounding box center [690, 171] width 10 height 10
radio input "true"
type input "ssk"
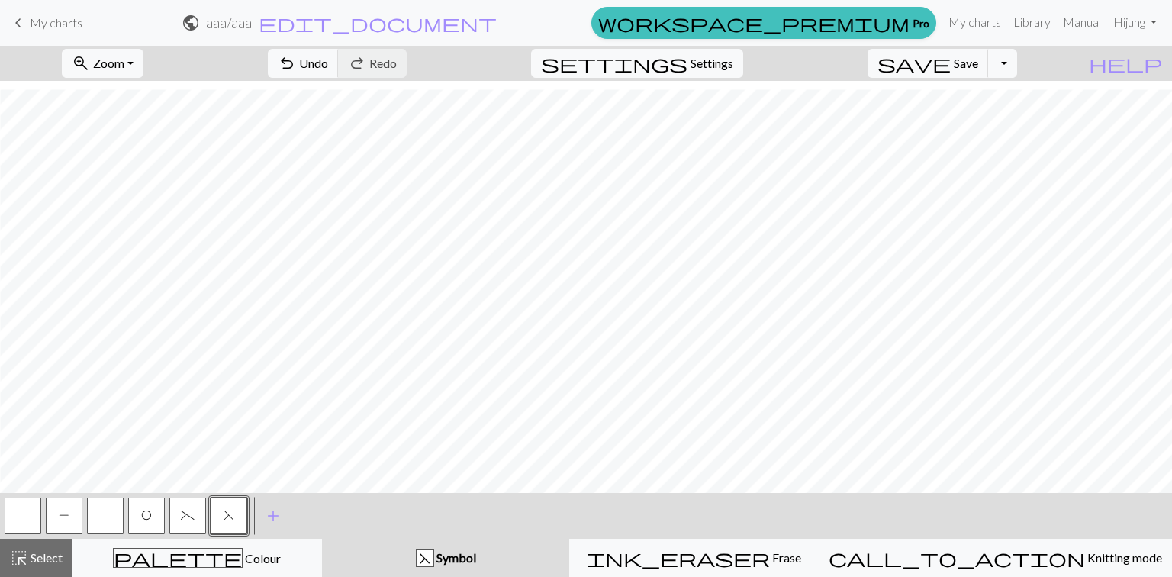
click at [193, 515] on span "(" at bounding box center [188, 515] width 14 height 12
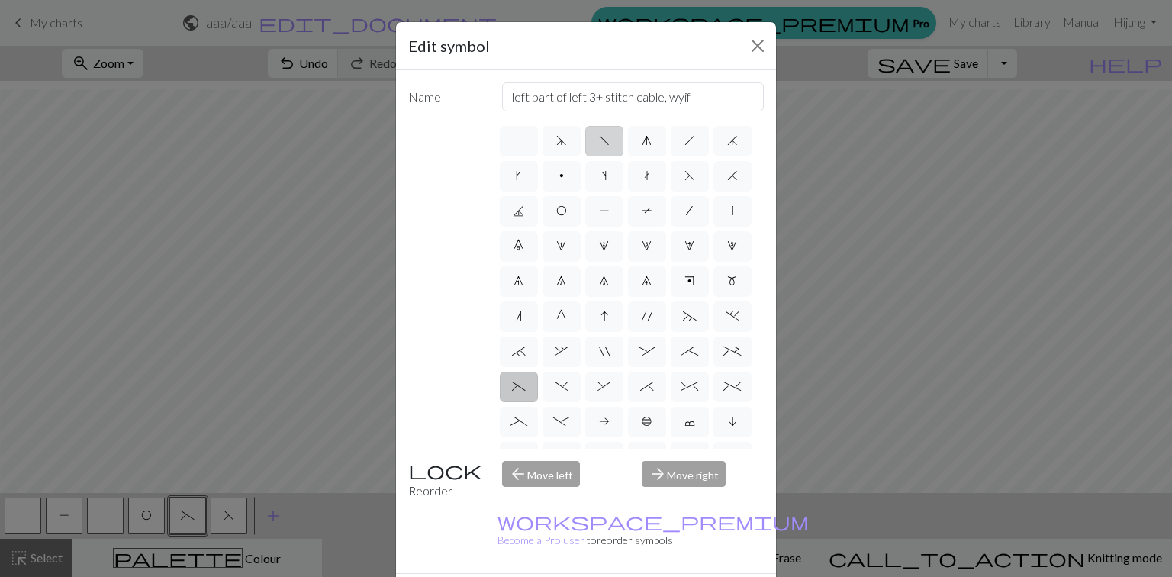
click at [601, 136] on span "f" at bounding box center [604, 140] width 11 height 12
click at [601, 136] on input "f" at bounding box center [604, 136] width 10 height 10
radio input "true"
type input "left leaning decrease"
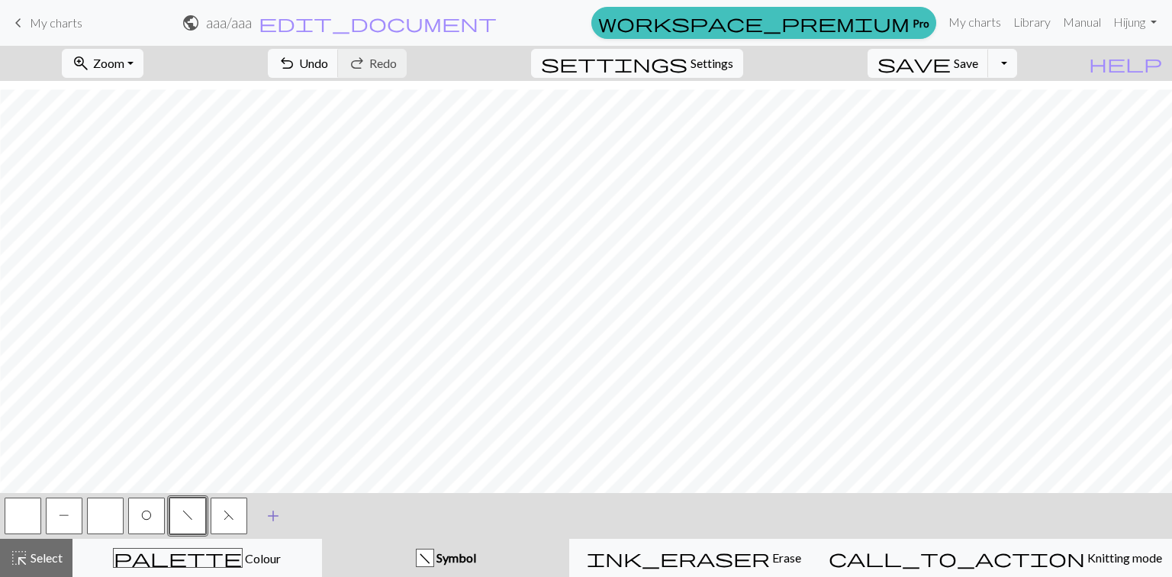
click at [272, 511] on span "add" at bounding box center [273, 515] width 18 height 21
click at [267, 515] on button "button" at bounding box center [270, 516] width 37 height 37
click at [278, 504] on button "button" at bounding box center [270, 516] width 37 height 37
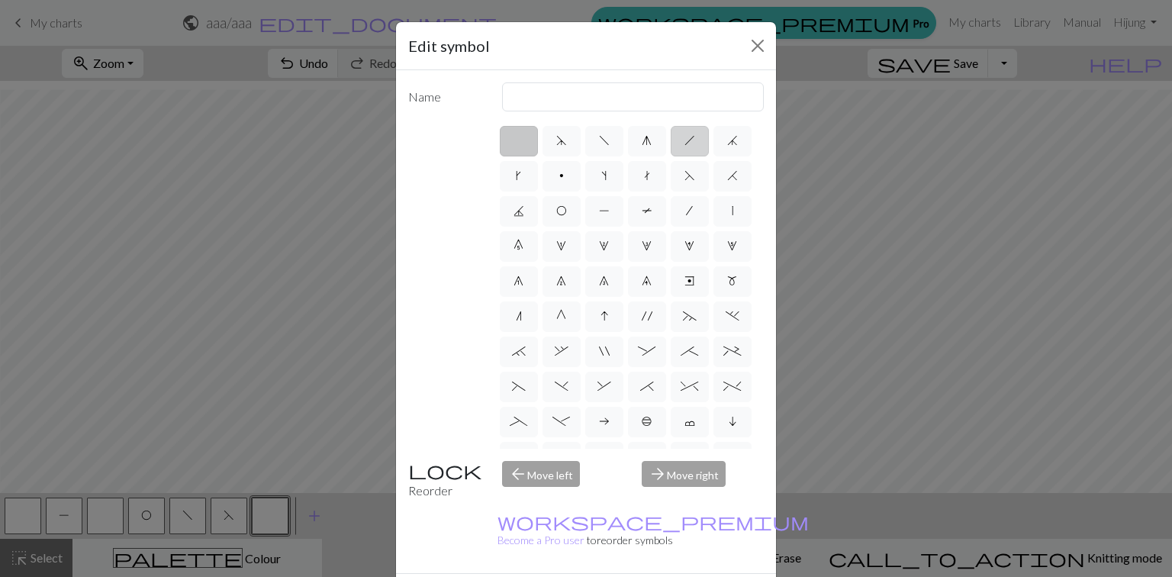
click at [675, 140] on label "h" at bounding box center [690, 141] width 38 height 31
click at [685, 140] on input "h" at bounding box center [690, 136] width 10 height 10
radio input "true"
type input "right leaning decrease"
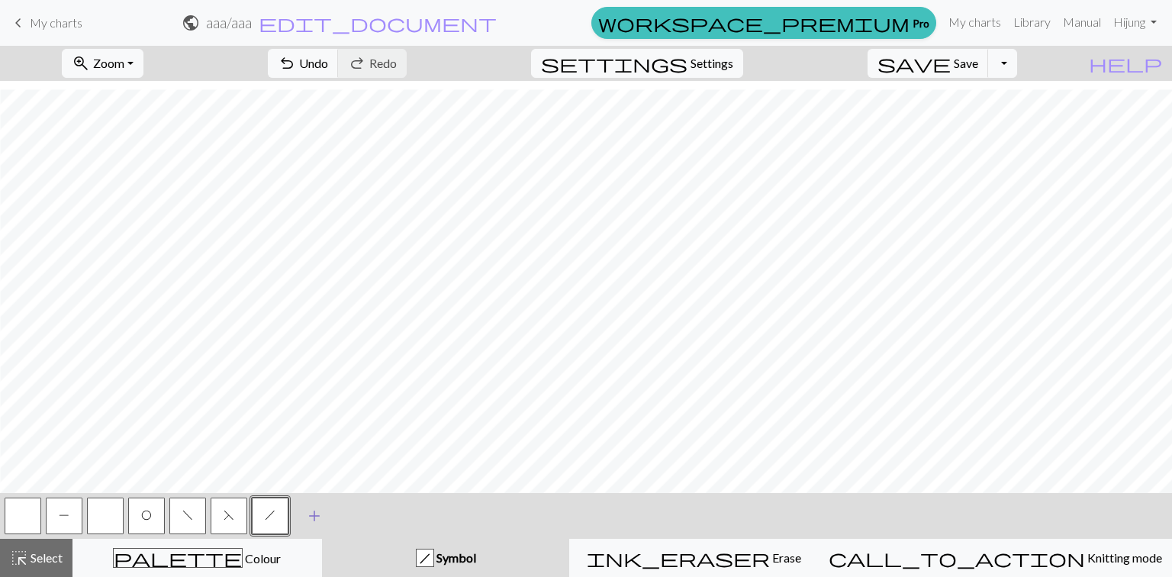
click at [314, 518] on span "add" at bounding box center [314, 515] width 18 height 21
click at [300, 522] on button "button" at bounding box center [311, 516] width 37 height 37
click at [309, 518] on button "button" at bounding box center [311, 516] width 37 height 37
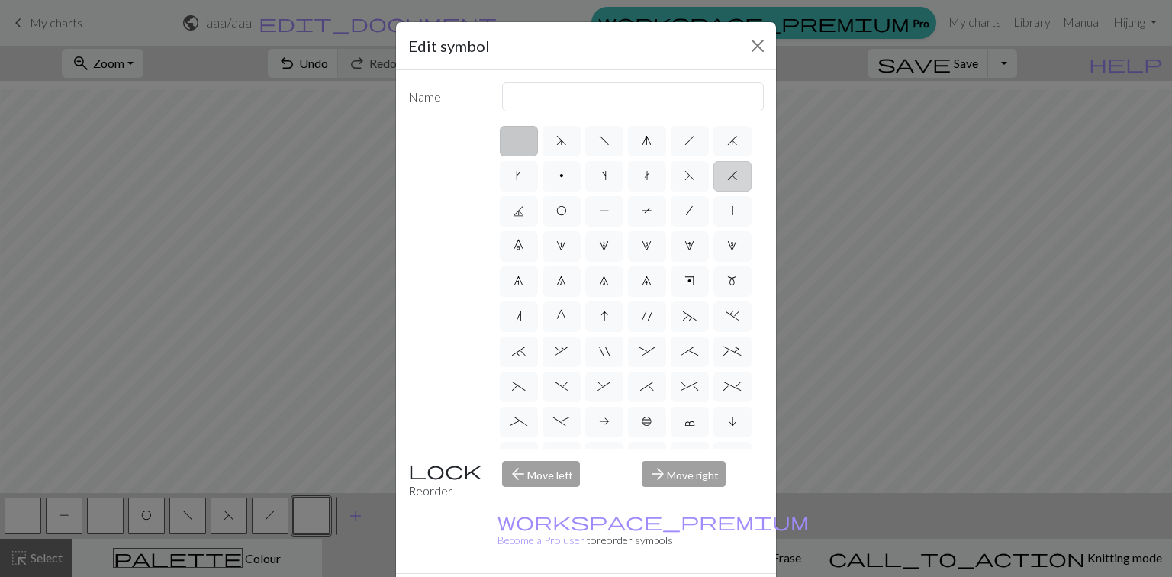
click at [719, 175] on label "H" at bounding box center [733, 176] width 38 height 31
click at [727, 175] on input "H" at bounding box center [732, 171] width 10 height 10
radio input "true"
type input "k2tog"
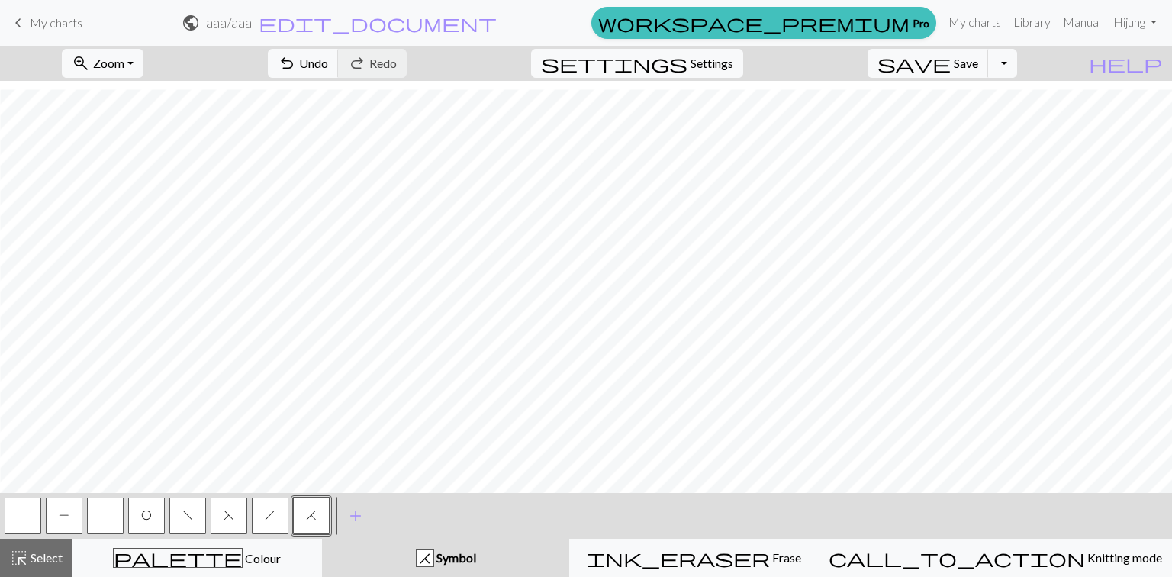
click at [149, 522] on button "O" at bounding box center [146, 516] width 37 height 37
click at [134, 518] on button "O" at bounding box center [146, 516] width 37 height 37
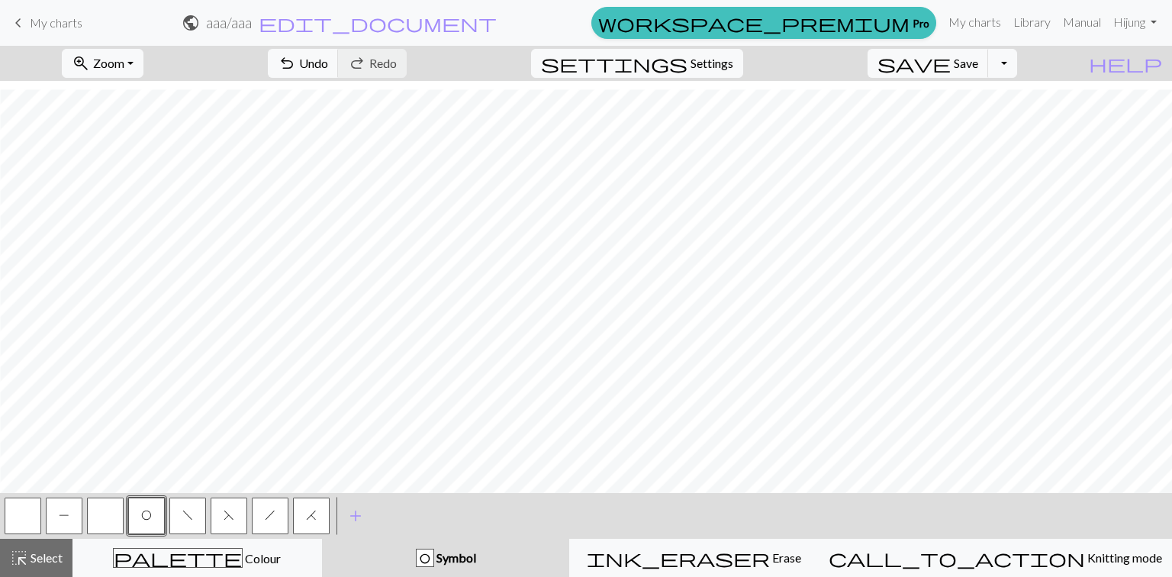
drag, startPoint x: 114, startPoint y: 517, endPoint x: 126, endPoint y: 513, distance: 12.1
click at [112, 518] on button "button" at bounding box center [105, 516] width 37 height 37
click at [138, 514] on button "O" at bounding box center [146, 516] width 37 height 37
click at [150, 562] on div "palette Colour Colour" at bounding box center [197, 558] width 230 height 20
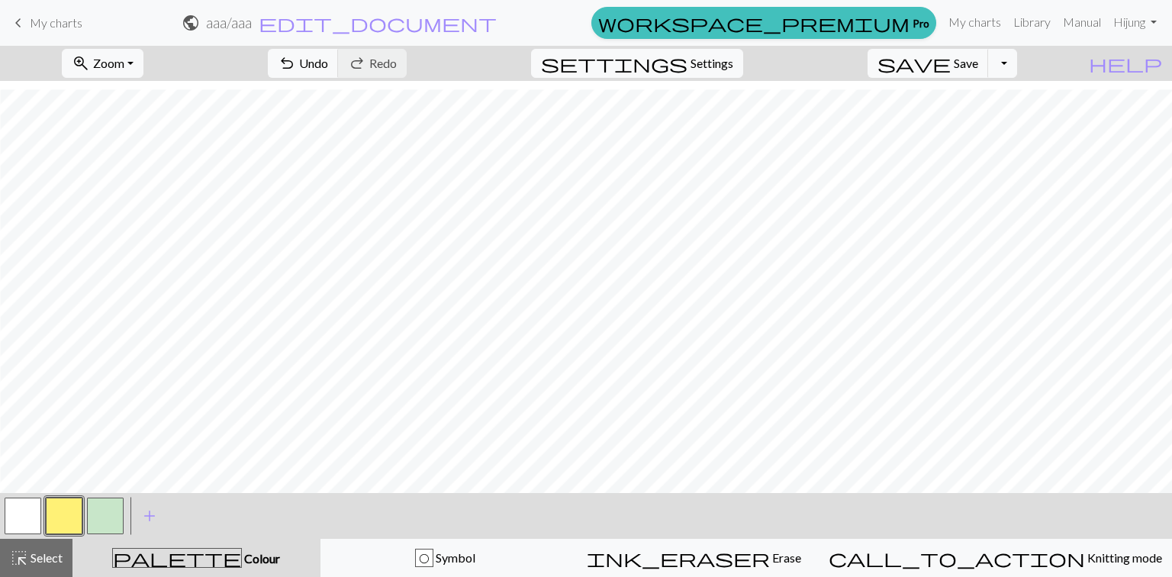
click at [31, 513] on button "button" at bounding box center [23, 516] width 37 height 37
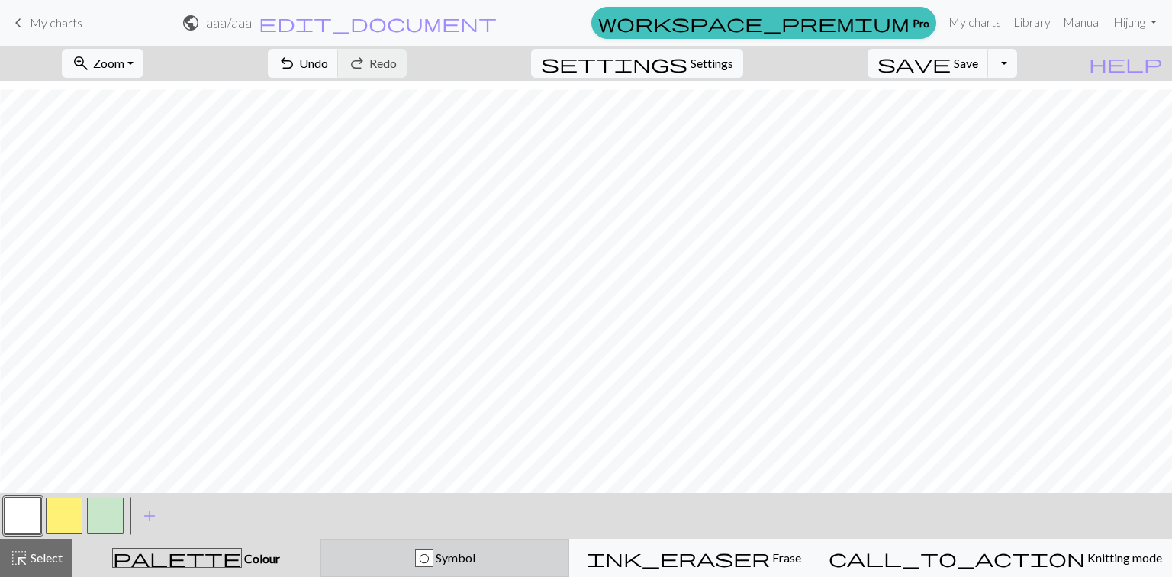
click at [384, 564] on div "O Symbol" at bounding box center [446, 558] width 230 height 18
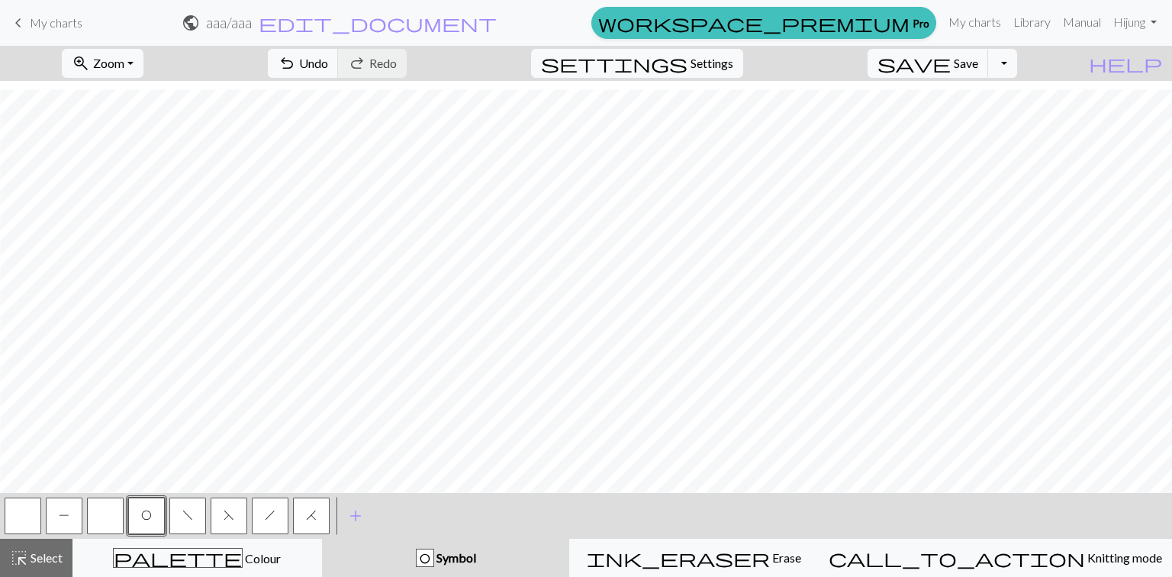
click at [228, 520] on span "F" at bounding box center [229, 515] width 11 height 12
click at [318, 514] on button "H" at bounding box center [311, 516] width 37 height 37
click at [192, 523] on button "f" at bounding box center [187, 516] width 37 height 37
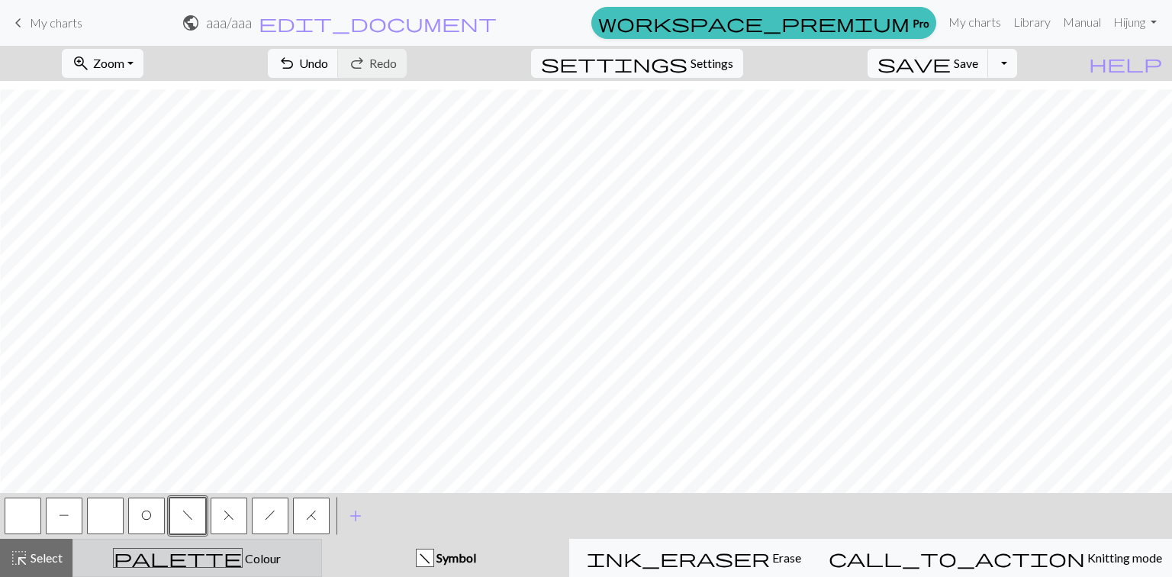
click at [285, 566] on div "palette Colour Colour" at bounding box center [197, 558] width 230 height 20
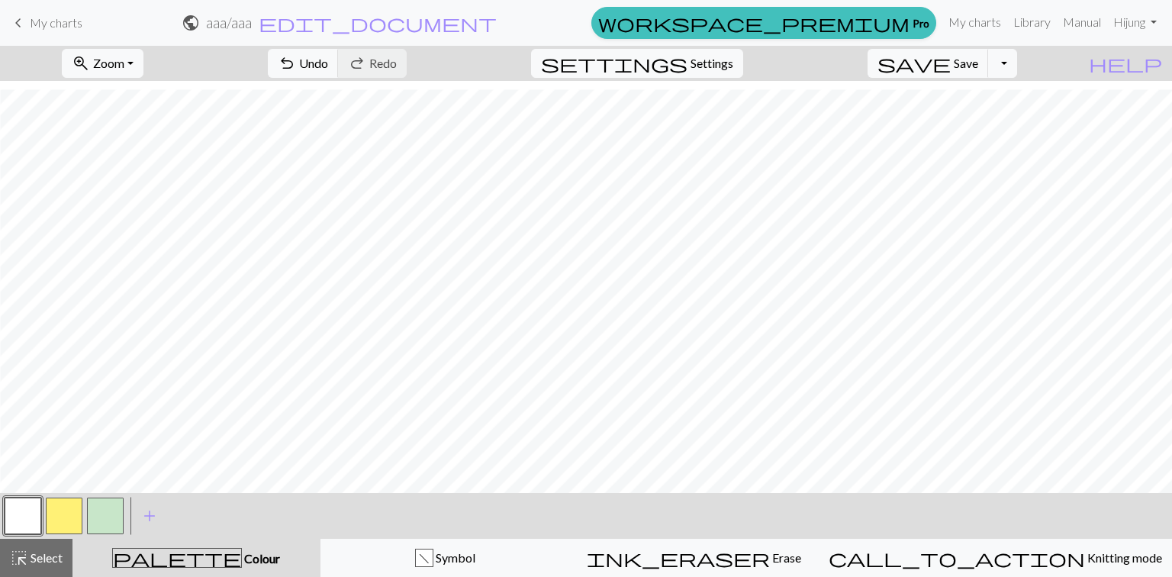
drag, startPoint x: 78, startPoint y: 522, endPoint x: 98, endPoint y: 511, distance: 22.5
click at [73, 522] on button "button" at bounding box center [64, 516] width 37 height 37
click at [100, 517] on button "button" at bounding box center [105, 516] width 37 height 37
drag, startPoint x: 69, startPoint y: 510, endPoint x: 121, endPoint y: 495, distance: 53.4
click at [69, 510] on button "button" at bounding box center [64, 516] width 37 height 37
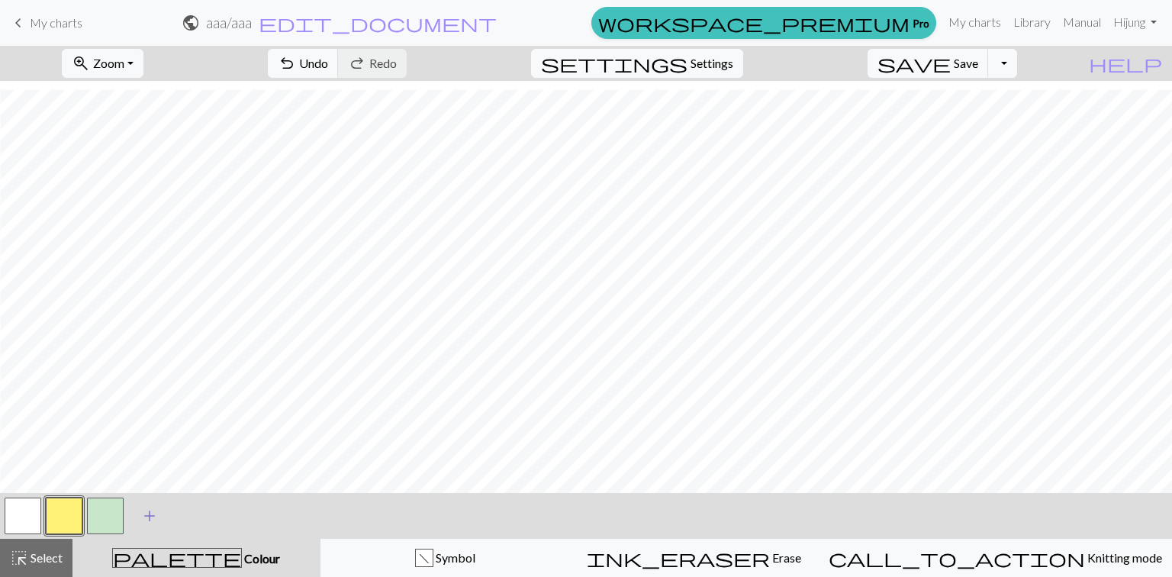
click at [140, 519] on span "add" at bounding box center [149, 515] width 18 height 21
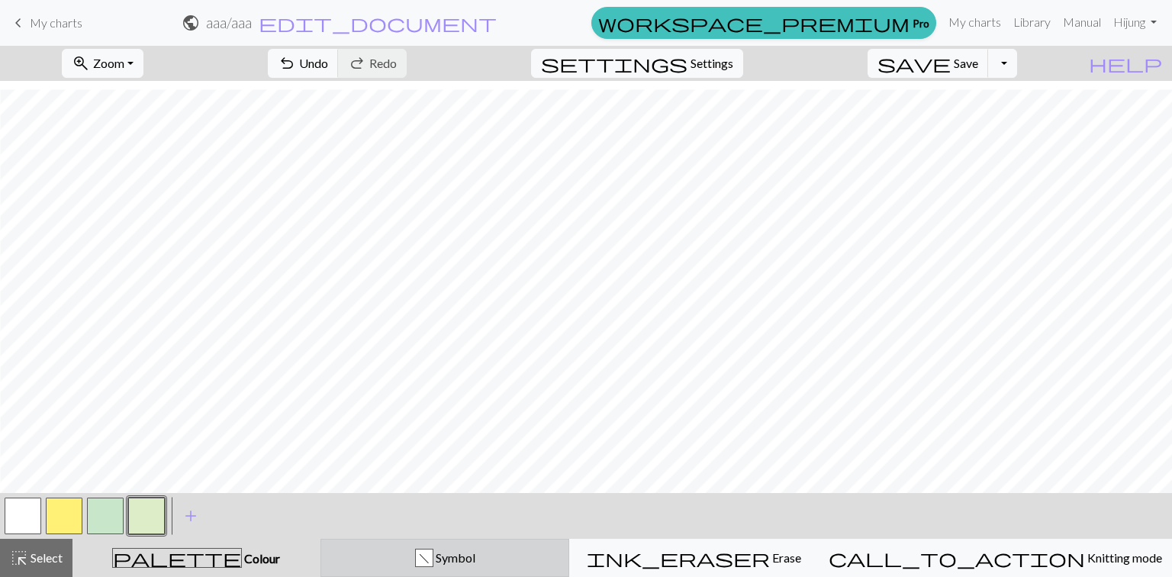
click at [433, 565] on div "f" at bounding box center [424, 559] width 17 height 18
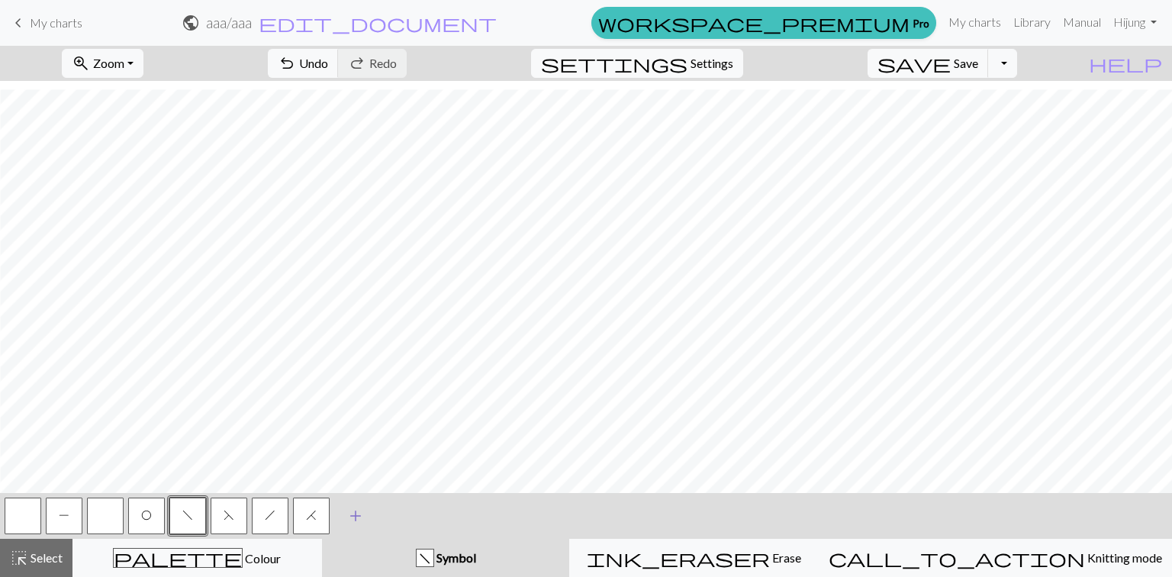
click at [354, 521] on span "add" at bounding box center [356, 515] width 18 height 21
click at [356, 520] on button "button" at bounding box center [352, 516] width 37 height 37
click at [355, 516] on button "button" at bounding box center [352, 516] width 37 height 37
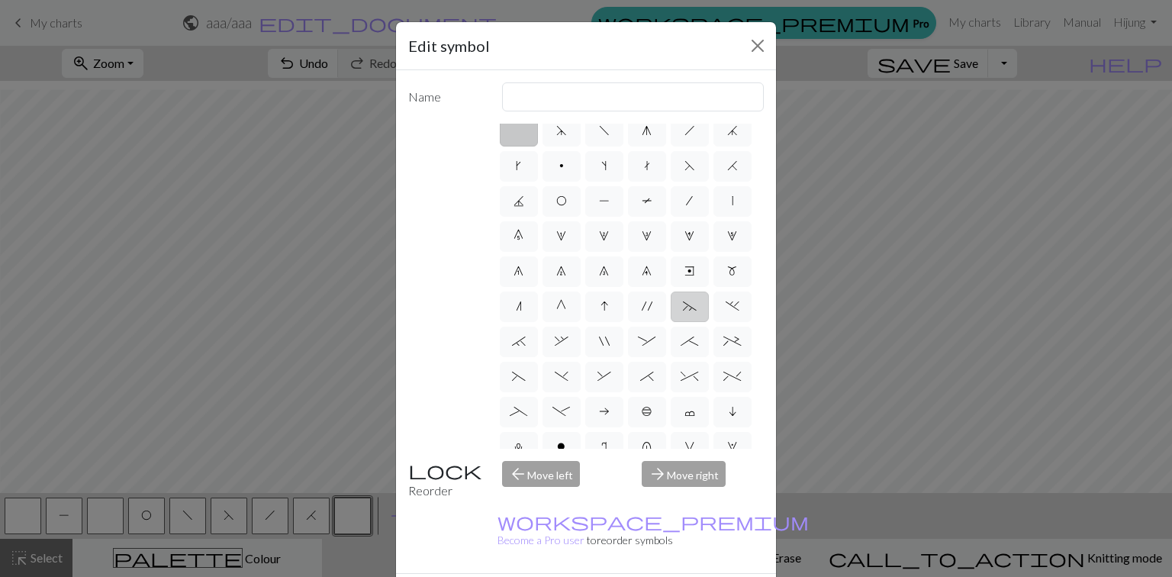
scroll to position [0, 0]
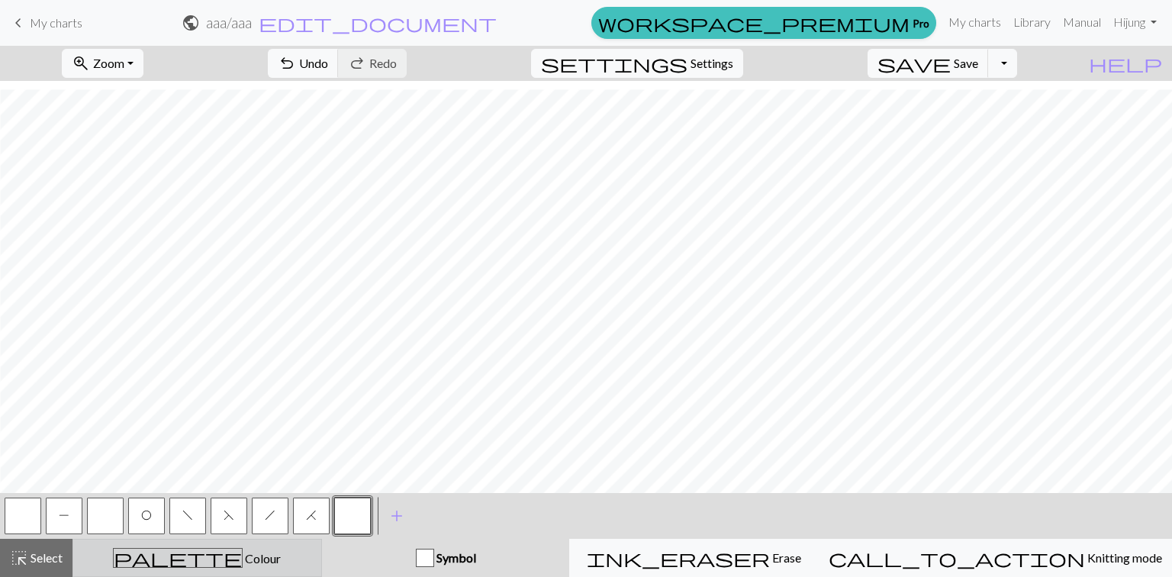
click at [243, 559] on span "Colour" at bounding box center [262, 558] width 38 height 15
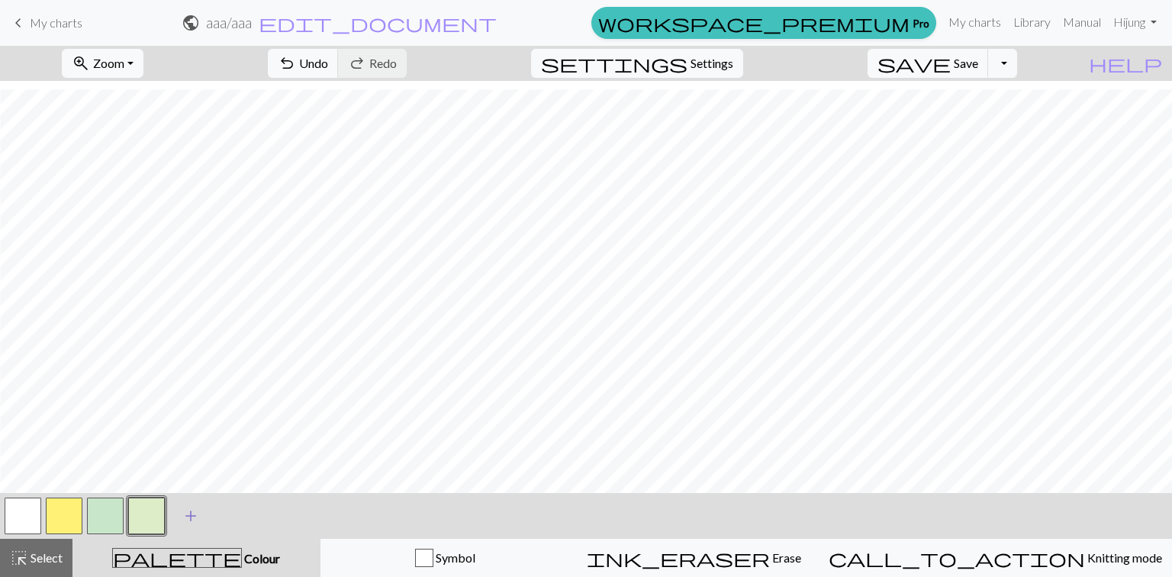
click at [189, 518] on span "add" at bounding box center [191, 515] width 18 height 21
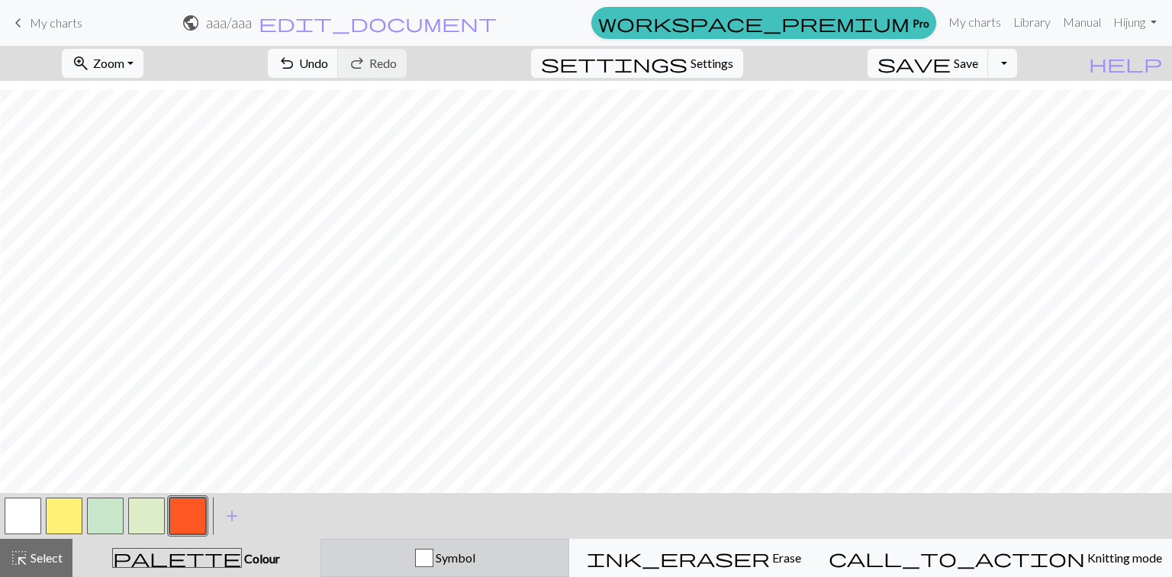
click at [427, 561] on div "Symbol" at bounding box center [446, 558] width 230 height 18
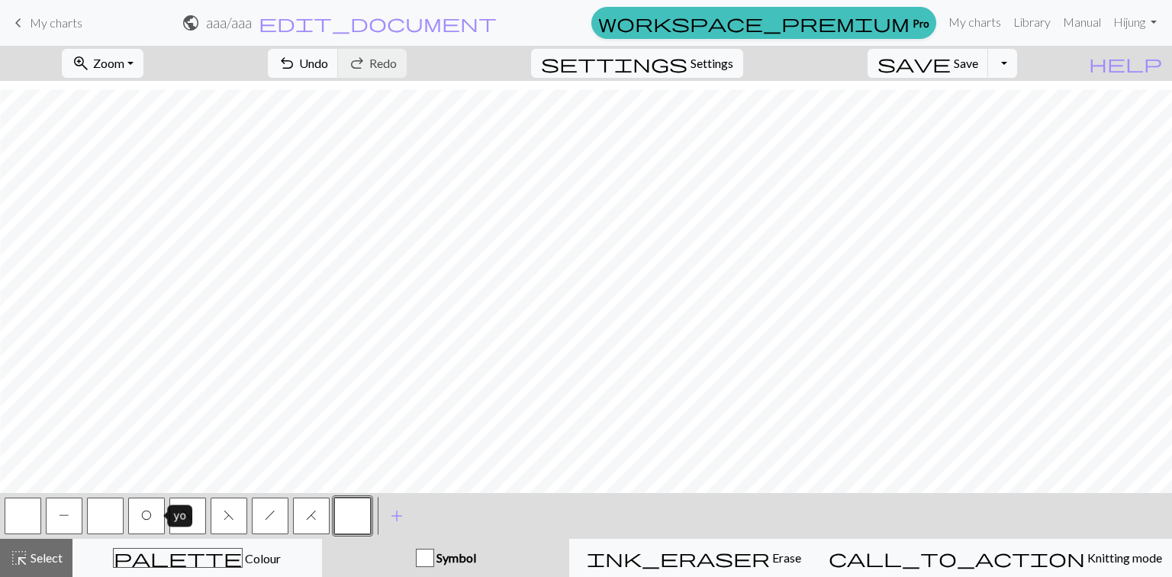
click at [144, 511] on span "O" at bounding box center [146, 515] width 11 height 12
click at [301, 510] on button "H" at bounding box center [311, 516] width 37 height 37
click at [266, 513] on span "h" at bounding box center [270, 515] width 11 height 12
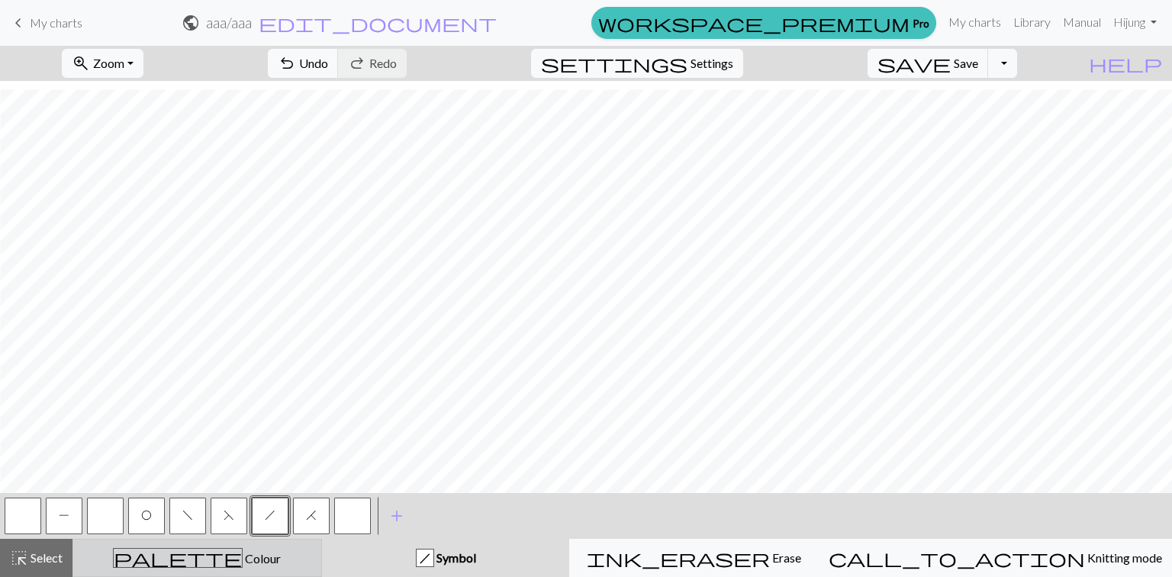
click at [243, 562] on span "Colour" at bounding box center [262, 558] width 38 height 15
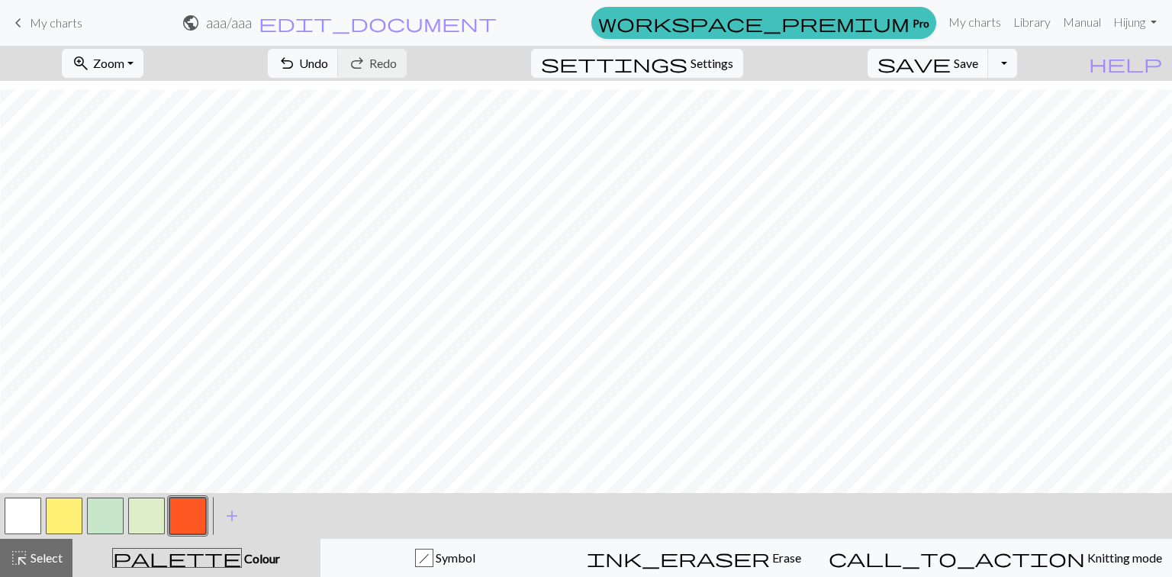
click at [20, 519] on button "button" at bounding box center [23, 516] width 37 height 37
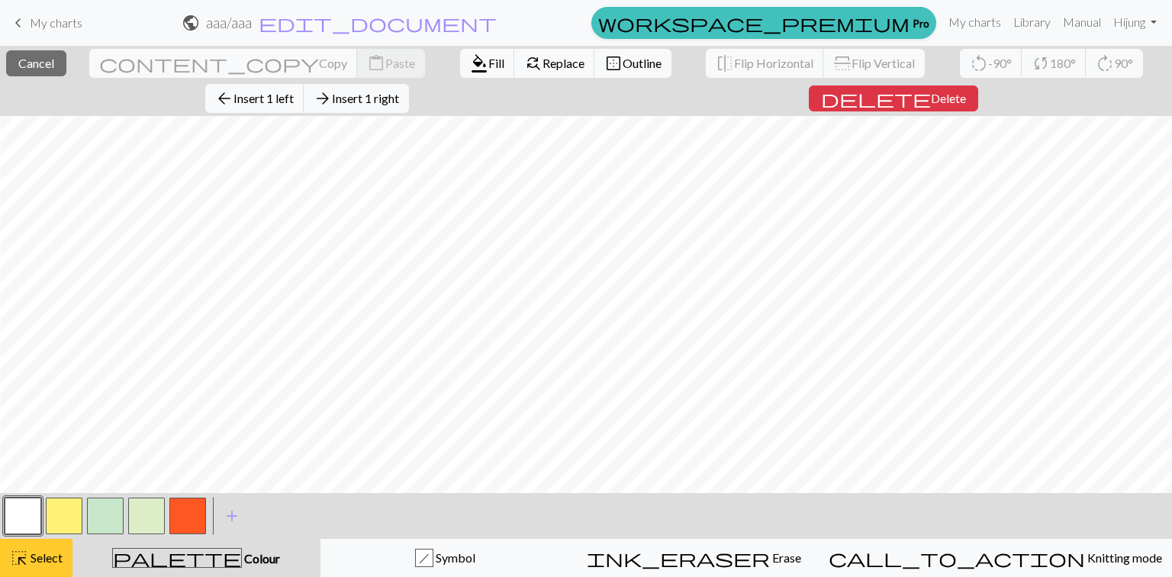
click at [32, 562] on span "Select" at bounding box center [45, 557] width 34 height 15
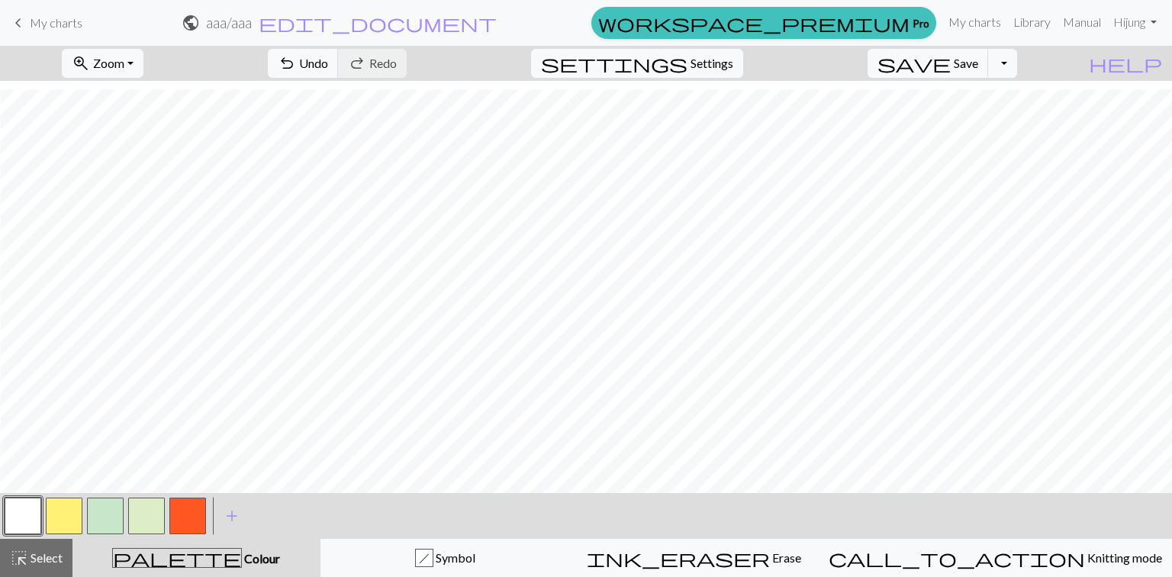
click at [185, 501] on button "button" at bounding box center [187, 516] width 37 height 37
click at [67, 516] on button "button" at bounding box center [64, 516] width 37 height 37
click at [186, 516] on button "button" at bounding box center [187, 516] width 37 height 37
click at [73, 514] on button "button" at bounding box center [64, 516] width 37 height 37
click at [24, 515] on button "button" at bounding box center [23, 516] width 37 height 37
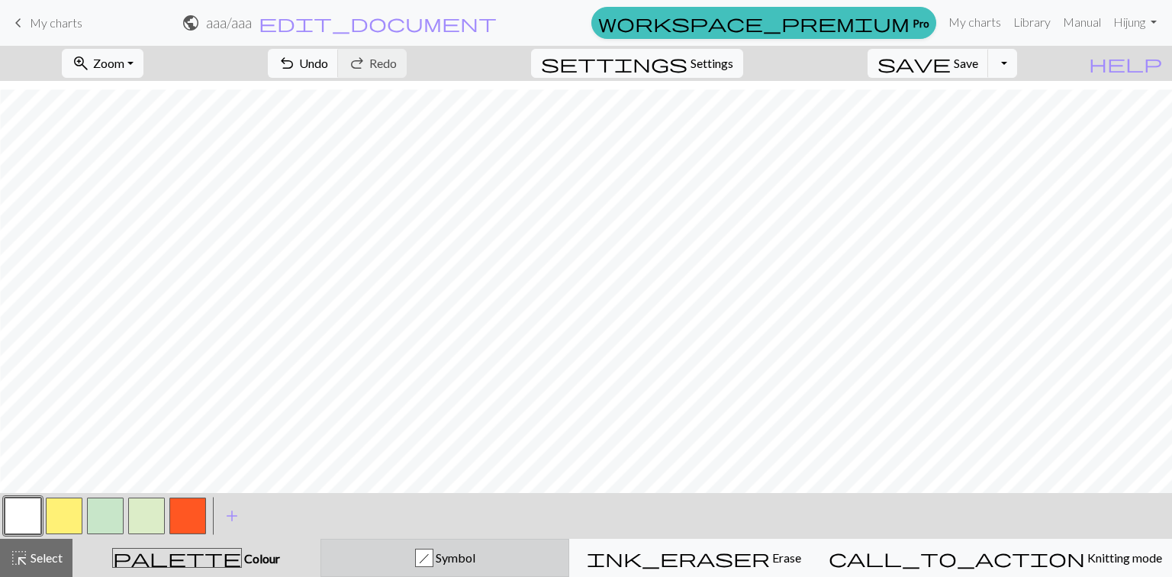
click at [412, 556] on div "h Symbol" at bounding box center [446, 558] width 230 height 18
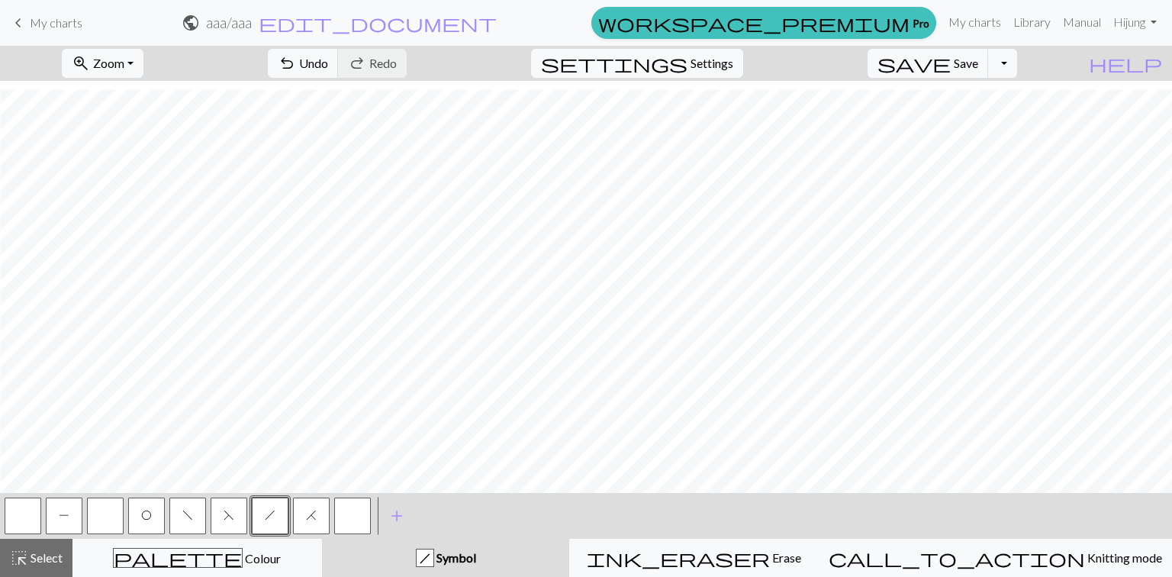
click at [52, 514] on button "P" at bounding box center [64, 516] width 37 height 37
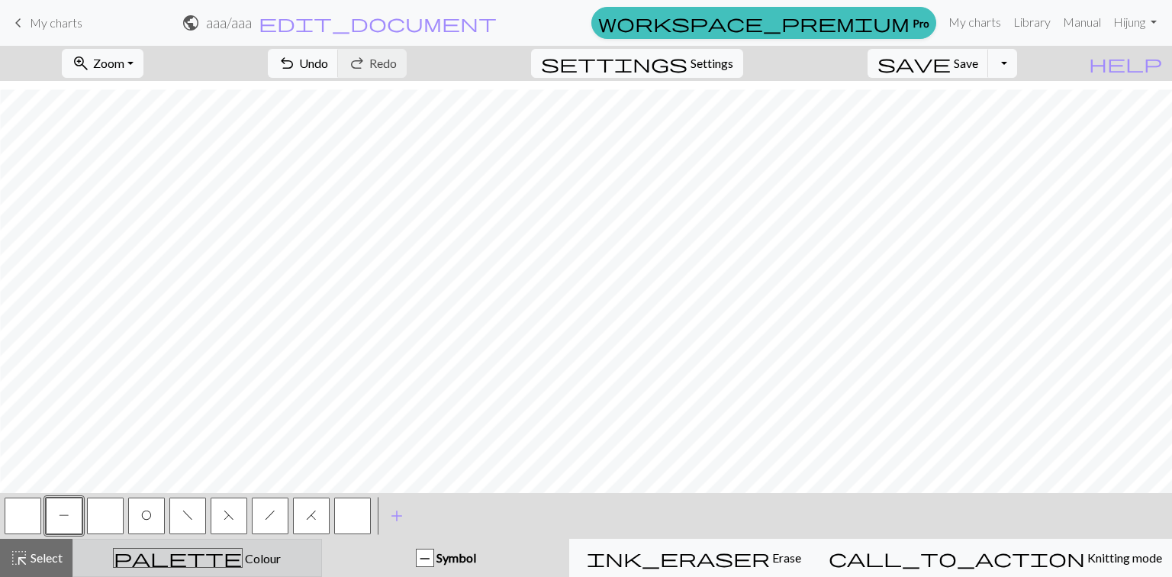
click at [243, 556] on span "Colour" at bounding box center [262, 558] width 38 height 15
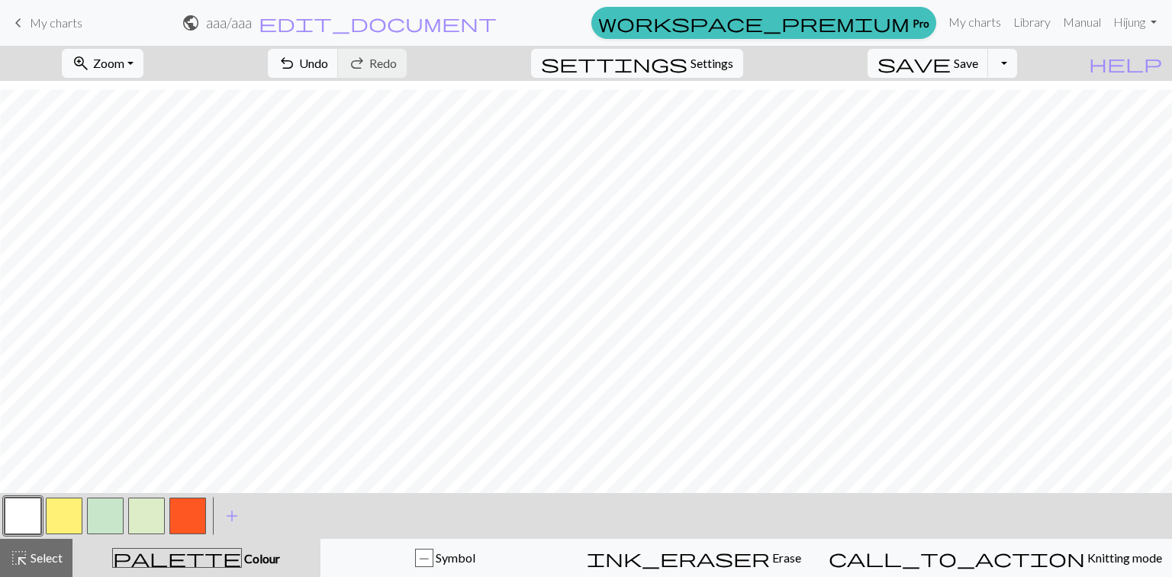
click at [105, 509] on button "button" at bounding box center [105, 516] width 37 height 37
click at [76, 519] on button "button" at bounding box center [64, 516] width 37 height 37
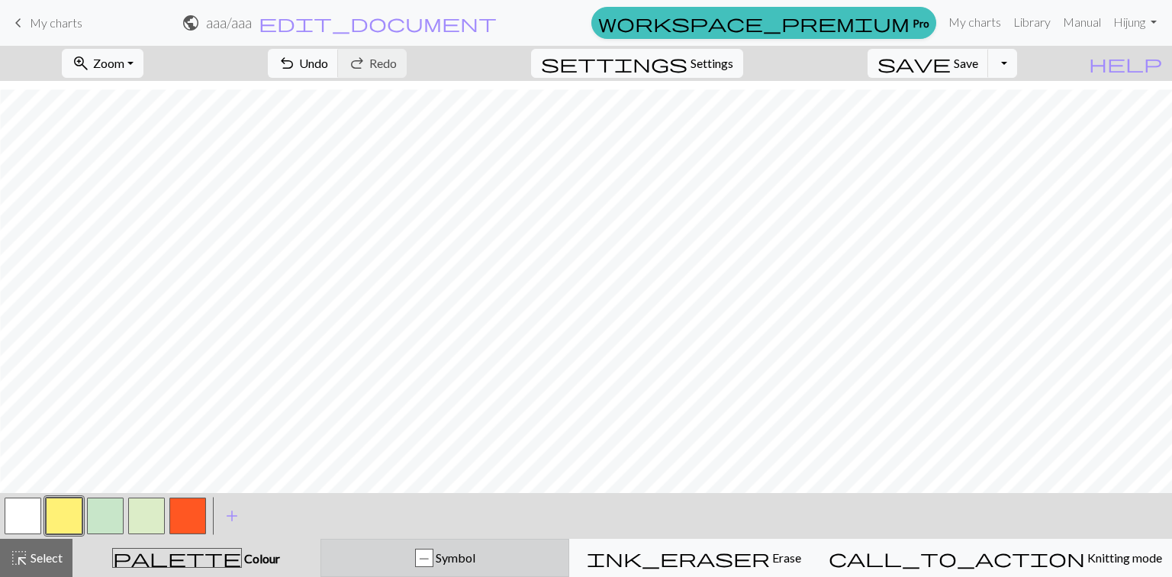
click at [395, 556] on div "P Symbol" at bounding box center [446, 558] width 230 height 18
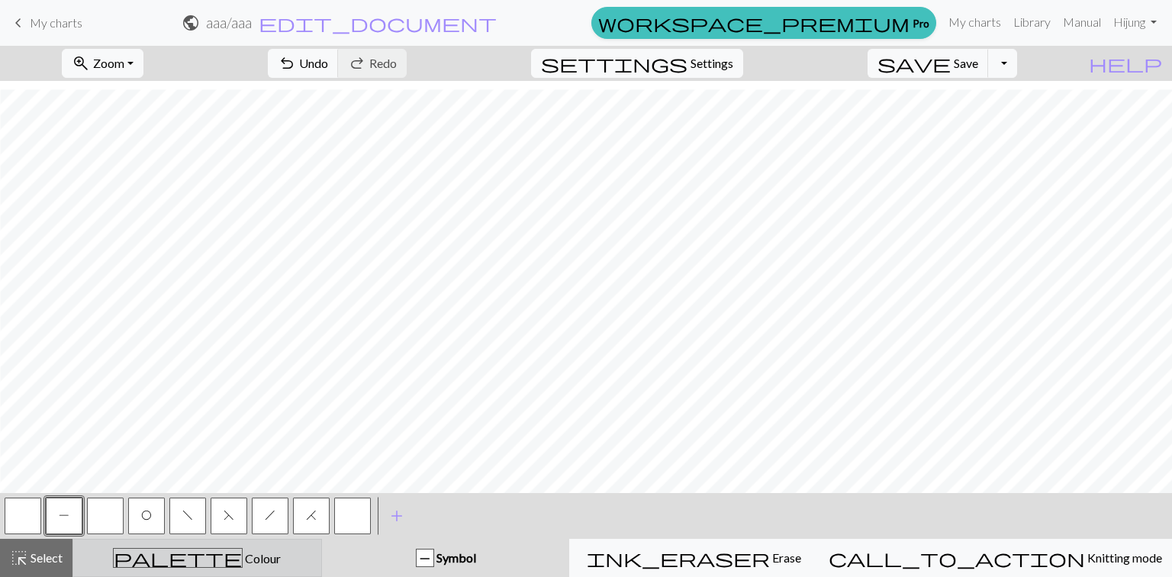
click at [310, 560] on div "palette Colour Colour" at bounding box center [197, 558] width 230 height 20
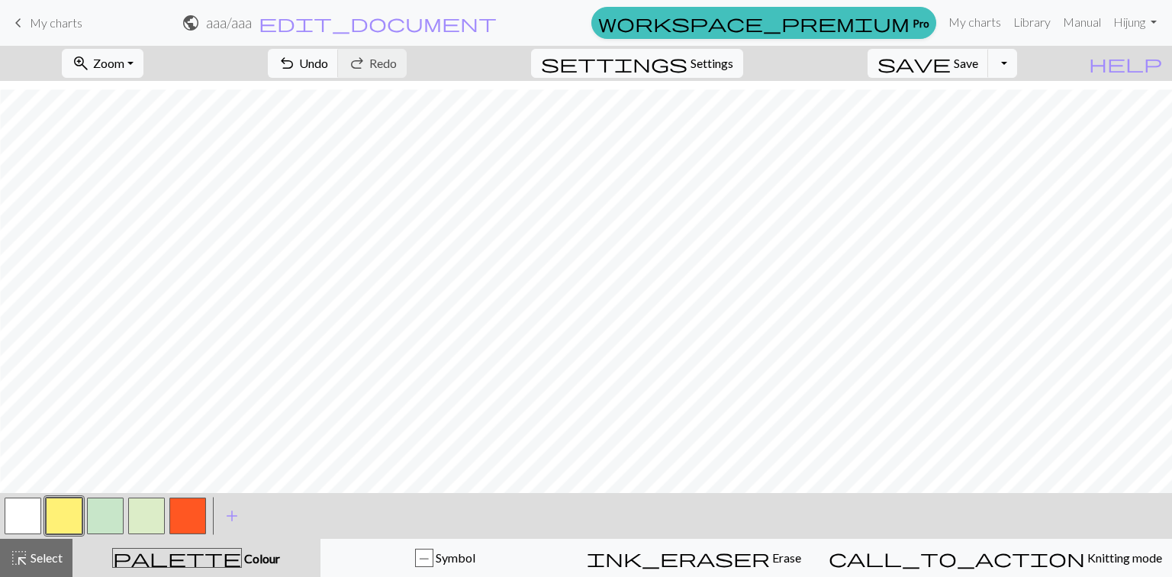
click at [114, 519] on button "button" at bounding box center [105, 516] width 37 height 37
drag, startPoint x: 199, startPoint y: 503, endPoint x: 260, endPoint y: 492, distance: 61.2
click at [198, 503] on button "button" at bounding box center [187, 516] width 37 height 37
click at [108, 535] on div at bounding box center [105, 515] width 41 height 41
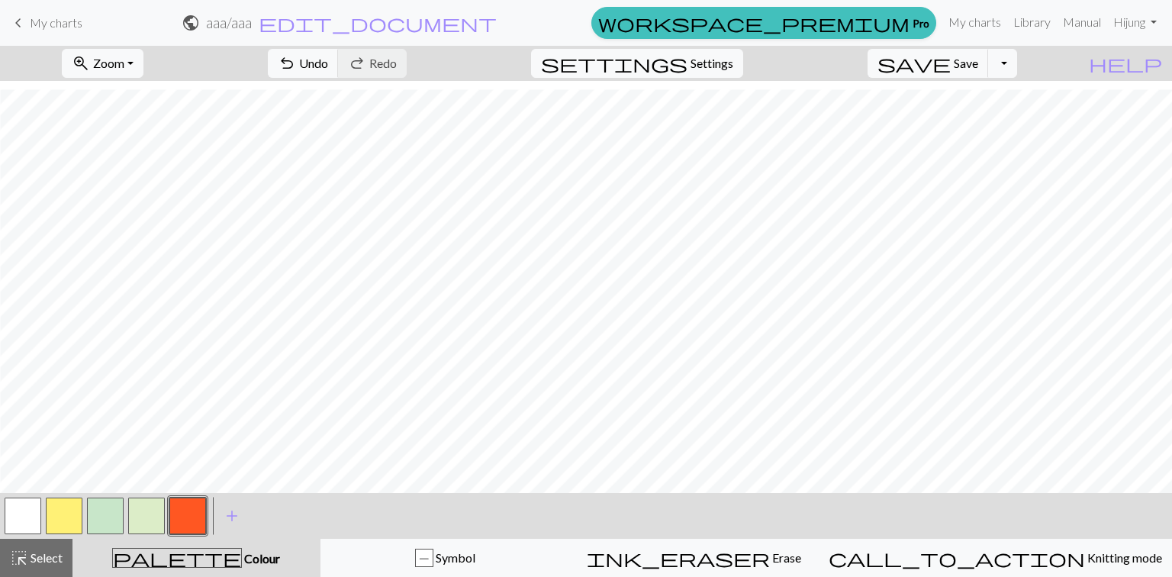
click at [102, 519] on button "button" at bounding box center [105, 516] width 37 height 37
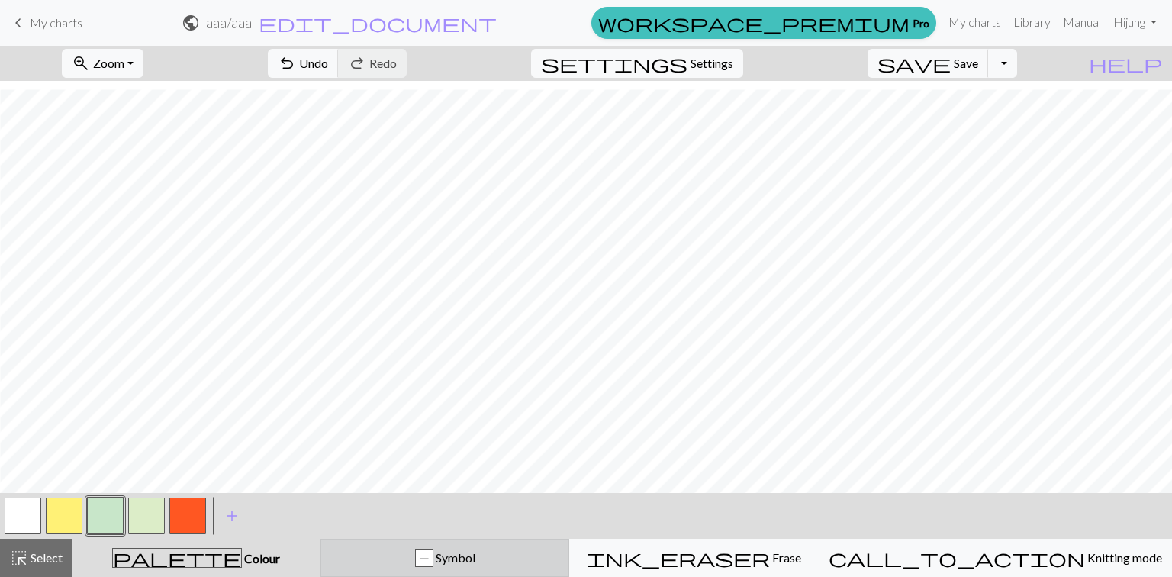
click at [450, 556] on div "P Symbol" at bounding box center [446, 558] width 230 height 18
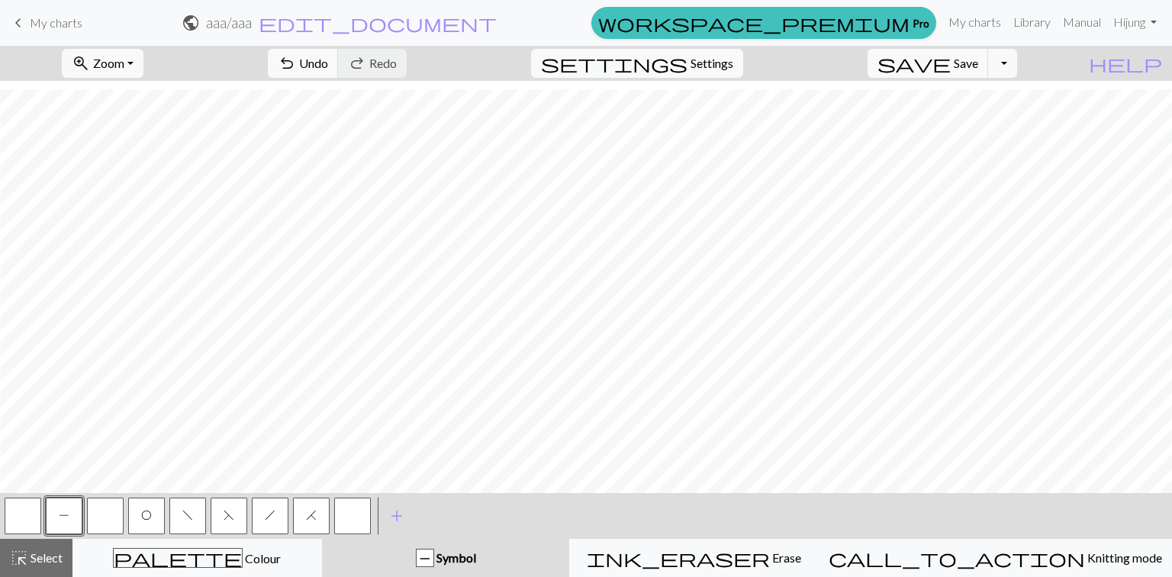
click at [269, 512] on span "h" at bounding box center [270, 515] width 11 height 12
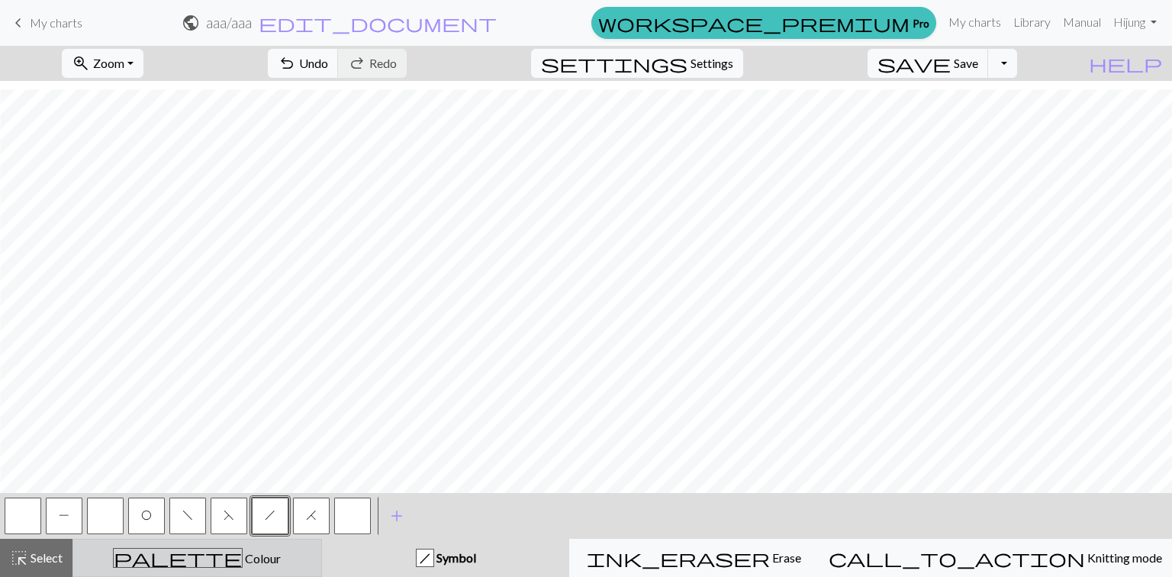
click at [256, 551] on div "palette Colour Colour" at bounding box center [197, 558] width 230 height 20
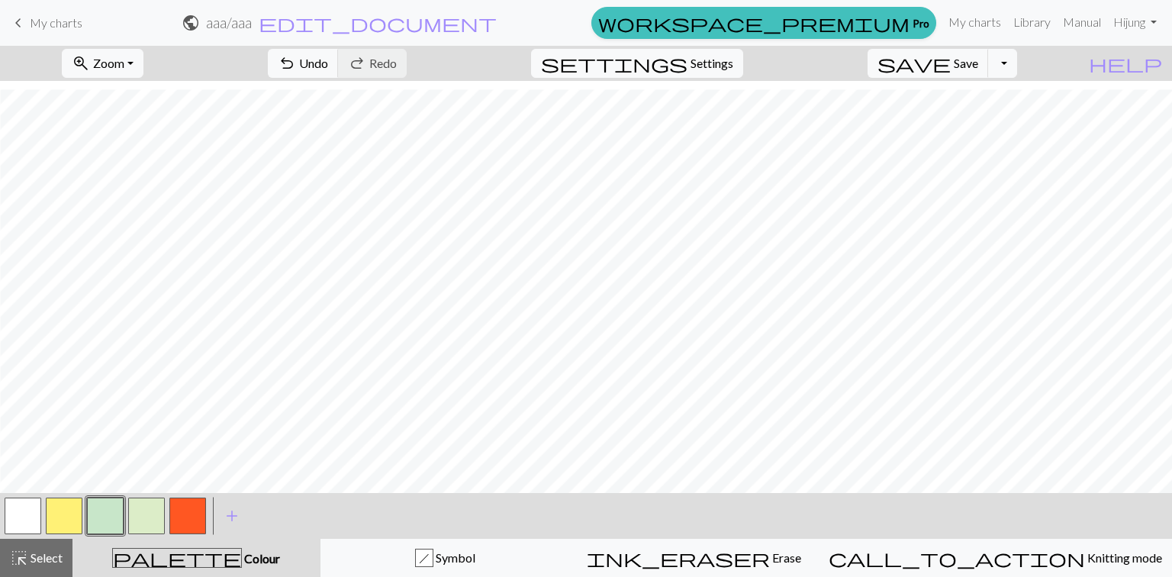
click at [174, 513] on button "button" at bounding box center [187, 516] width 37 height 37
click at [98, 519] on button "button" at bounding box center [105, 516] width 37 height 37
click at [82, 518] on div at bounding box center [105, 515] width 206 height 41
click at [76, 518] on button "button" at bounding box center [64, 516] width 37 height 37
click at [97, 521] on button "button" at bounding box center [105, 516] width 37 height 37
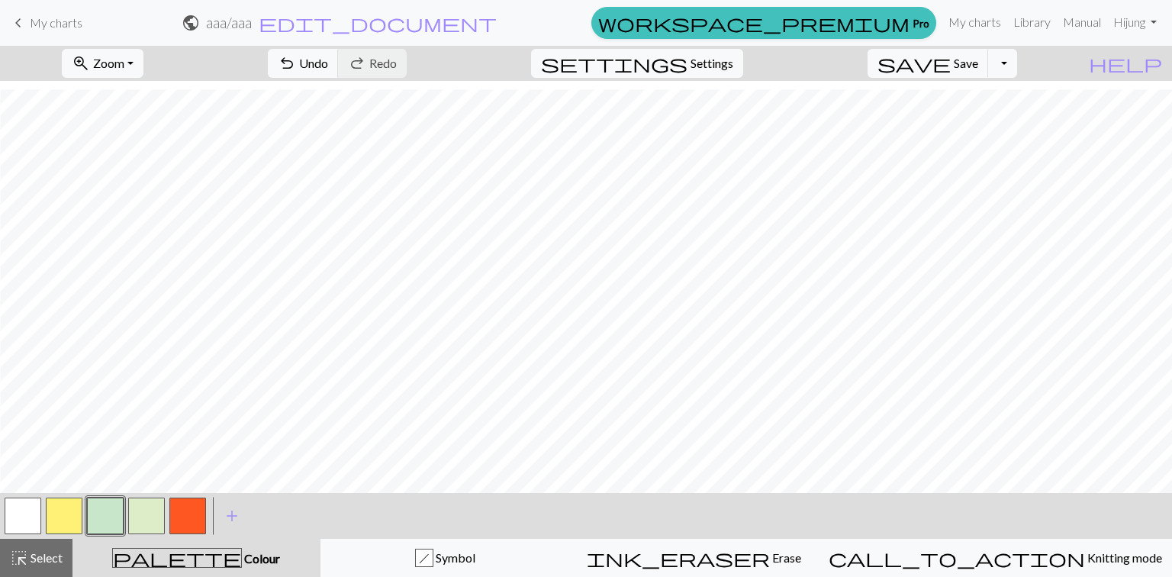
click at [63, 506] on button "button" at bounding box center [64, 516] width 37 height 37
click at [107, 519] on button "button" at bounding box center [105, 516] width 37 height 37
click at [67, 511] on button "button" at bounding box center [64, 516] width 37 height 37
click at [184, 505] on button "button" at bounding box center [187, 516] width 37 height 37
click at [115, 517] on button "button" at bounding box center [105, 516] width 37 height 37
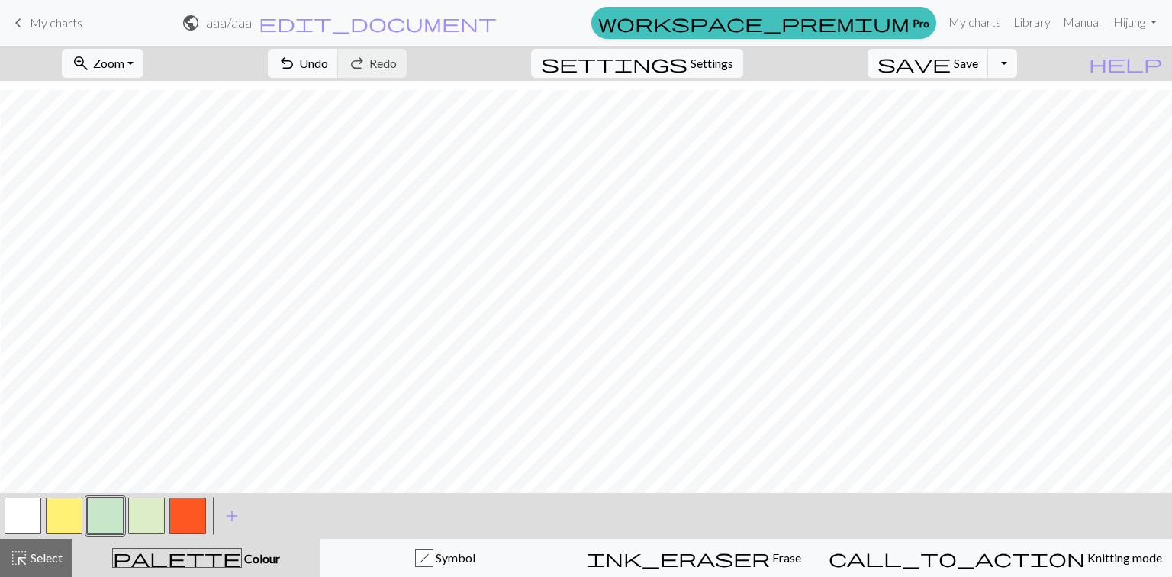
drag, startPoint x: 67, startPoint y: 522, endPoint x: 82, endPoint y: 502, distance: 25.0
click at [67, 522] on button "button" at bounding box center [64, 516] width 37 height 37
click at [185, 514] on button "button" at bounding box center [187, 516] width 37 height 37
click at [111, 531] on button "button" at bounding box center [105, 516] width 37 height 37
click at [76, 523] on button "button" at bounding box center [64, 516] width 37 height 37
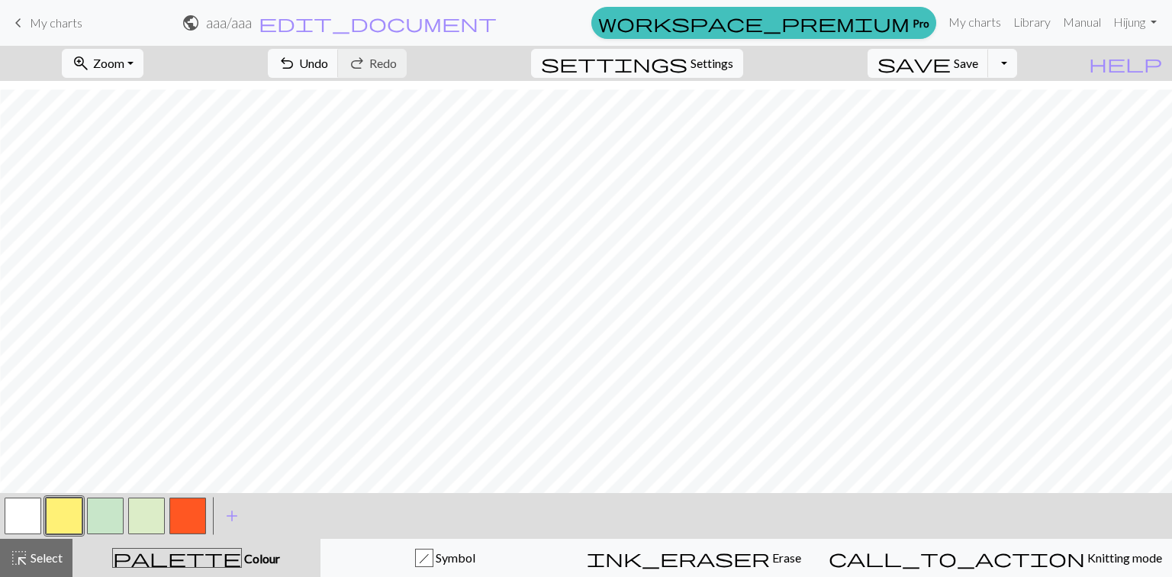
click at [31, 511] on button "button" at bounding box center [23, 516] width 37 height 37
click at [72, 510] on button "button" at bounding box center [64, 516] width 37 height 37
click at [114, 505] on button "button" at bounding box center [105, 516] width 37 height 37
click at [78, 507] on button "button" at bounding box center [64, 516] width 37 height 37
click at [109, 520] on button "button" at bounding box center [105, 516] width 37 height 37
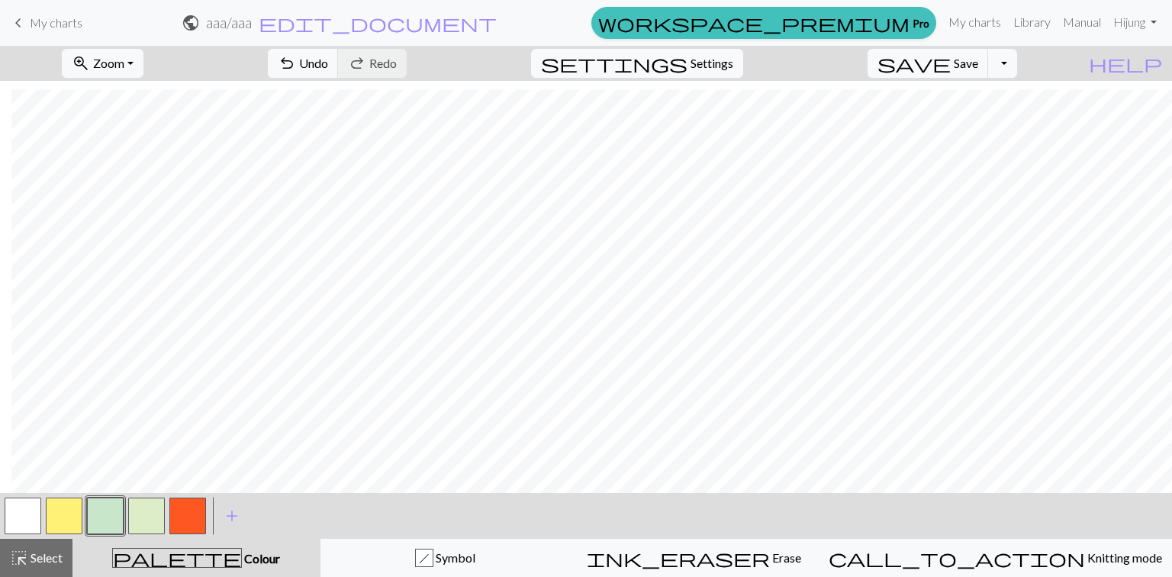
scroll to position [1192, 951]
click at [979, 60] on span "Save" at bounding box center [966, 63] width 24 height 15
click at [1017, 63] on button "Toggle Dropdown" at bounding box center [1002, 63] width 29 height 29
click at [1000, 113] on button "save_alt Download" at bounding box center [891, 121] width 252 height 24
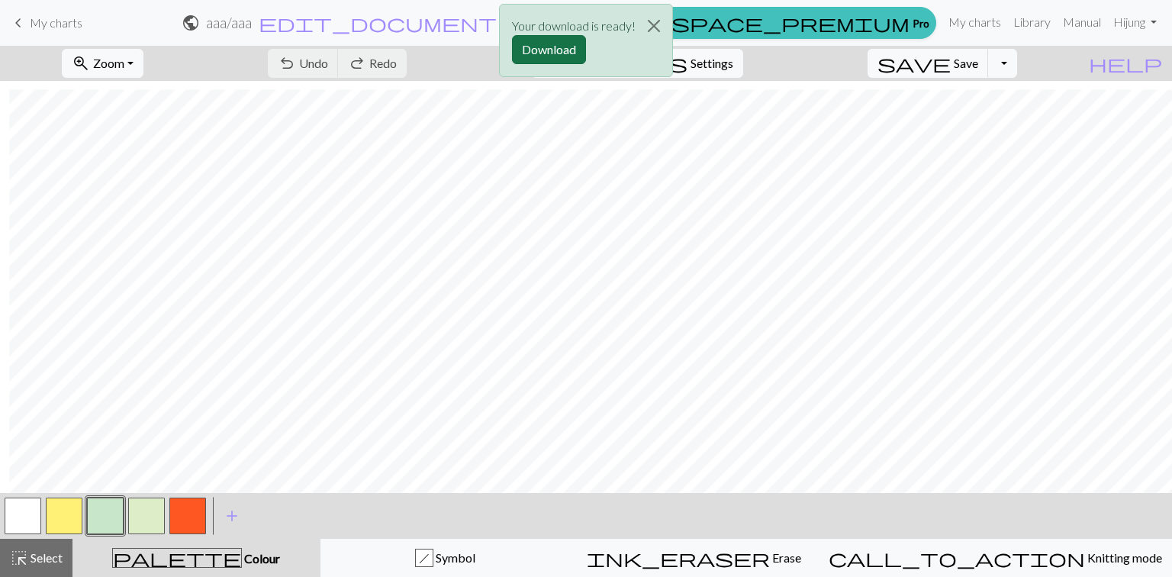
click at [575, 50] on button "Download" at bounding box center [549, 49] width 74 height 29
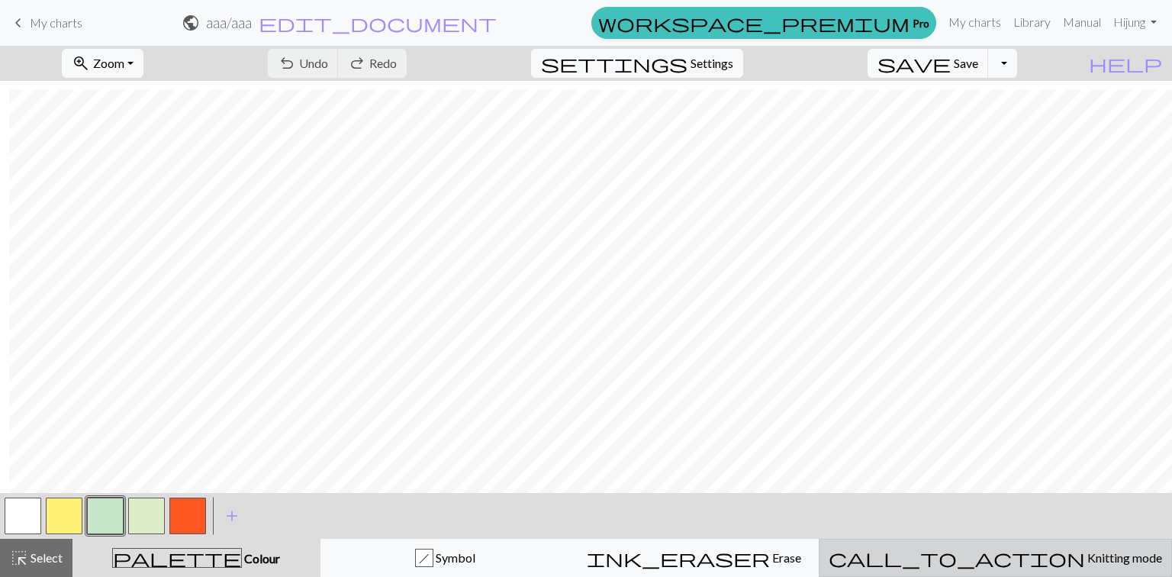
click at [985, 549] on div "call_to_action Knitting mode Knitting mode" at bounding box center [996, 558] width 334 height 18
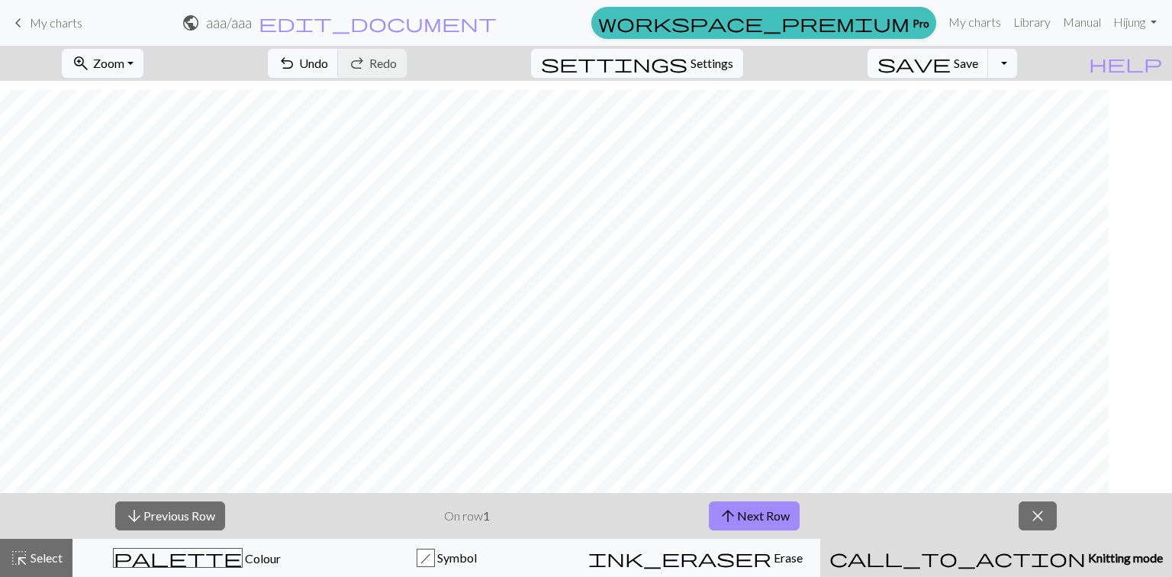
scroll to position [1192, 514]
click at [770, 510] on button "arrow_upward Next Row" at bounding box center [754, 515] width 91 height 29
click at [745, 513] on button "arrow_upward Next Row" at bounding box center [754, 515] width 91 height 29
click at [538, 563] on div "h Symbol" at bounding box center [447, 558] width 230 height 18
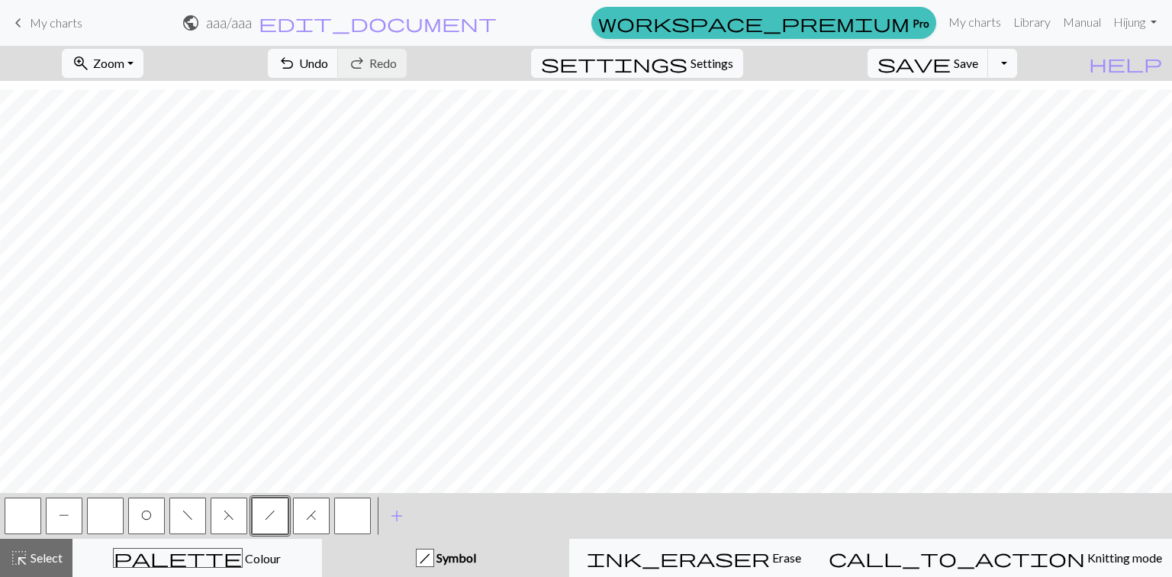
click at [366, 525] on button "button" at bounding box center [352, 516] width 37 height 37
click at [355, 522] on button "button" at bounding box center [352, 516] width 37 height 37
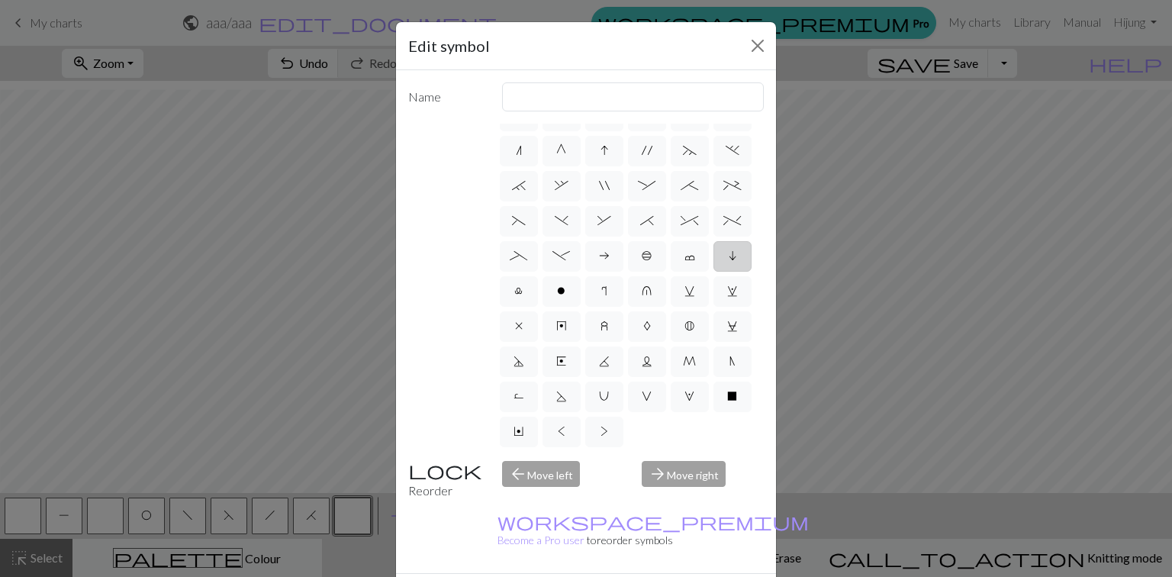
scroll to position [0, 0]
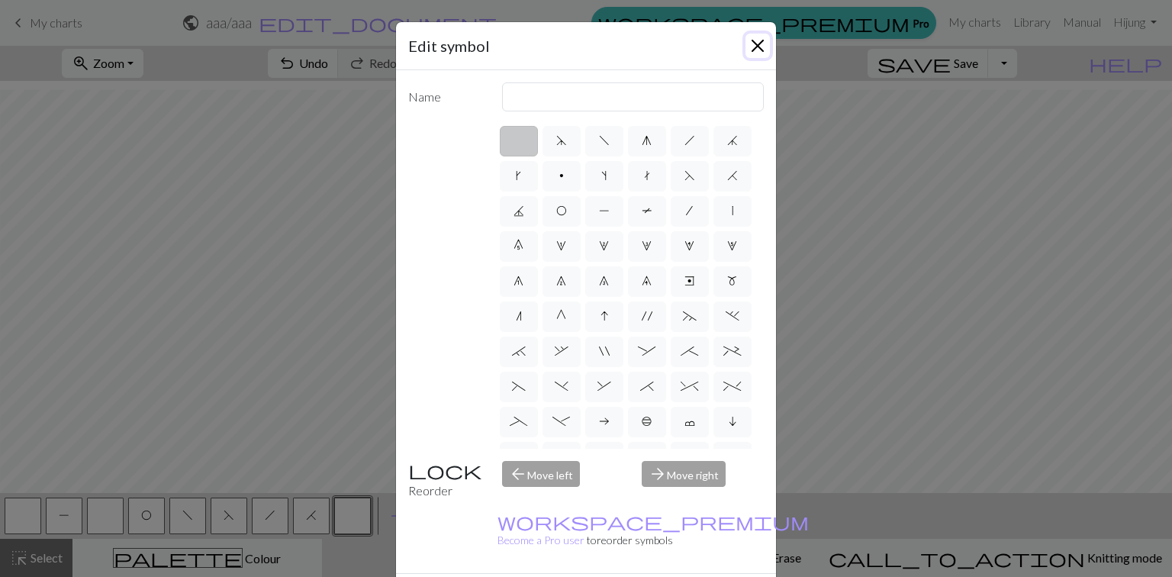
click at [759, 40] on button "Close" at bounding box center [758, 46] width 24 height 24
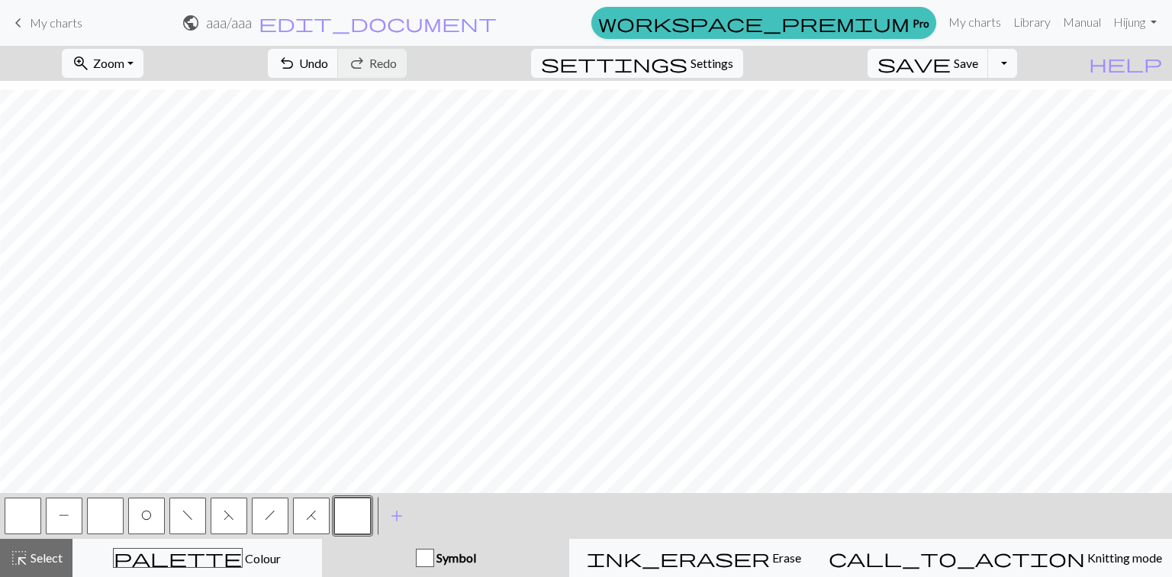
click at [334, 498] on button "button" at bounding box center [352, 516] width 37 height 37
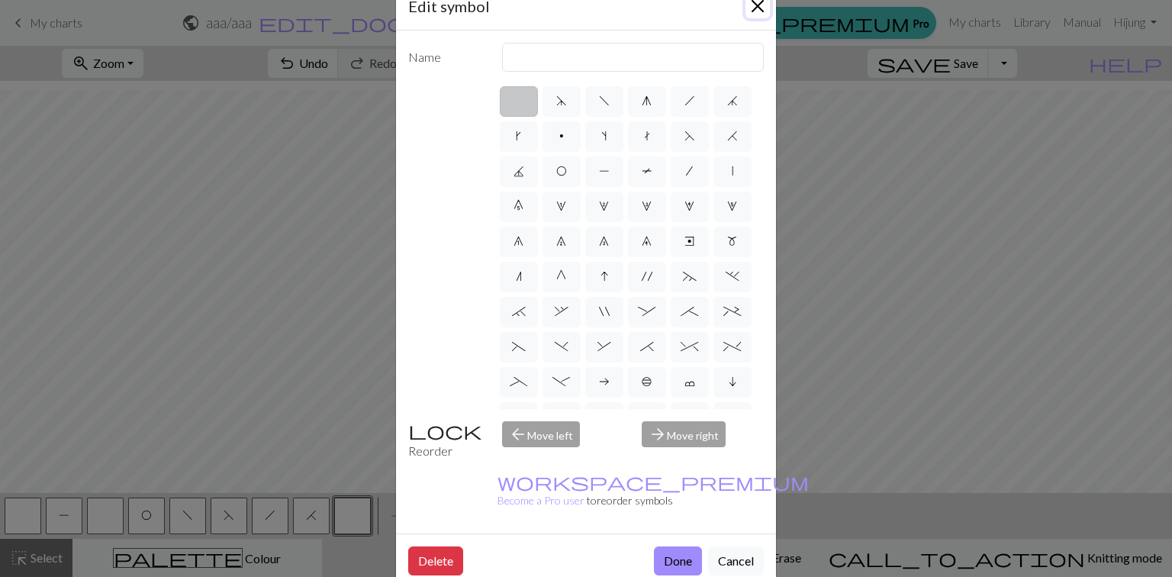
click at [746, 14] on button "Close" at bounding box center [758, 6] width 24 height 24
